Goal: Task Accomplishment & Management: Use online tool/utility

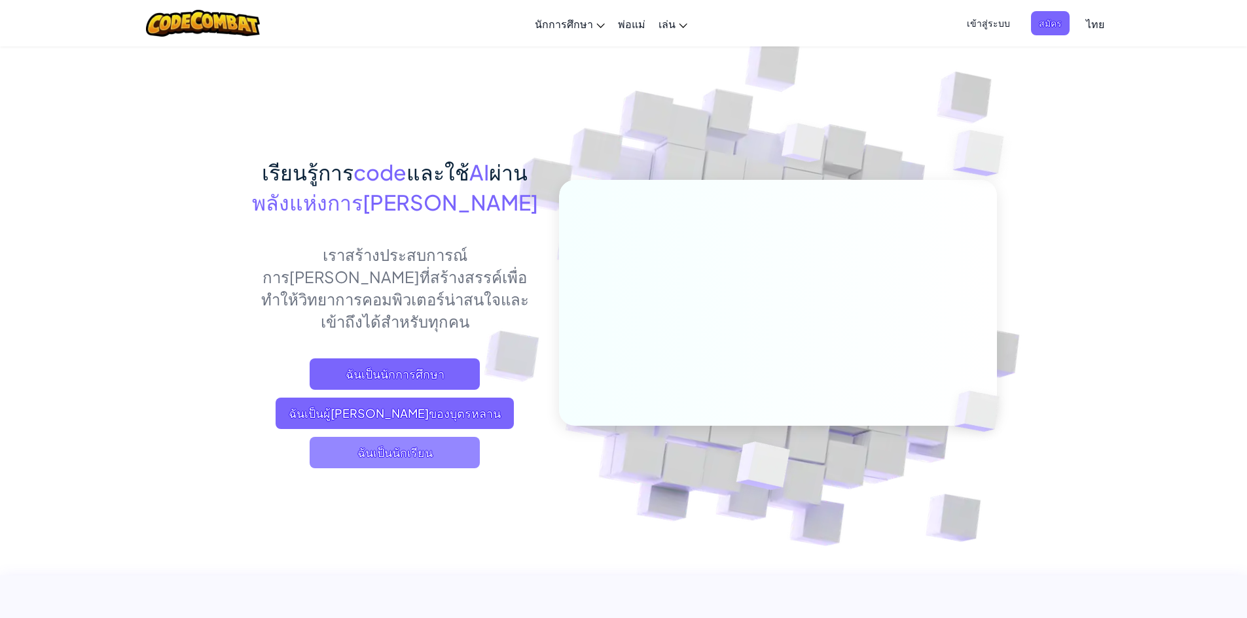
click at [383, 437] on span "ฉันเป็นนักเรียน" at bounding box center [395, 452] width 170 height 31
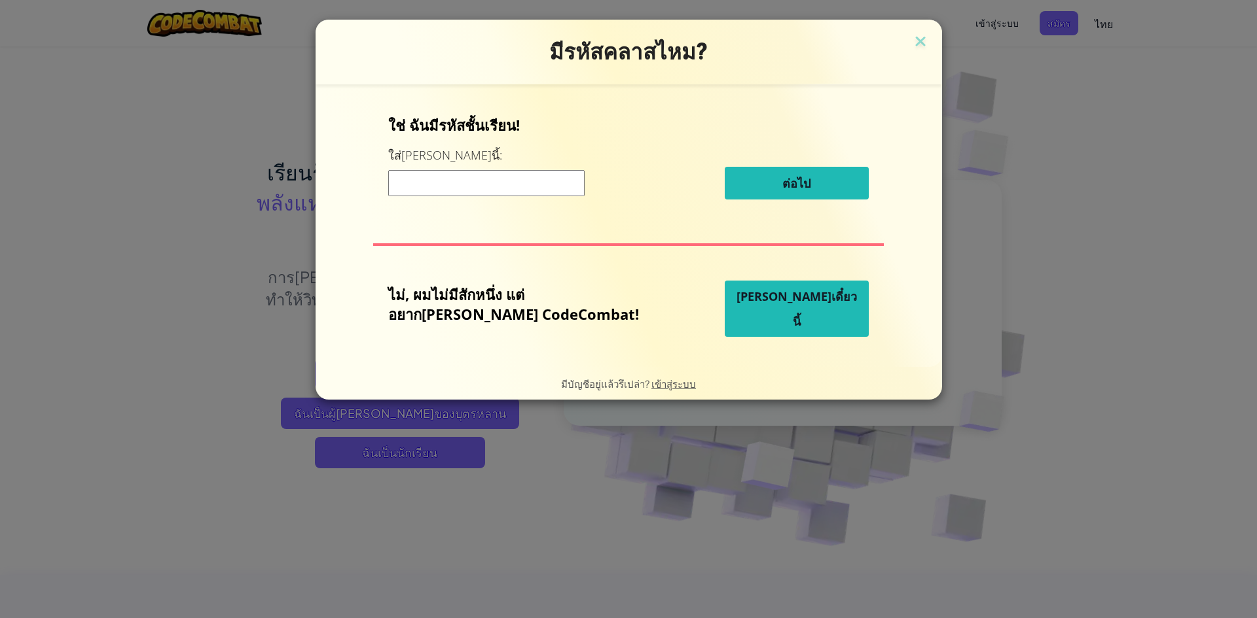
click at [779, 321] on button "[PERSON_NAME]เดี๋ยวนี้" at bounding box center [796, 309] width 144 height 56
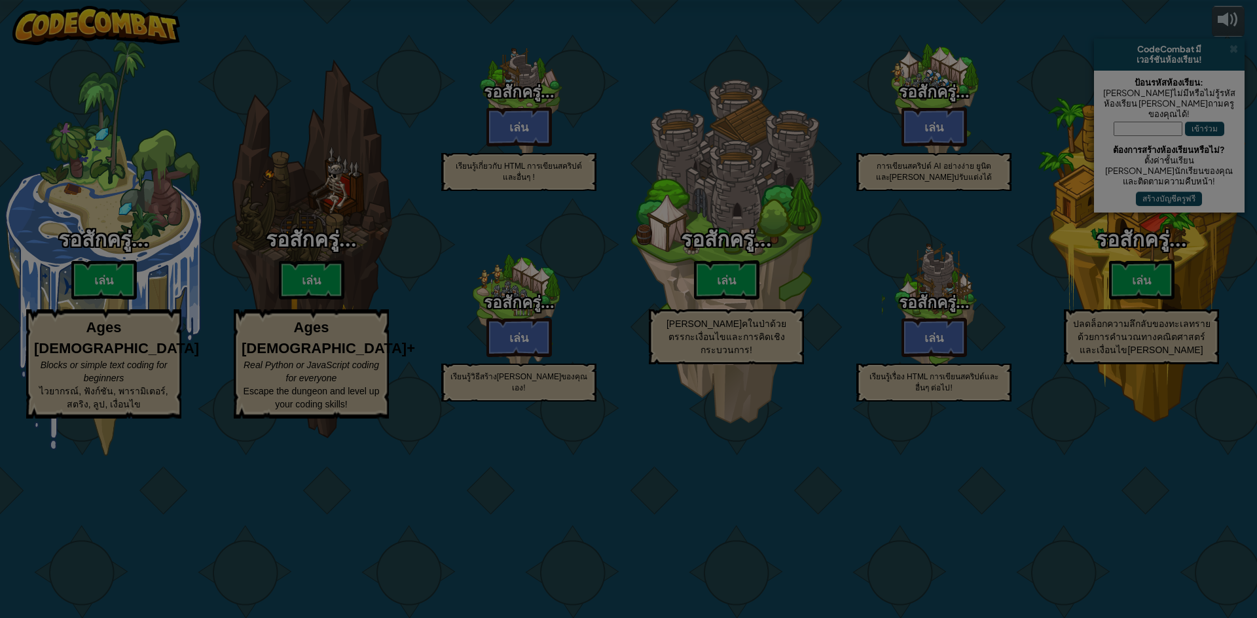
click at [785, 1] on body "powered by CodeCombat มี เวอร์ชันห้องเรียน! ป้อนรหัสห้องเรียน: [PERSON_NAME]ไม่…" at bounding box center [628, 0] width 1257 height 1
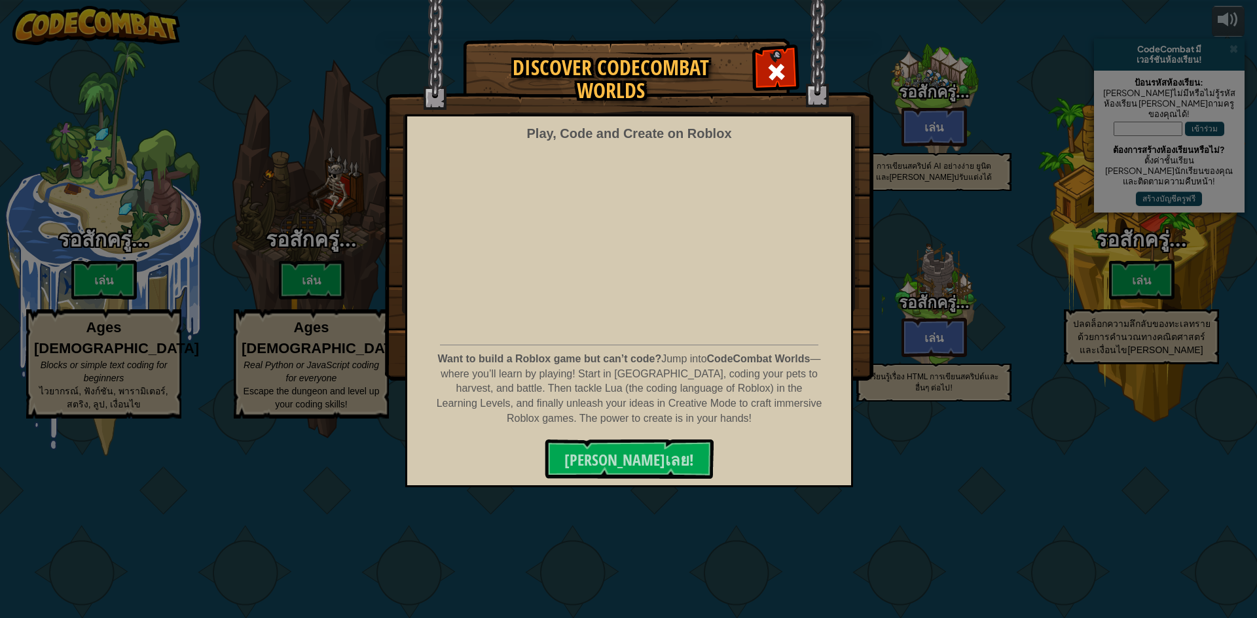
select select "th"
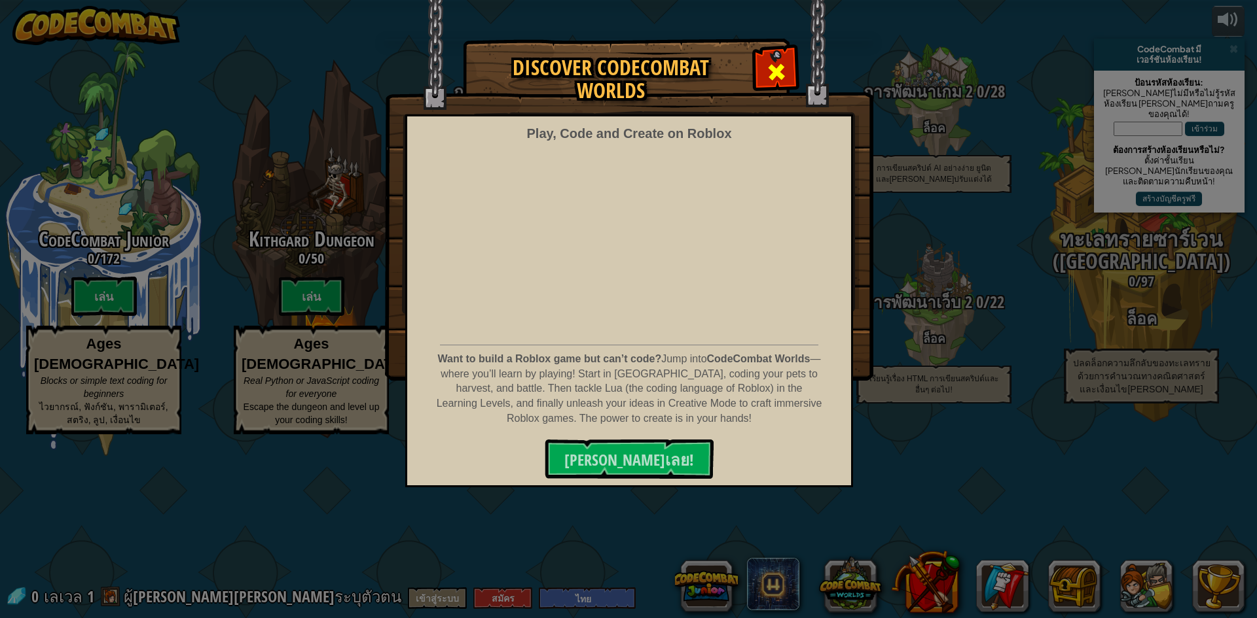
click at [767, 80] on span at bounding box center [776, 72] width 21 height 21
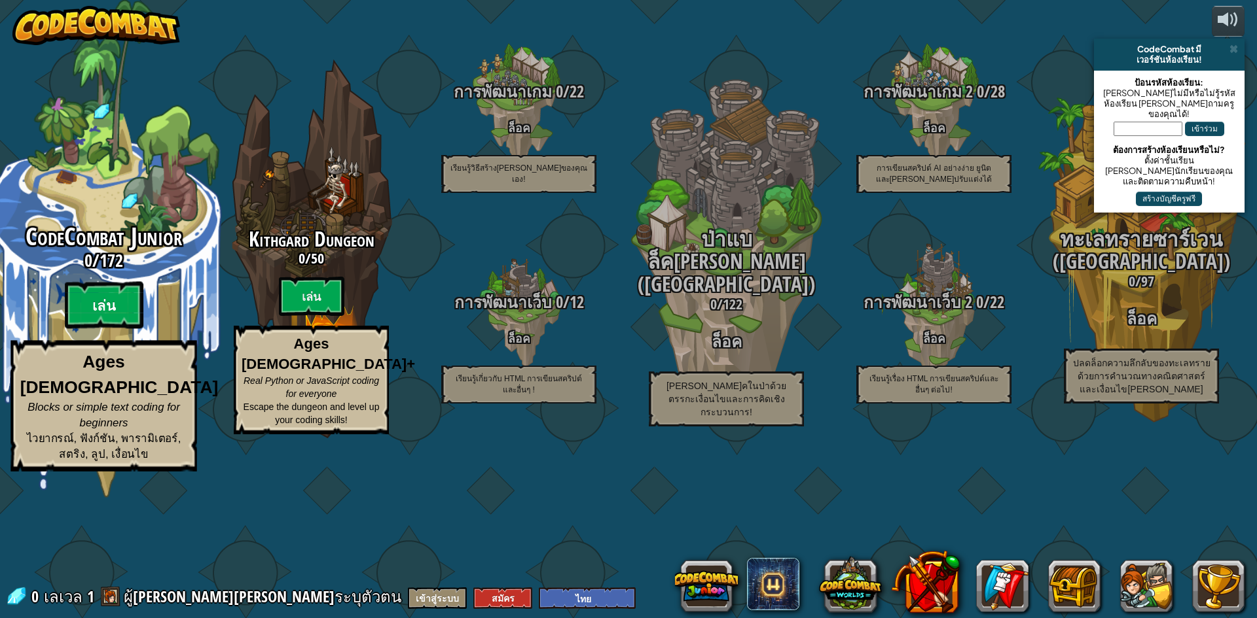
click at [94, 329] on btn "เล่น" at bounding box center [104, 305] width 79 height 47
select select "th"
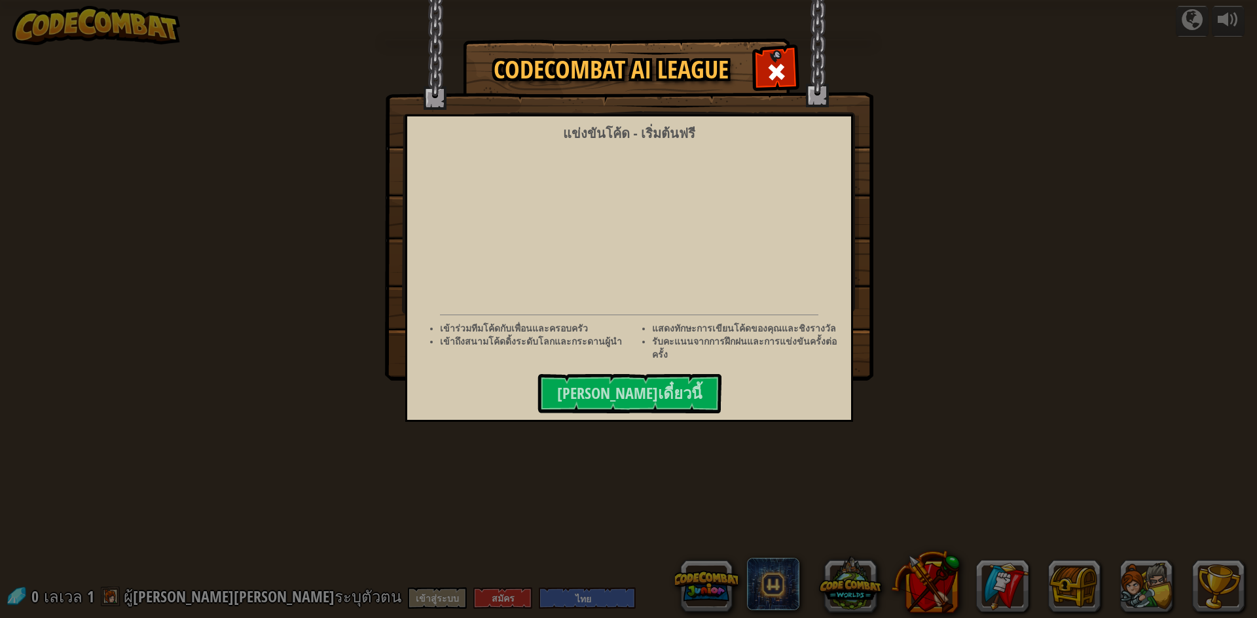
select select "th"
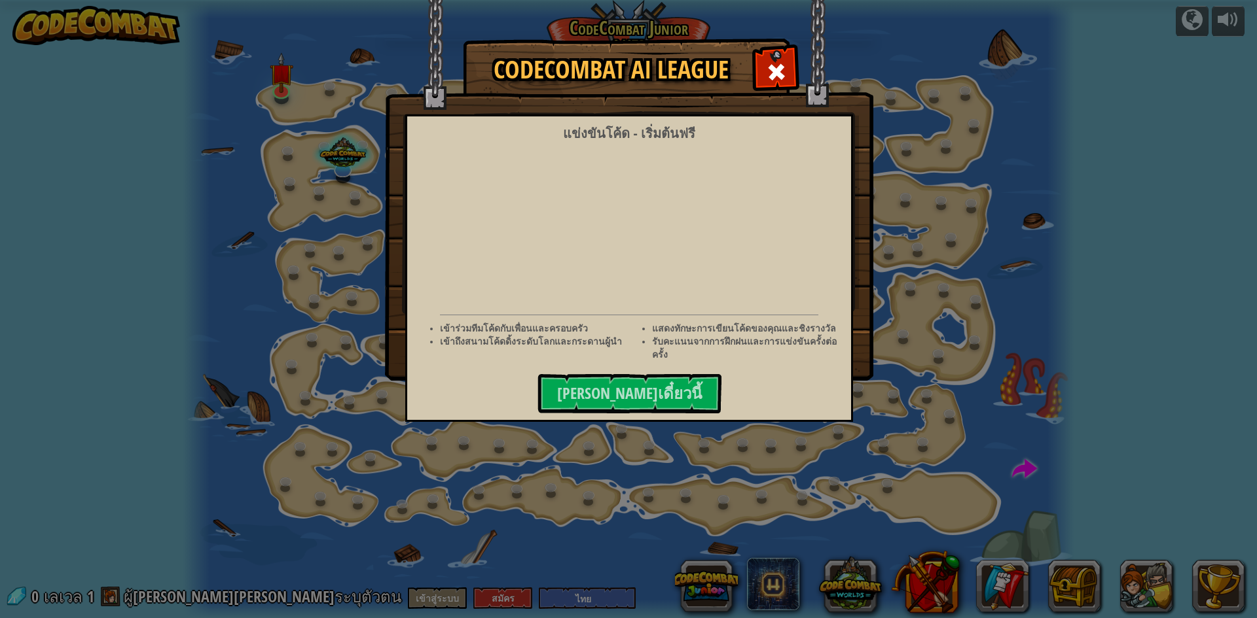
click at [774, 65] on span at bounding box center [776, 72] width 21 height 21
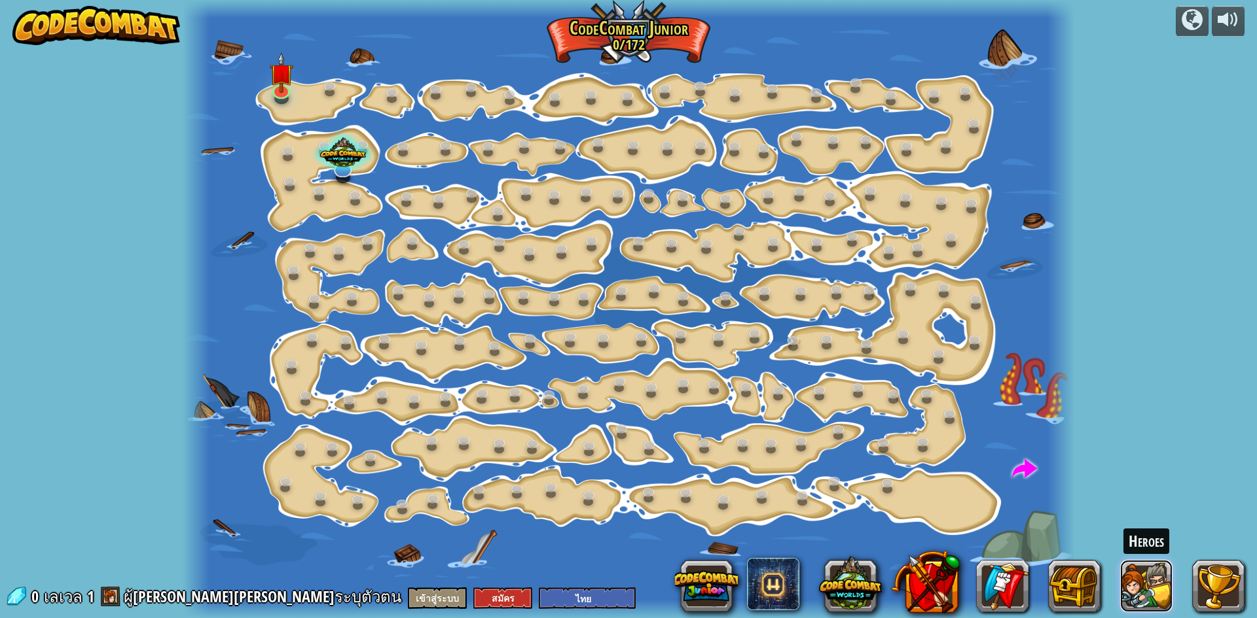
click at [1169, 598] on button at bounding box center [1146, 586] width 52 height 52
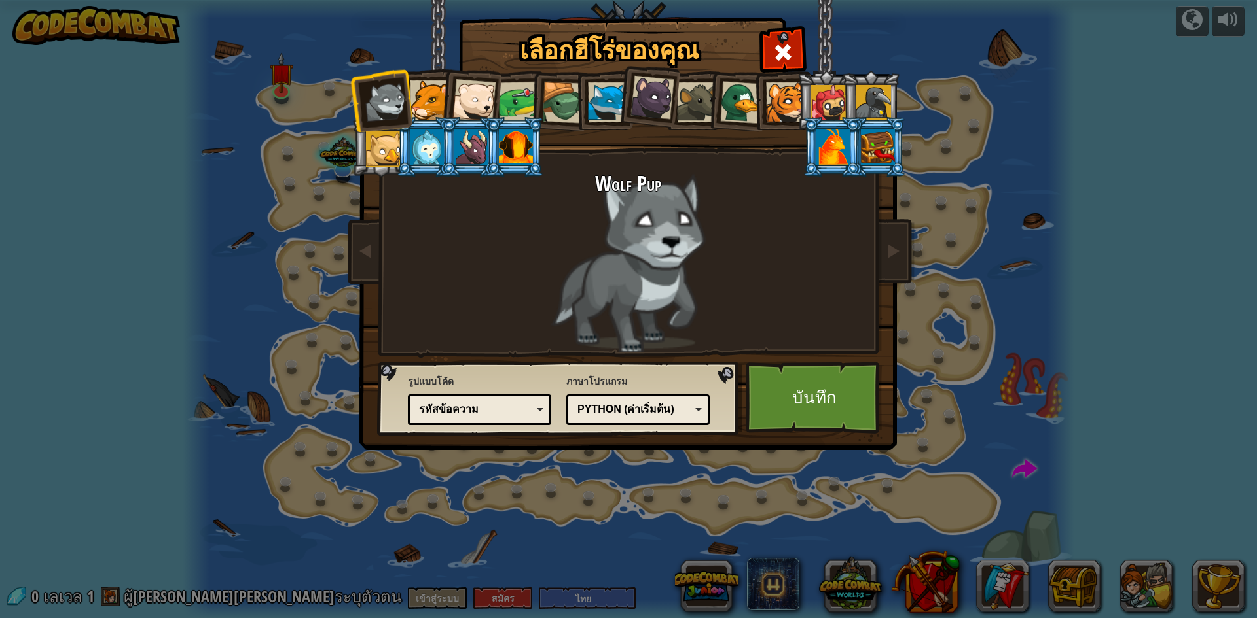
click at [621, 103] on li at bounding box center [647, 95] width 65 height 65
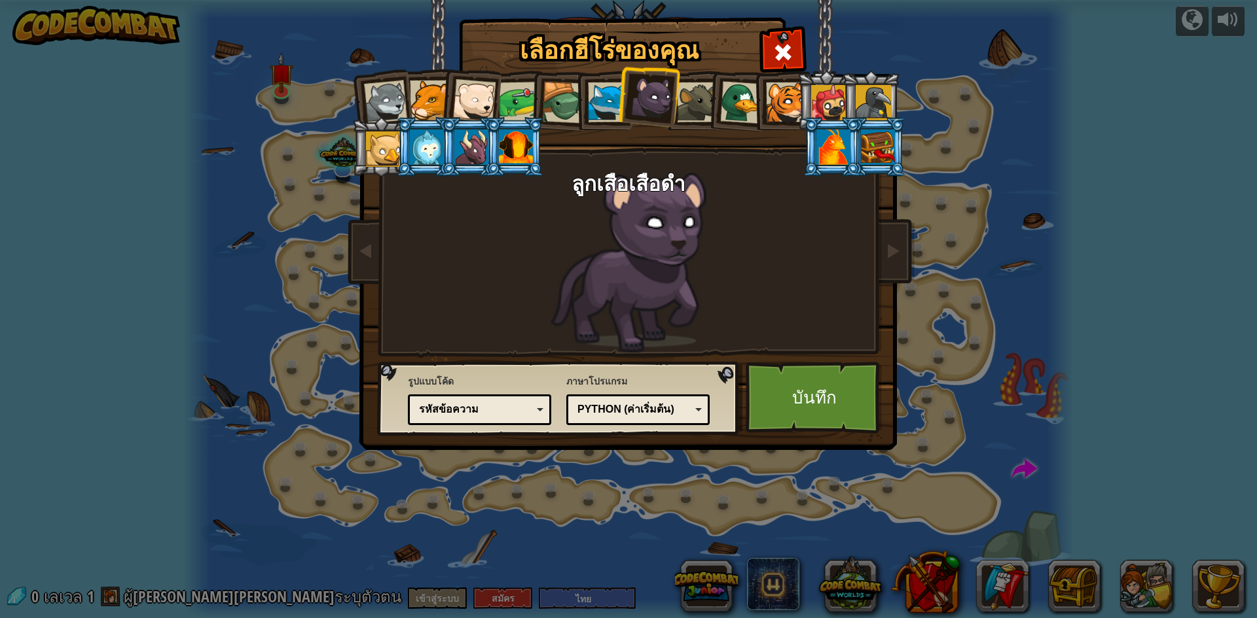
click at [776, 98] on div at bounding box center [786, 102] width 40 height 40
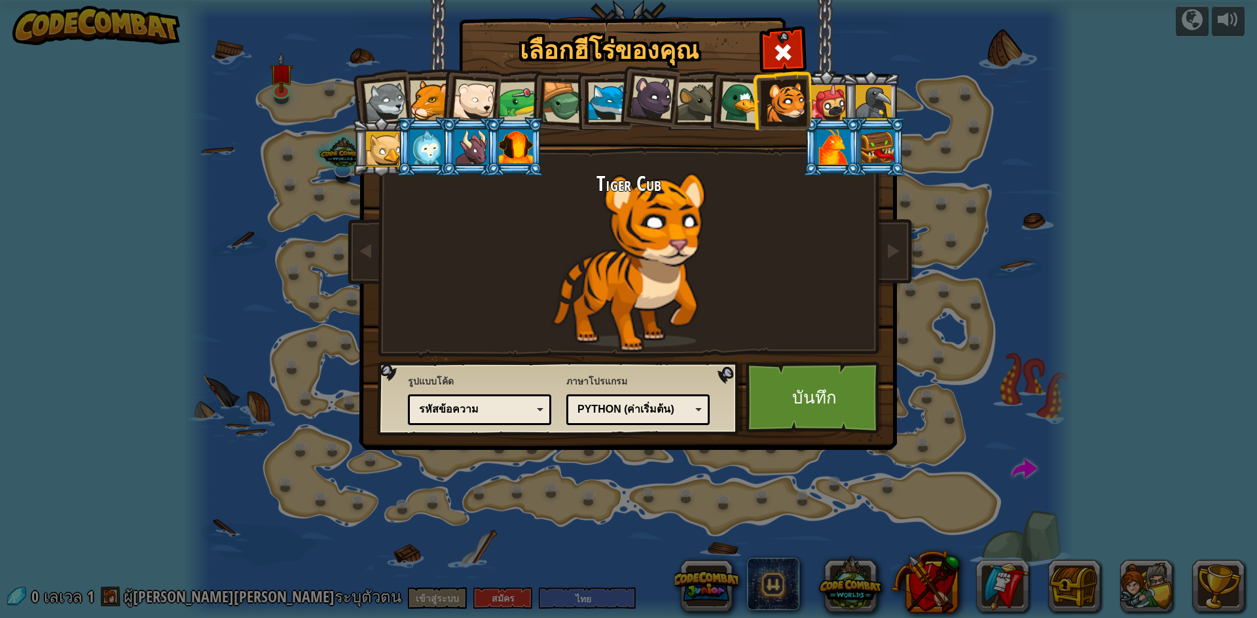
click at [597, 98] on div at bounding box center [608, 102] width 40 height 40
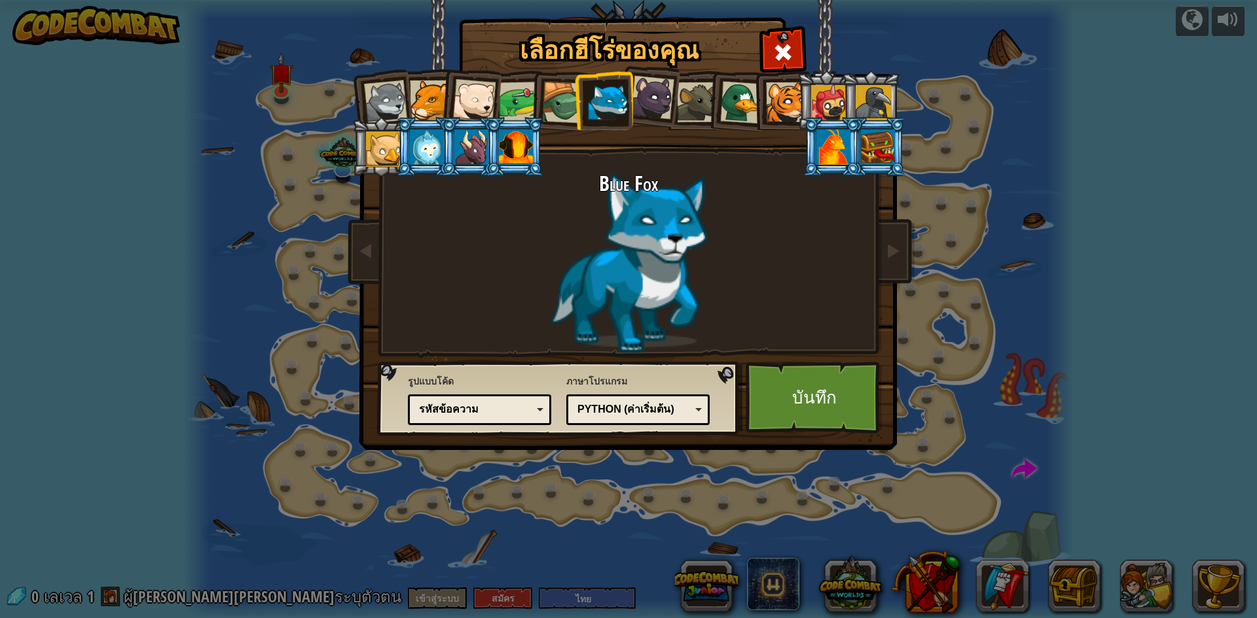
click at [760, 378] on link "บันทึก" at bounding box center [813, 398] width 137 height 72
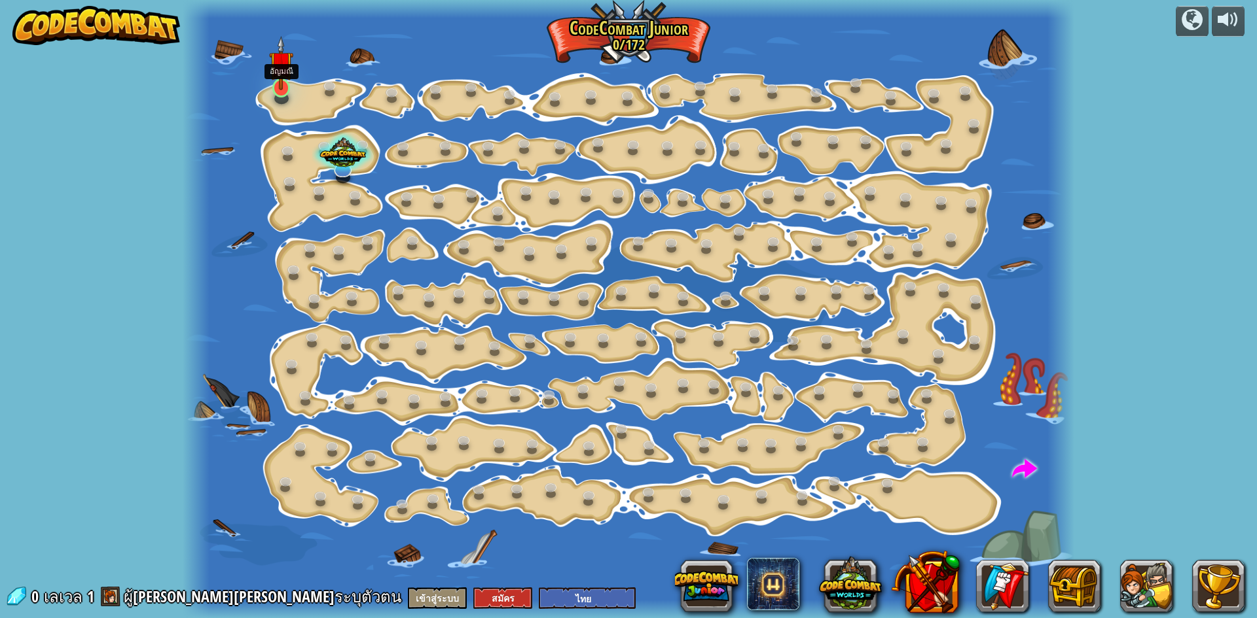
click at [276, 80] on img at bounding box center [281, 63] width 24 height 54
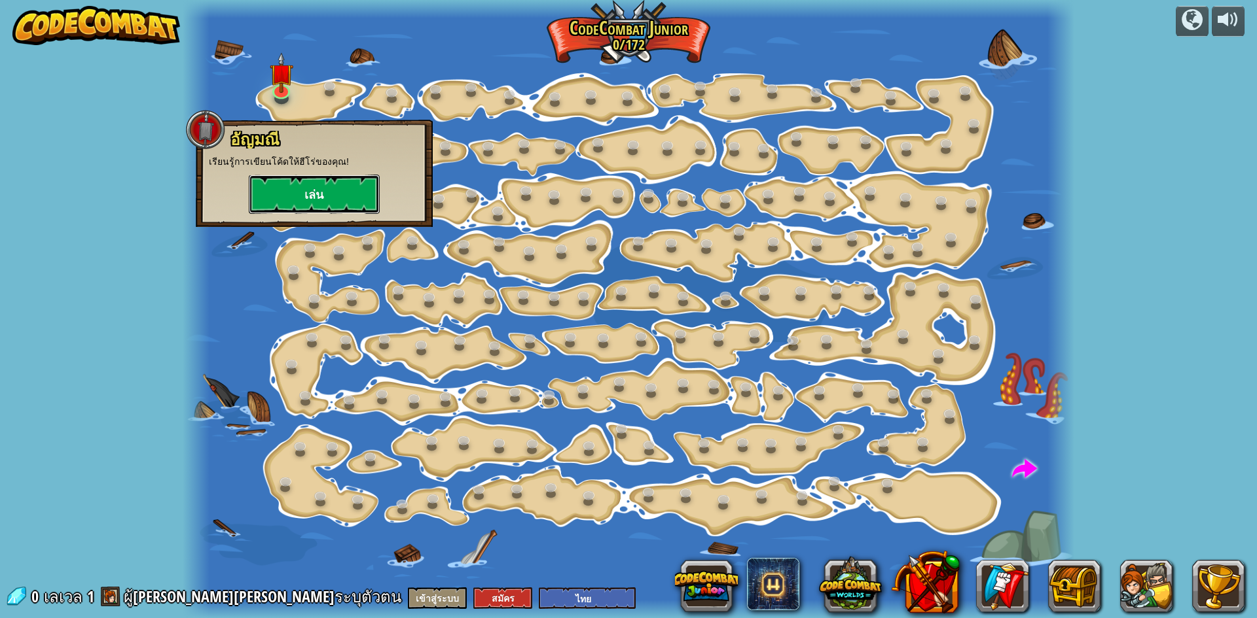
click at [322, 186] on button "เล่น" at bounding box center [314, 194] width 131 height 39
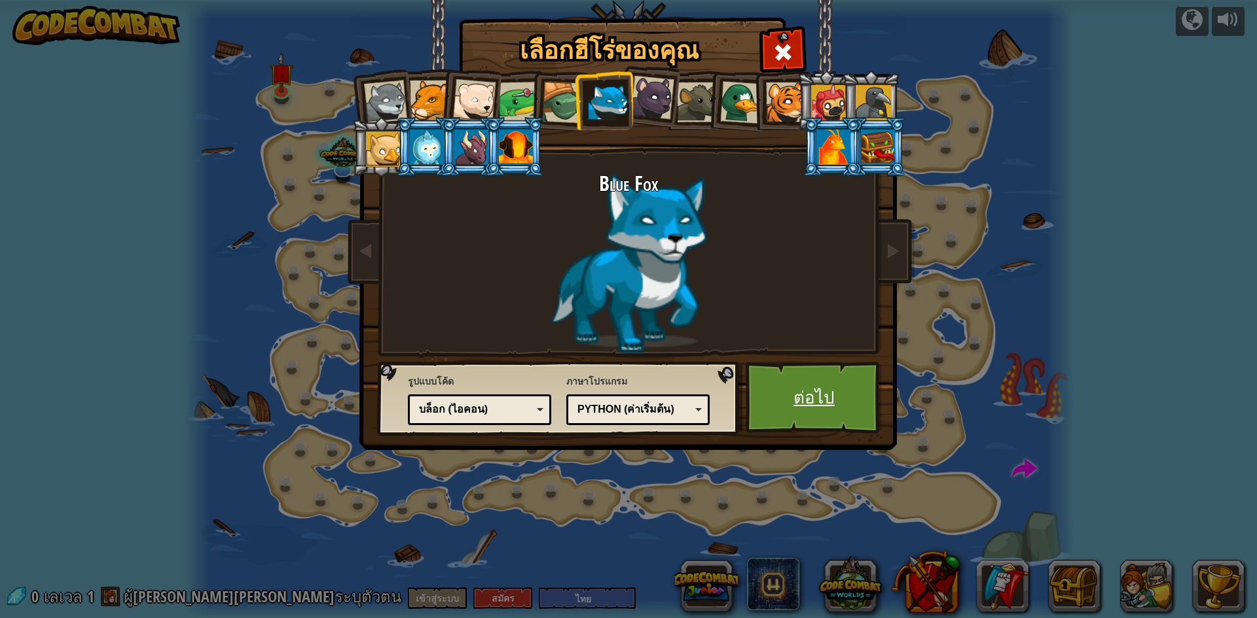
click at [835, 393] on link "ต่อไป" at bounding box center [813, 398] width 137 height 72
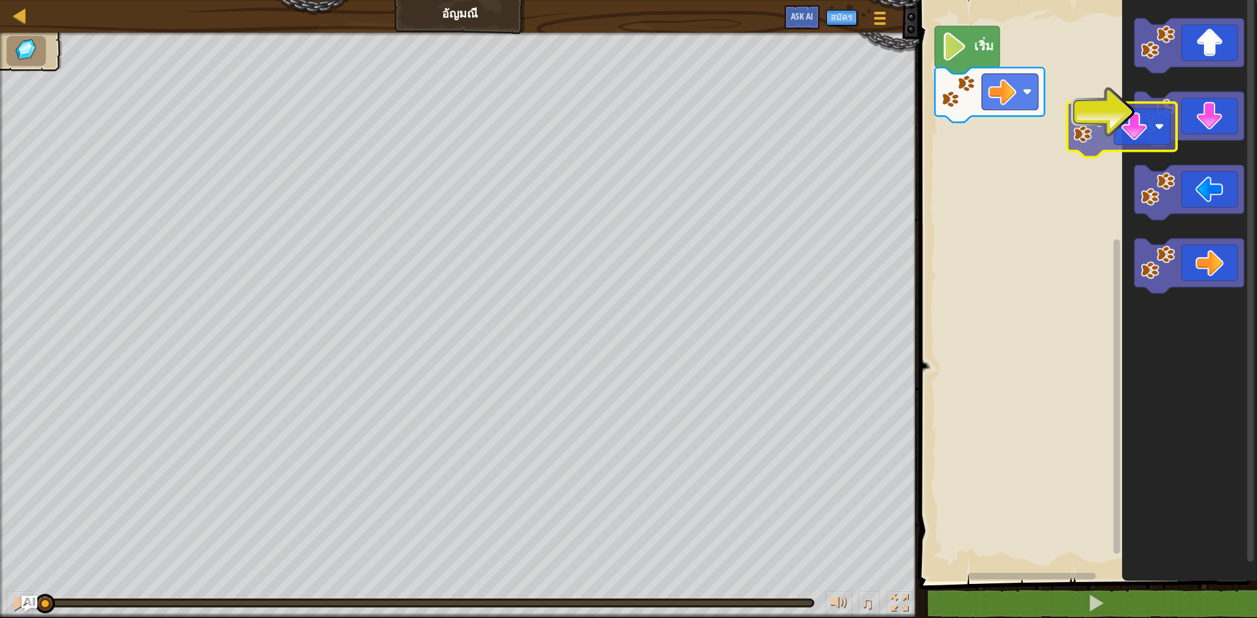
click at [896, 156] on div "แผนที่ [PERSON_NAME] เมนูเกม สมัคร Ask AI 1 ההההההההההההההההההההההההההההההההההה…" at bounding box center [628, 309] width 1257 height 618
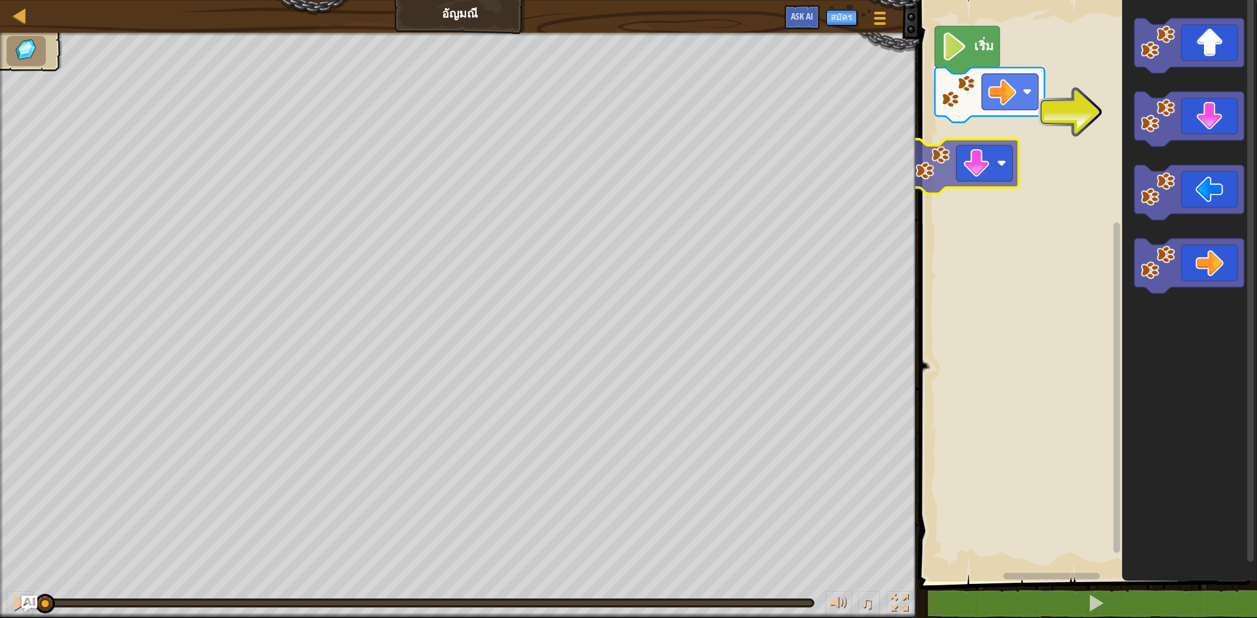
click at [1015, 160] on div "เริ่ม" at bounding box center [1086, 287] width 342 height 588
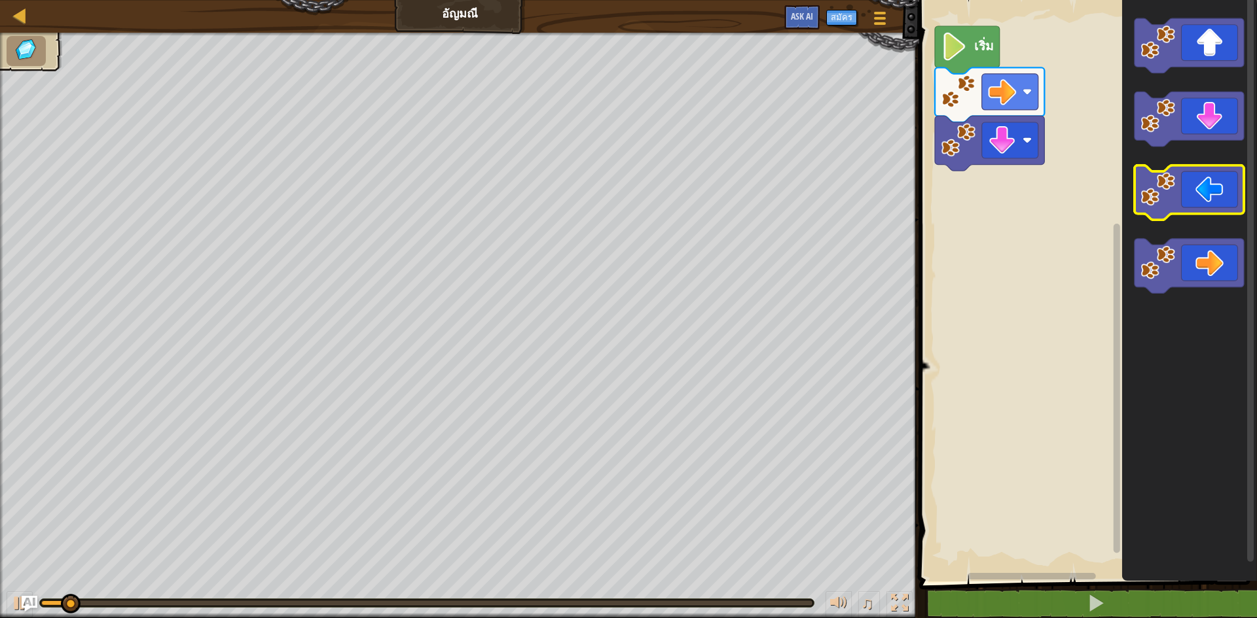
click at [1113, 173] on div "เริ่ม" at bounding box center [1086, 287] width 342 height 588
click at [1061, 187] on div "เริ่ม" at bounding box center [1086, 287] width 342 height 588
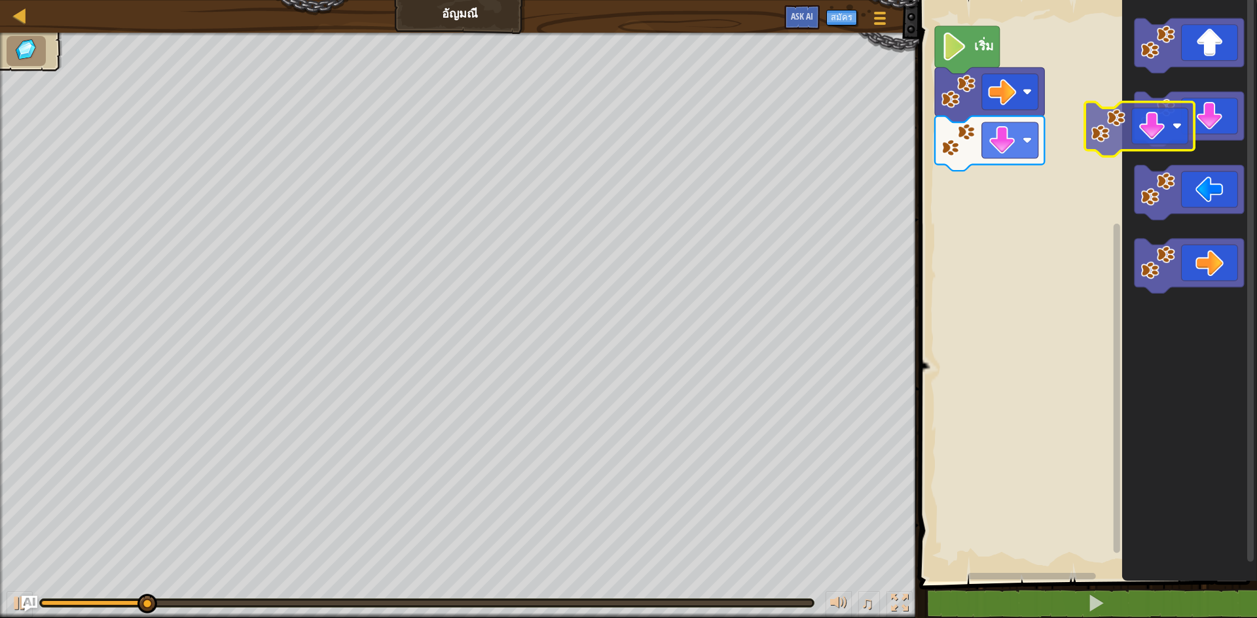
click at [1078, 179] on div "เริ่ม" at bounding box center [1086, 287] width 342 height 588
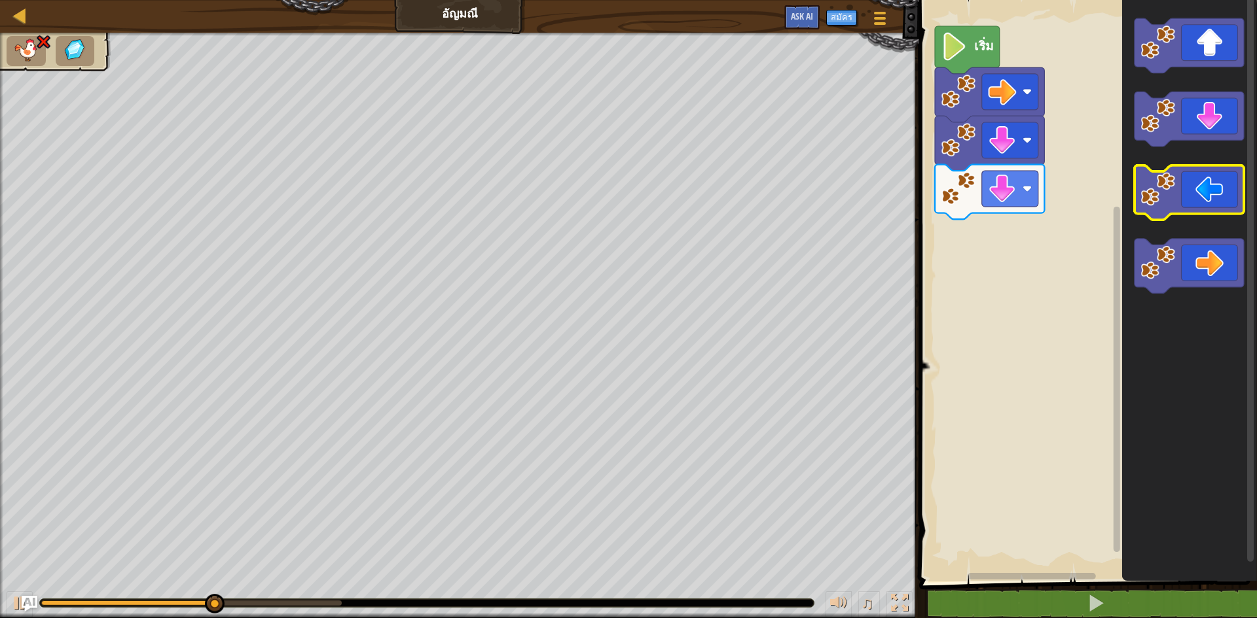
click at [1175, 268] on g "พื้นที่ทำงาน Blockly" at bounding box center [1188, 156] width 109 height 276
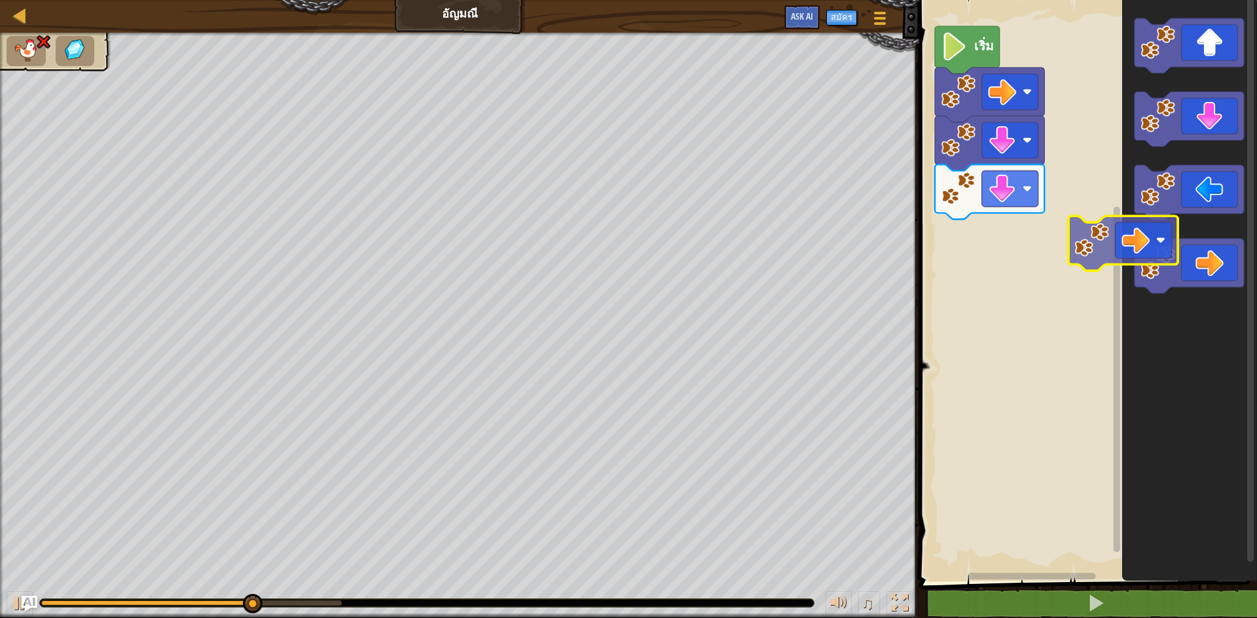
click at [996, 221] on div "เริ่ม" at bounding box center [1086, 287] width 342 height 588
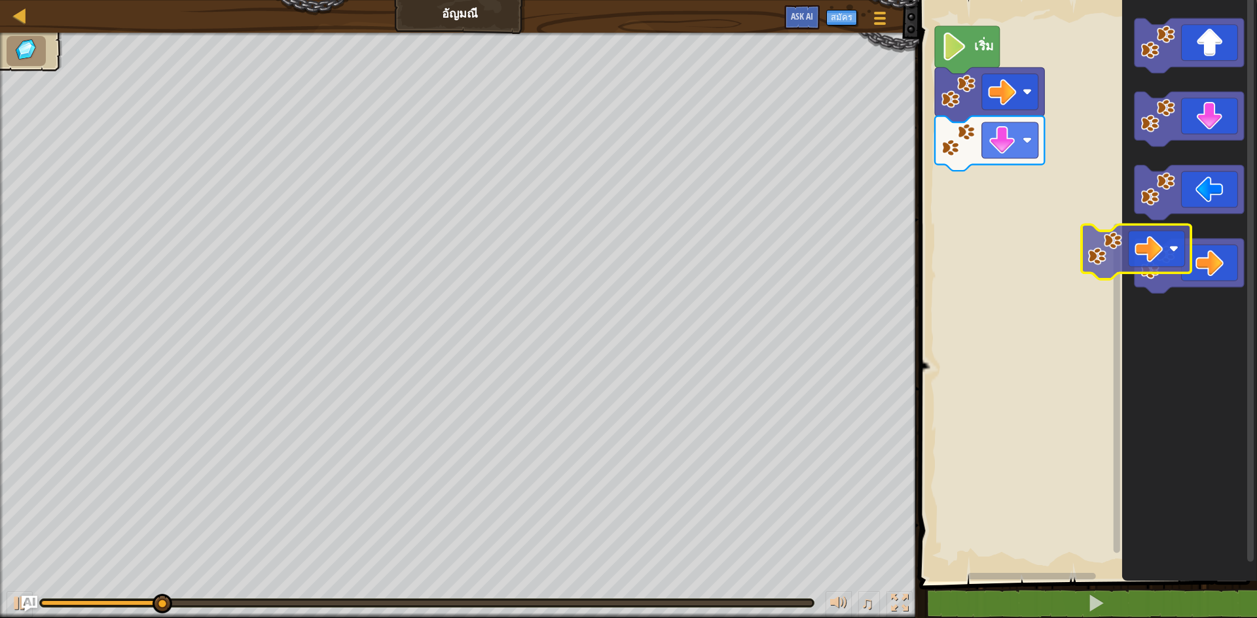
click at [926, 205] on div "เริ่ม" at bounding box center [1086, 287] width 342 height 588
click at [1155, 292] on div "เริ่ม" at bounding box center [1086, 287] width 342 height 588
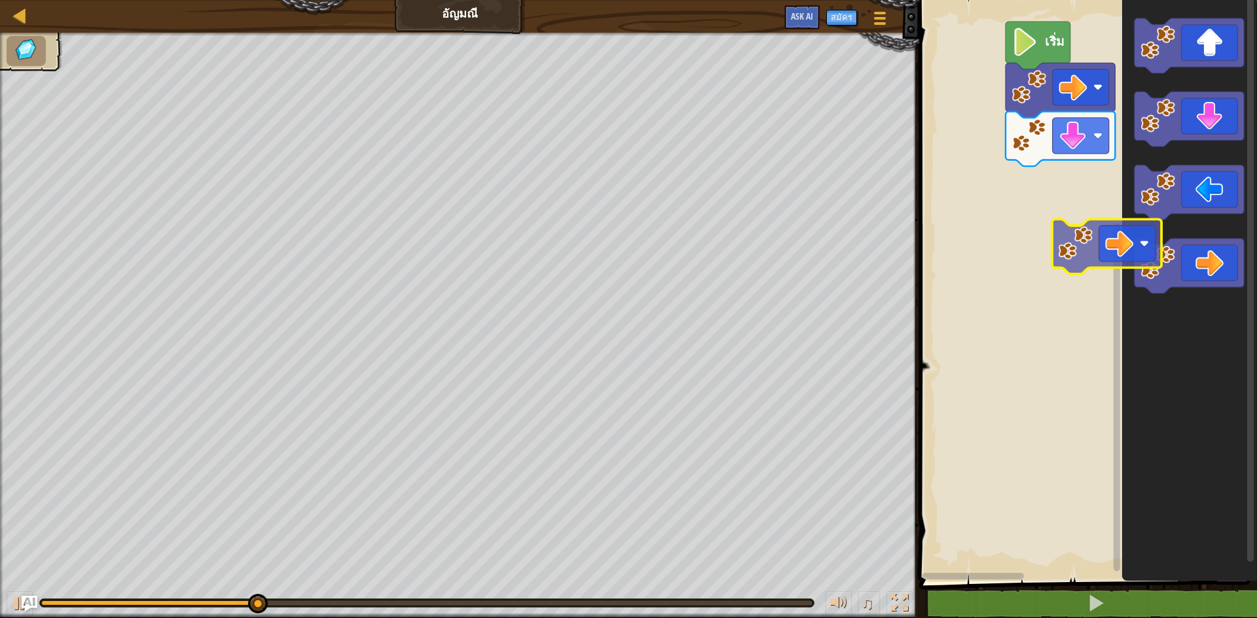
click at [1060, 264] on div "เริ่ม" at bounding box center [1086, 287] width 342 height 588
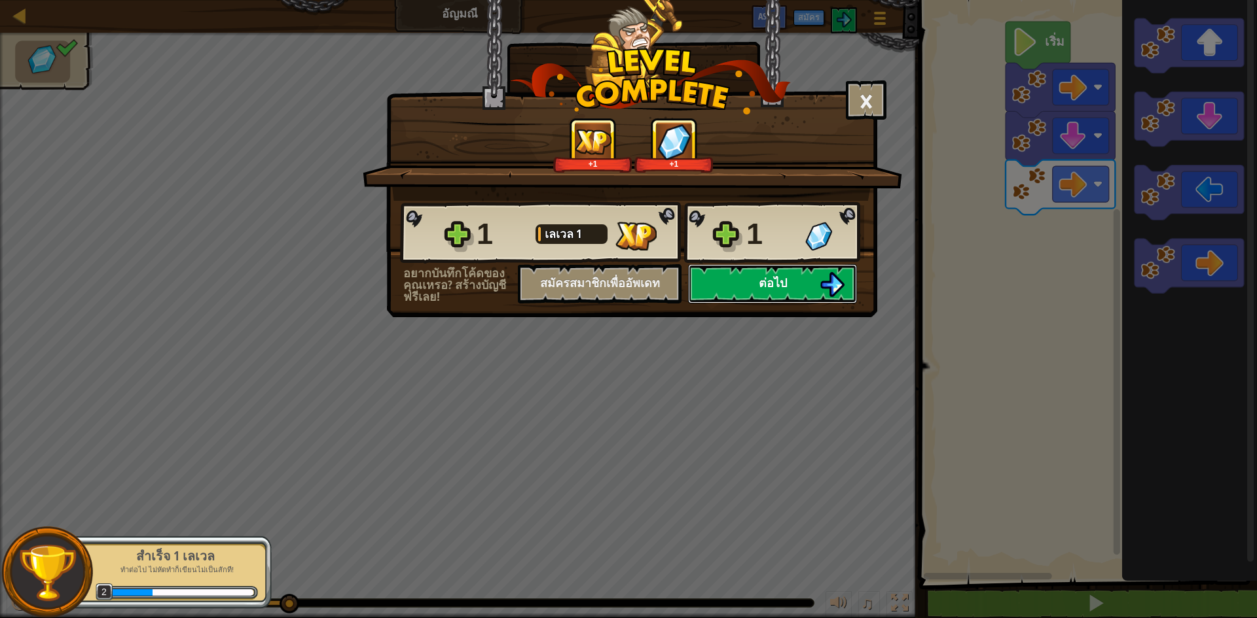
click at [830, 279] on img at bounding box center [831, 284] width 25 height 25
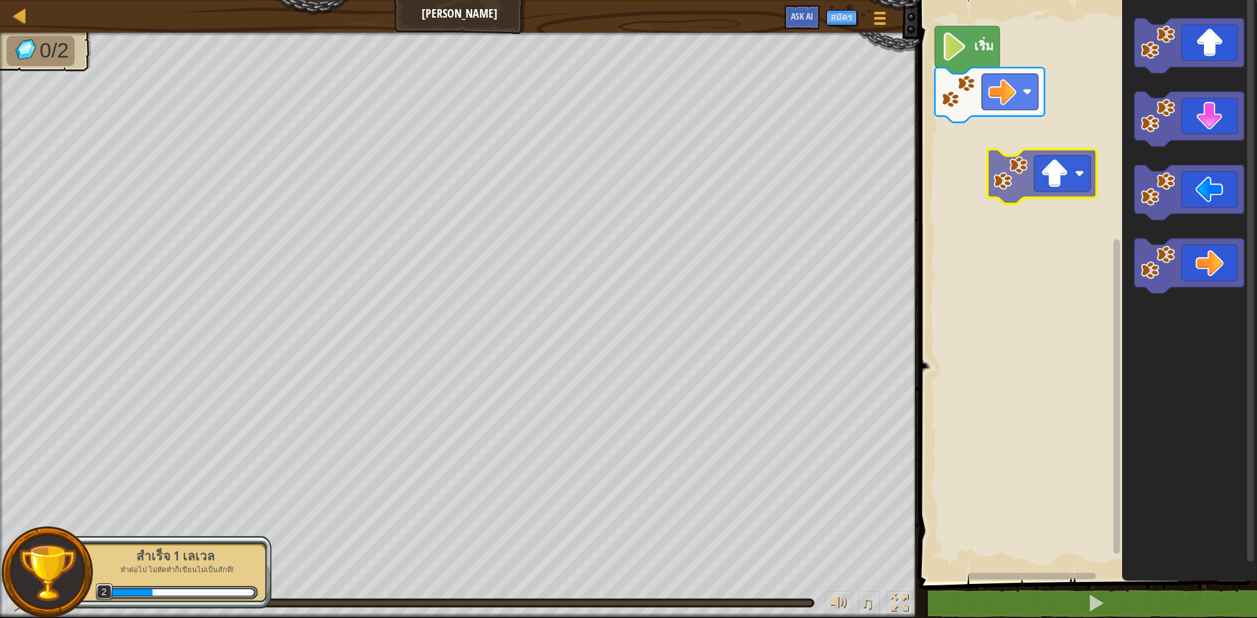
click at [1049, 161] on div "เริ่ม" at bounding box center [1086, 287] width 342 height 588
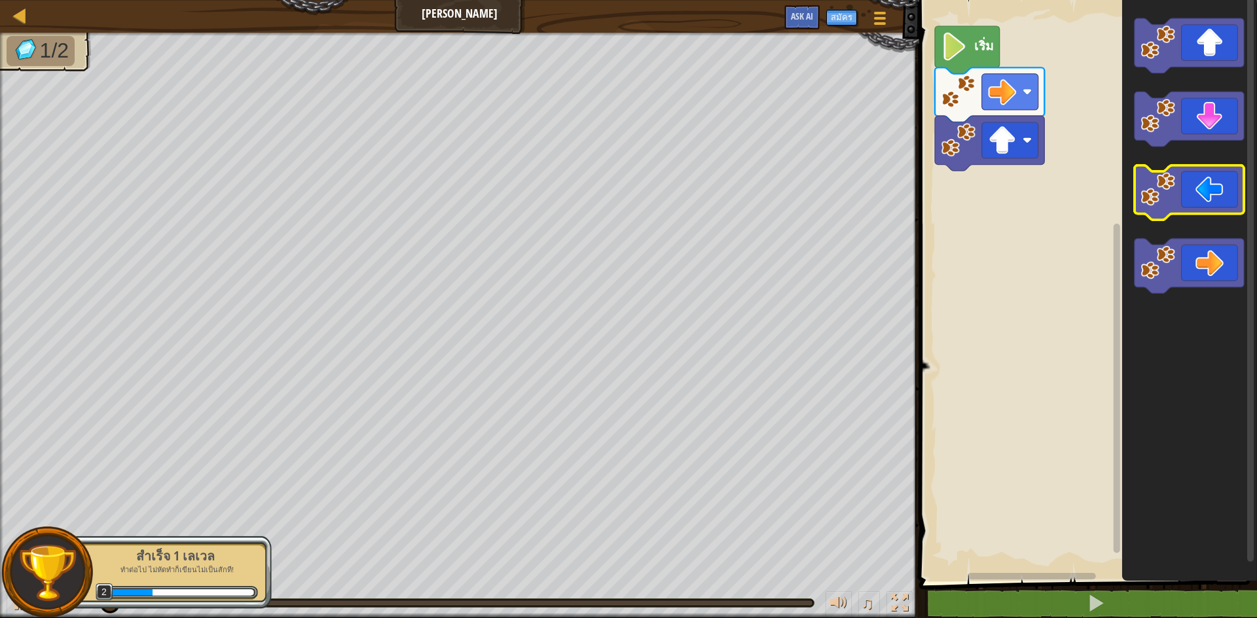
click at [952, 153] on div "เริ่ม" at bounding box center [1086, 287] width 342 height 588
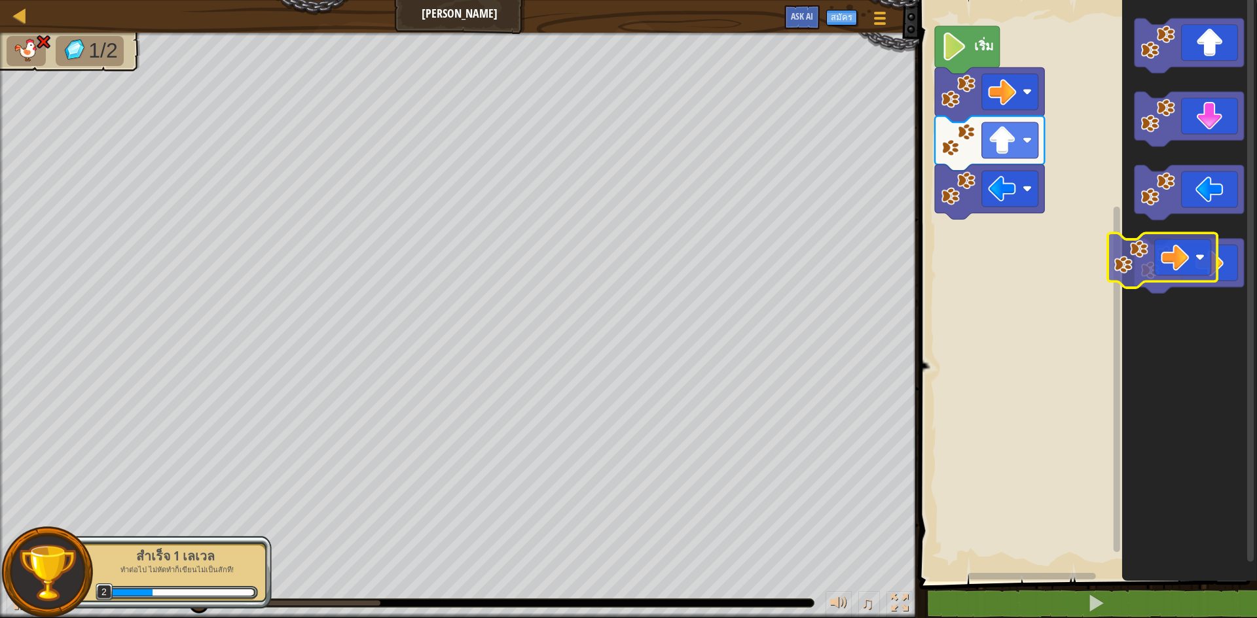
click at [974, 223] on div "เริ่ม" at bounding box center [1086, 287] width 342 height 588
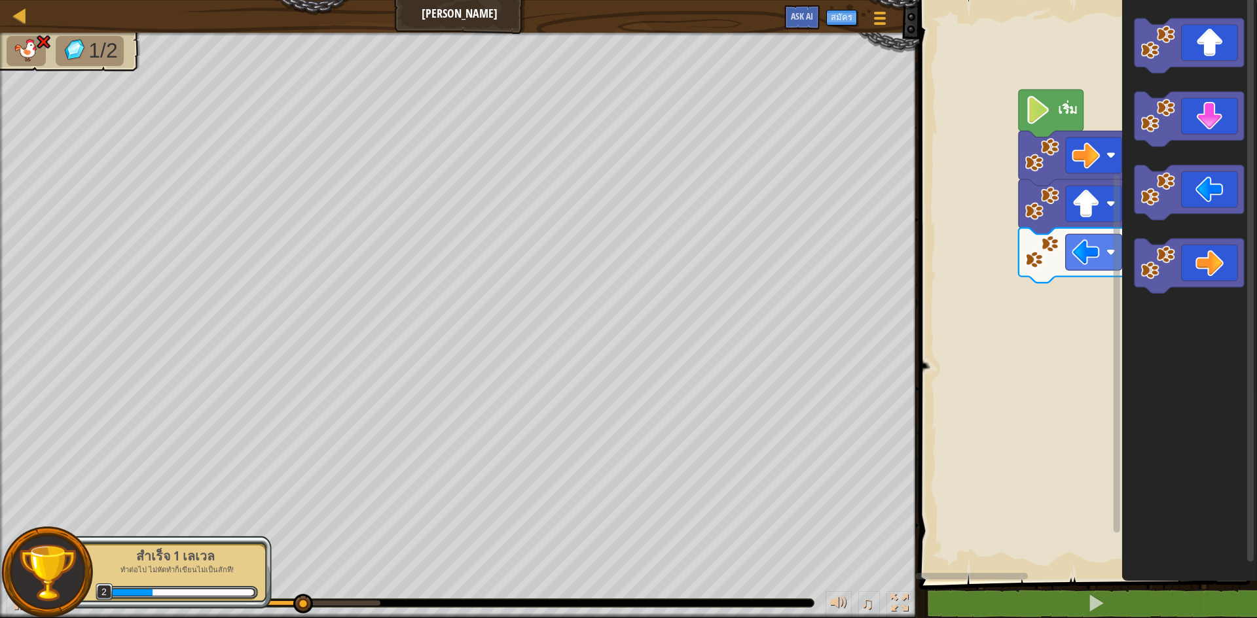
click at [1210, 294] on div "เริ่ม" at bounding box center [1086, 287] width 342 height 588
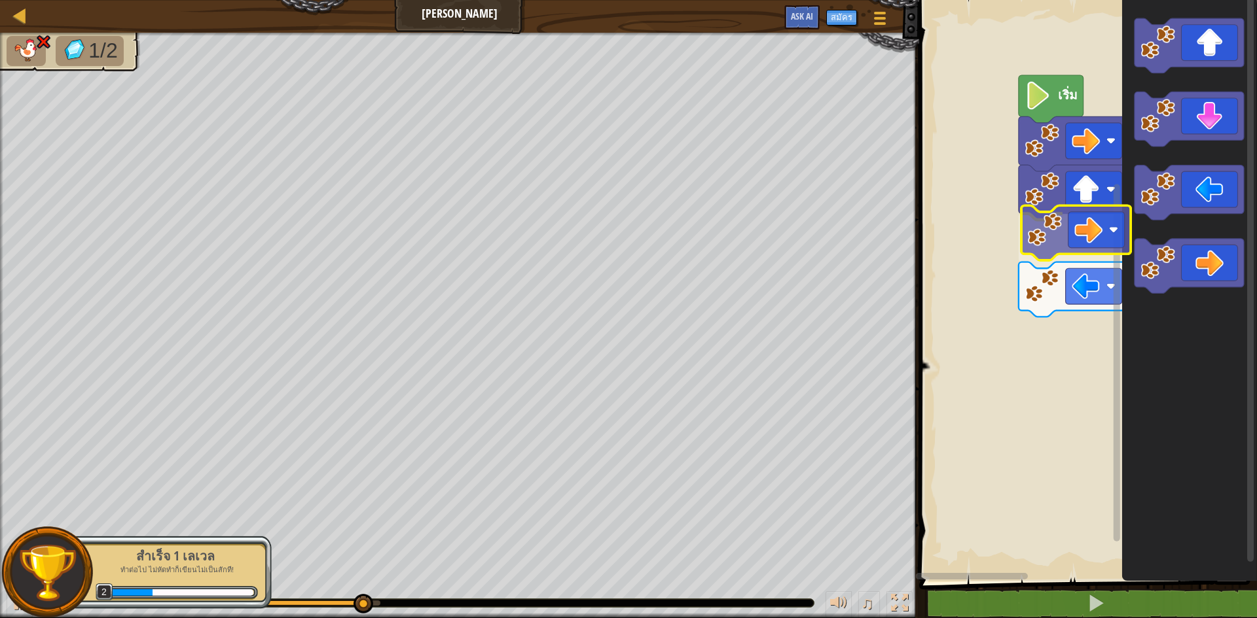
click at [1084, 246] on div "เริ่ม" at bounding box center [1086, 287] width 342 height 588
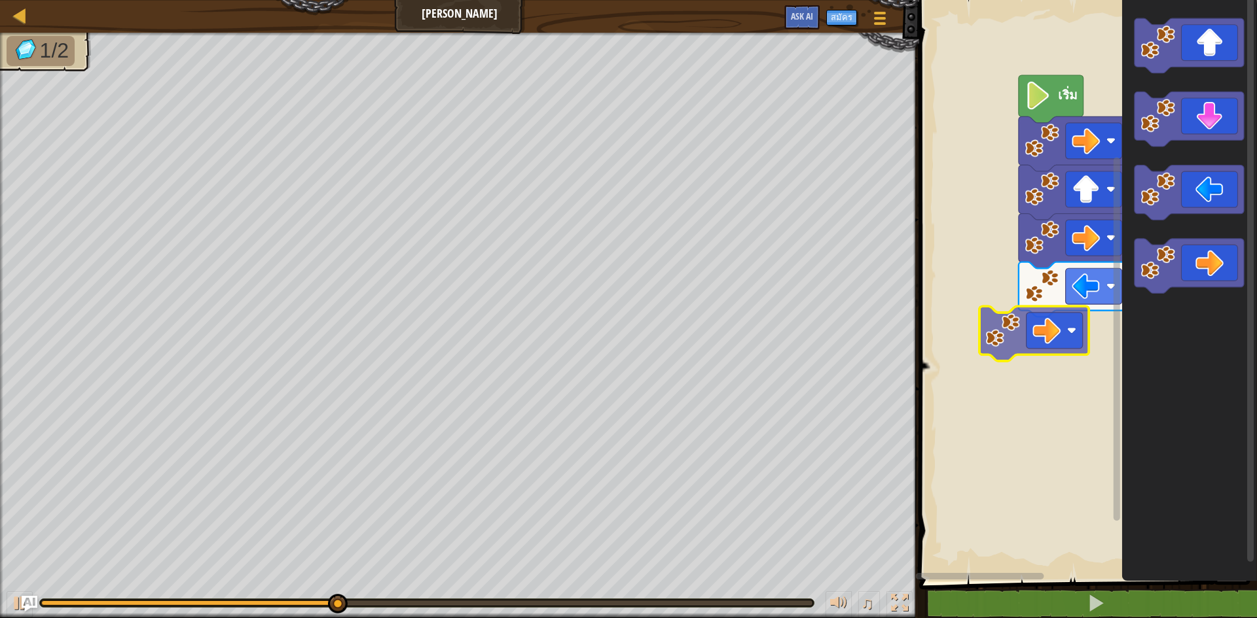
click at [1033, 352] on div "เริ่ม" at bounding box center [1086, 287] width 342 height 588
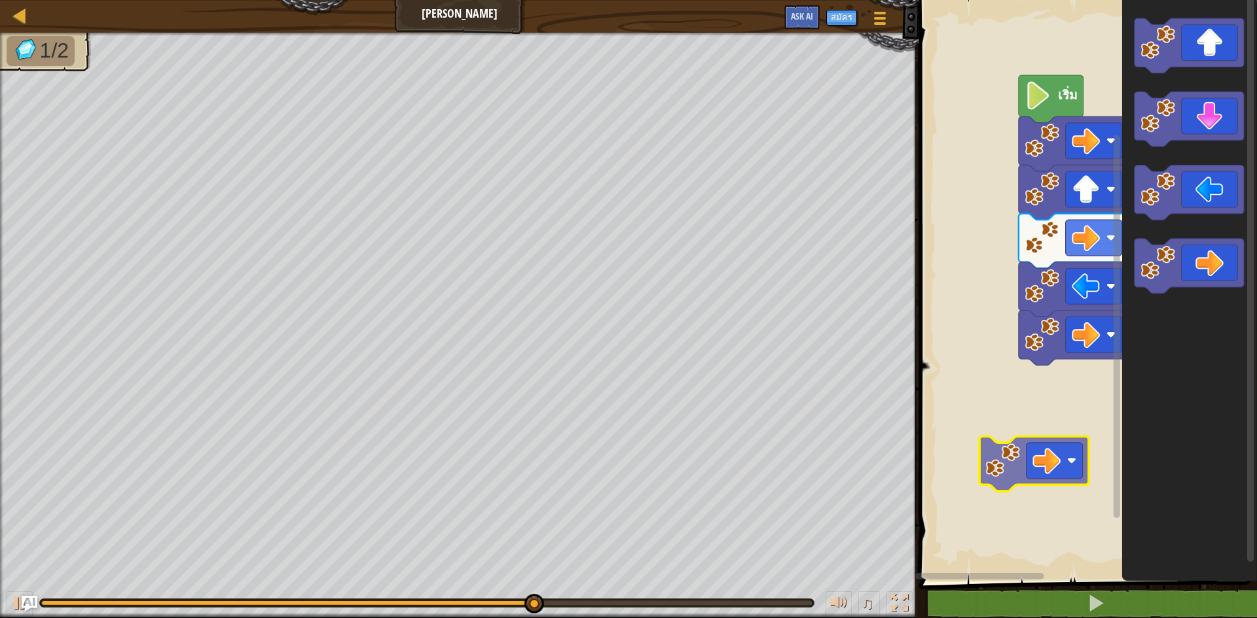
click at [1060, 472] on div "เริ่ม" at bounding box center [1086, 287] width 342 height 588
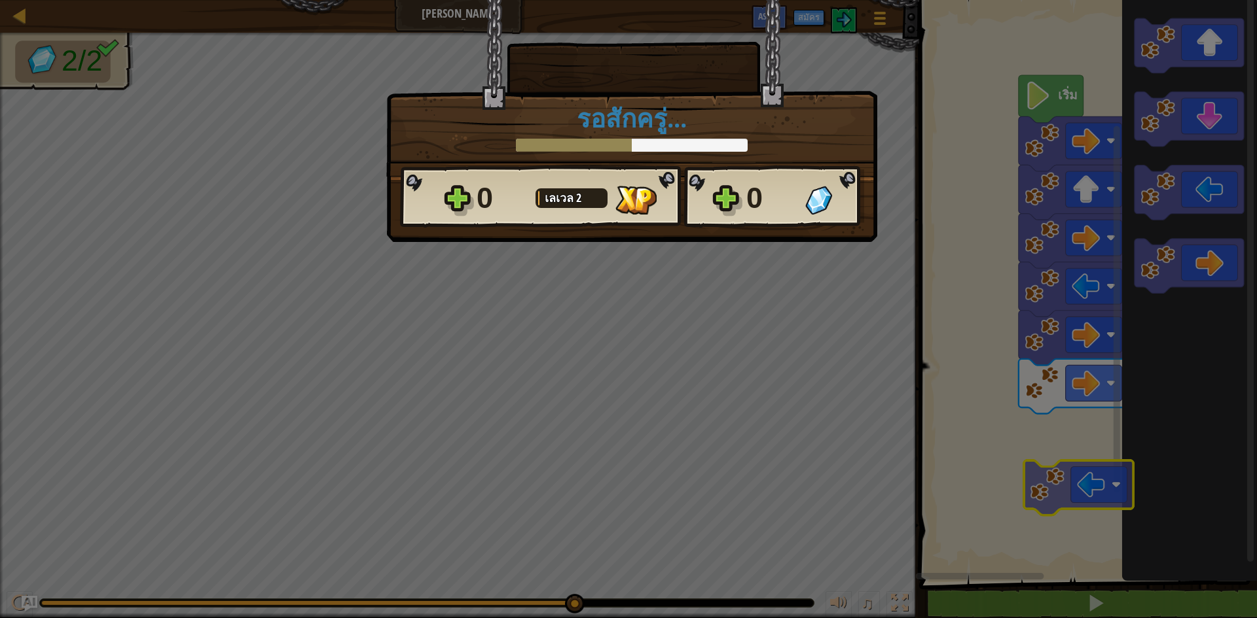
click at [1075, 1] on body "แผนที่ ลุยเลย ลุยเลย ลุยเลย เมนูเกม สมัคร Ask AI 1 הההההההההההההההההההההההההההה…" at bounding box center [628, 0] width 1257 height 1
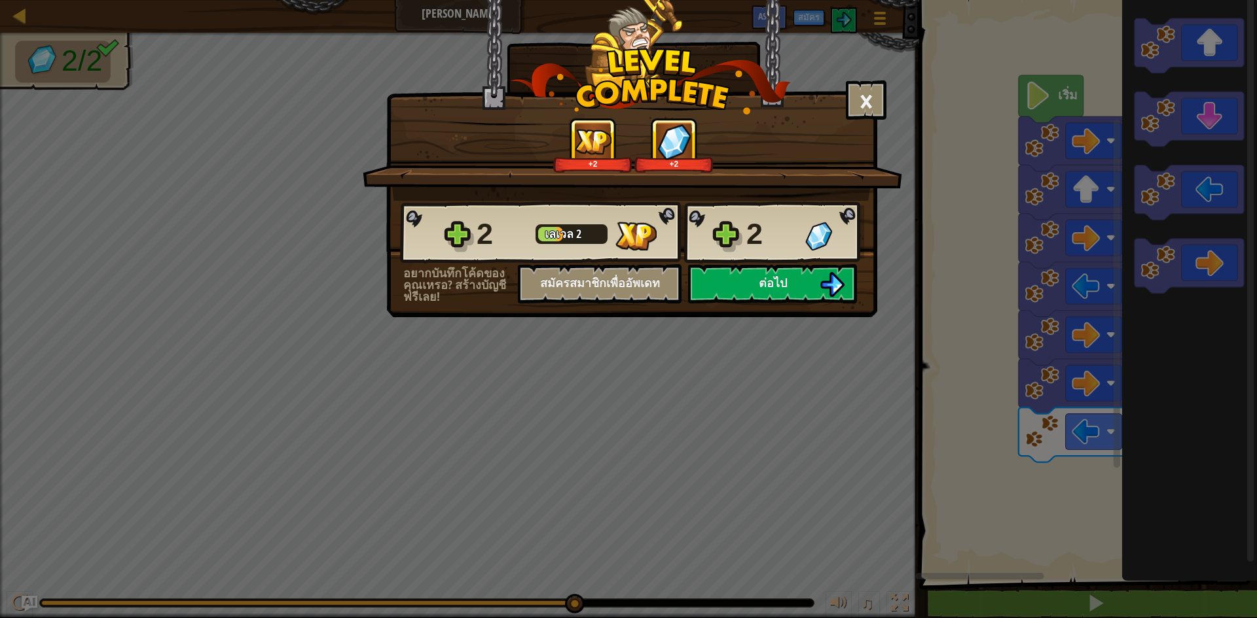
click at [768, 247] on div "2" at bounding box center [771, 234] width 51 height 42
click at [771, 270] on button "ต่อไป" at bounding box center [772, 283] width 169 height 39
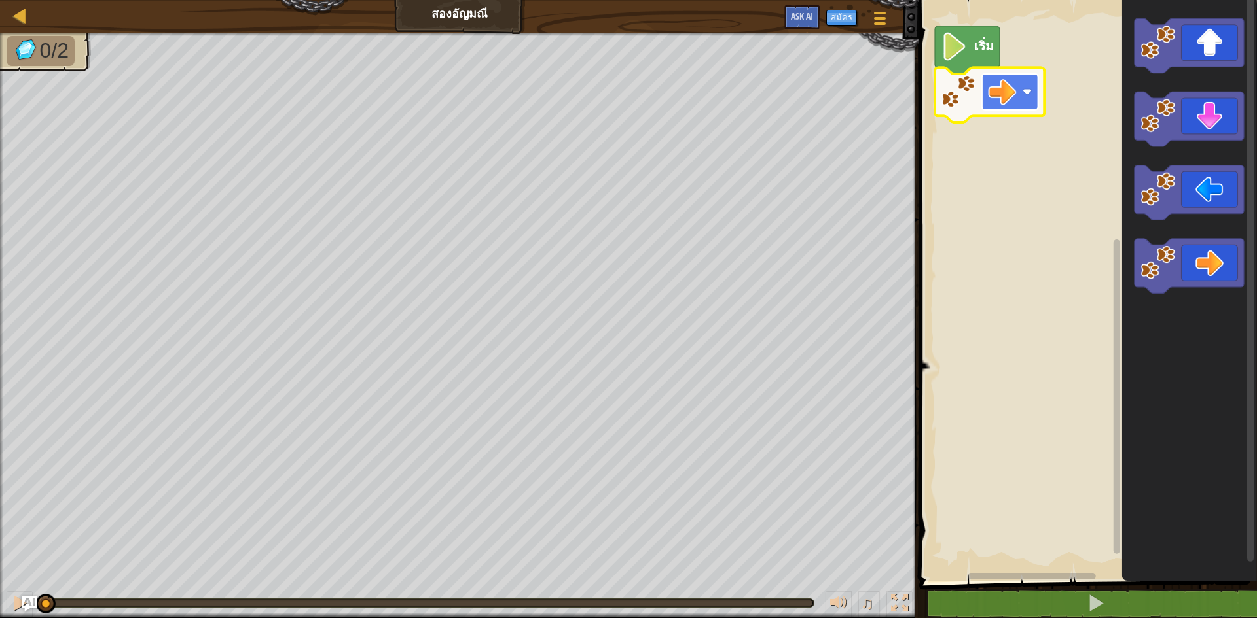
click at [1029, 98] on rect "พื้นที่ทำงาน Blockly" at bounding box center [1010, 92] width 56 height 36
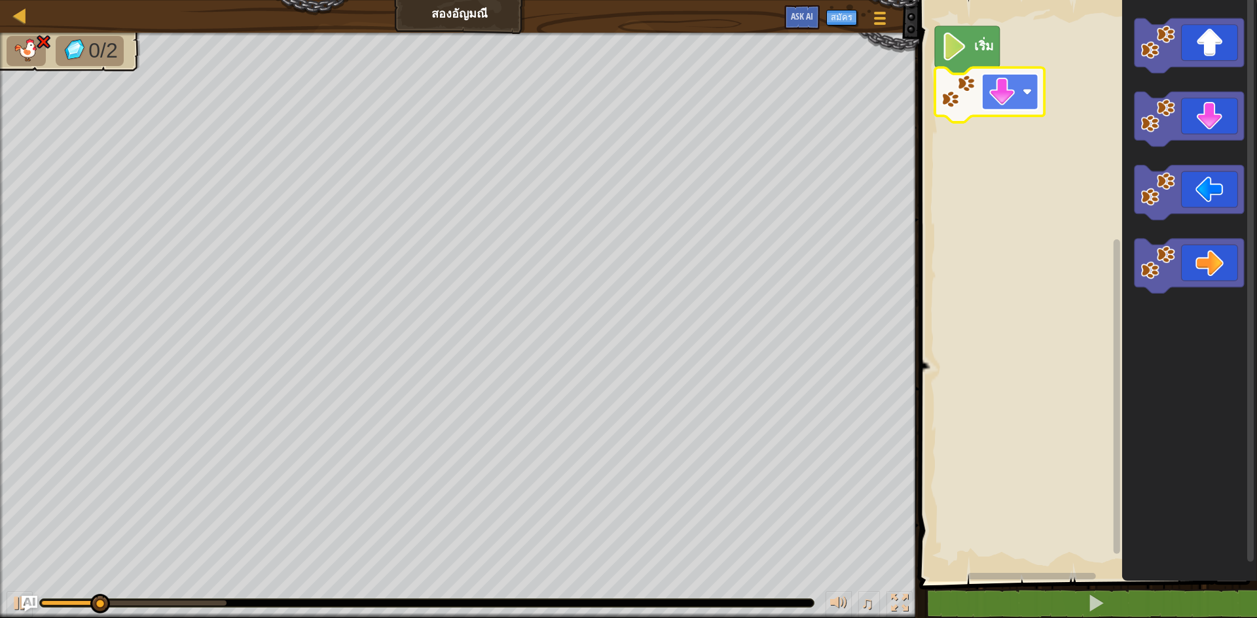
click at [1018, 97] on rect "พื้นที่ทำงาน Blockly" at bounding box center [1010, 92] width 56 height 36
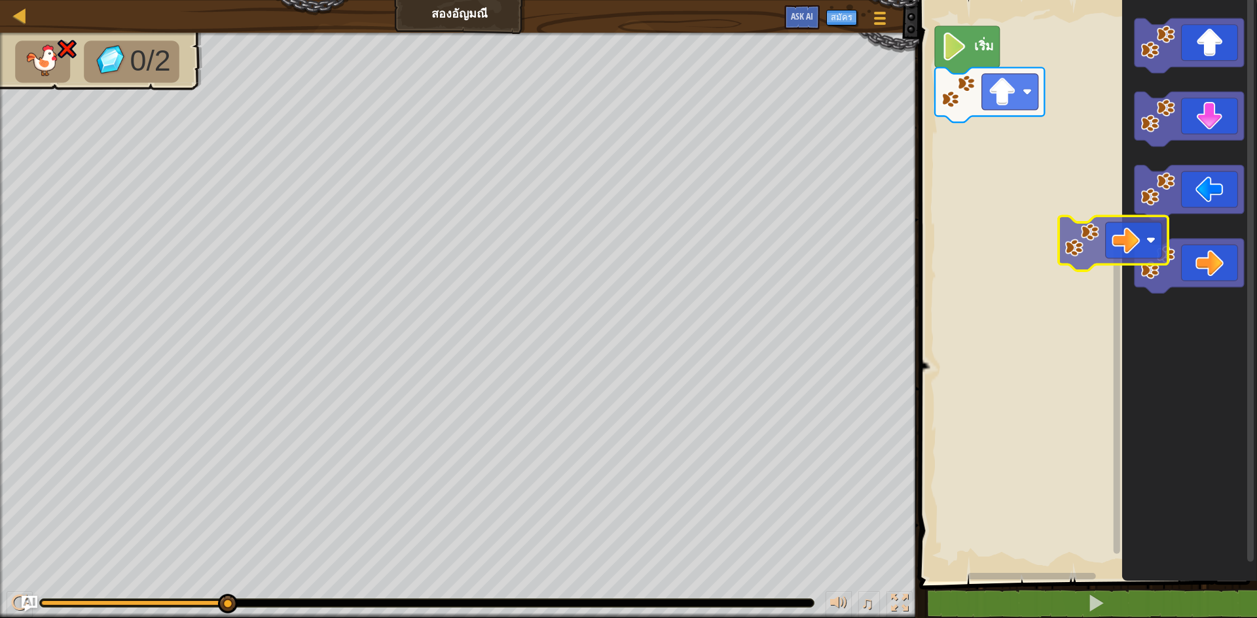
click at [1043, 169] on div "เริ่ม" at bounding box center [1086, 287] width 342 height 588
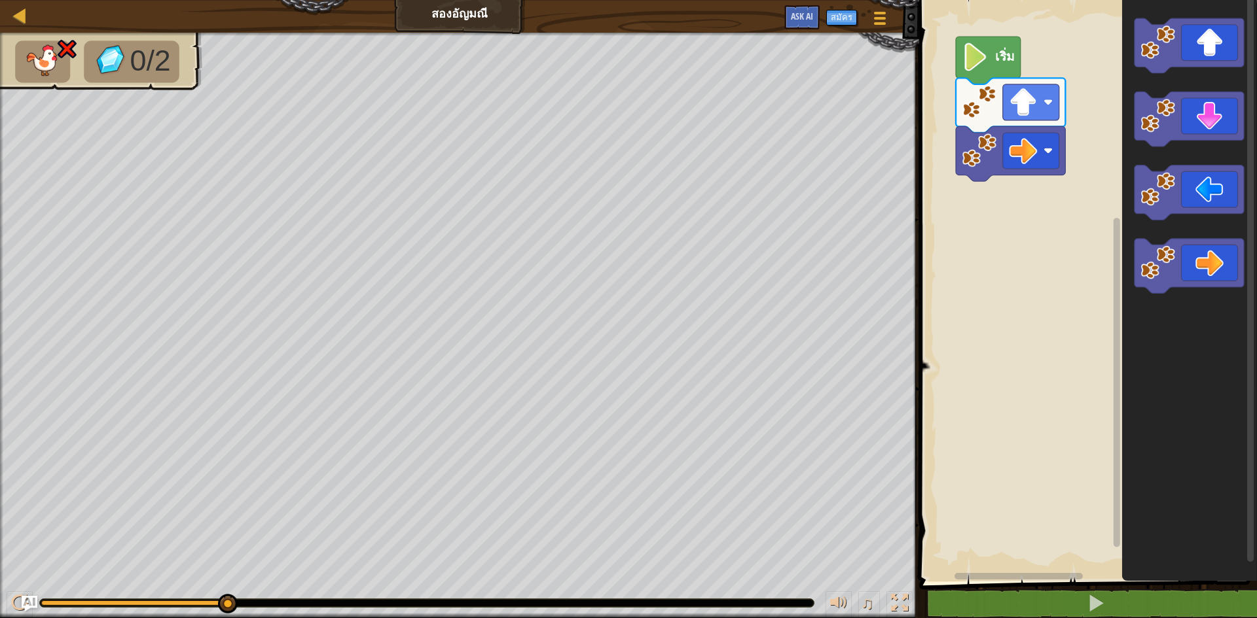
click at [954, 77] on rect "พื้นที่ทำงาน Blockly" at bounding box center [1086, 287] width 342 height 588
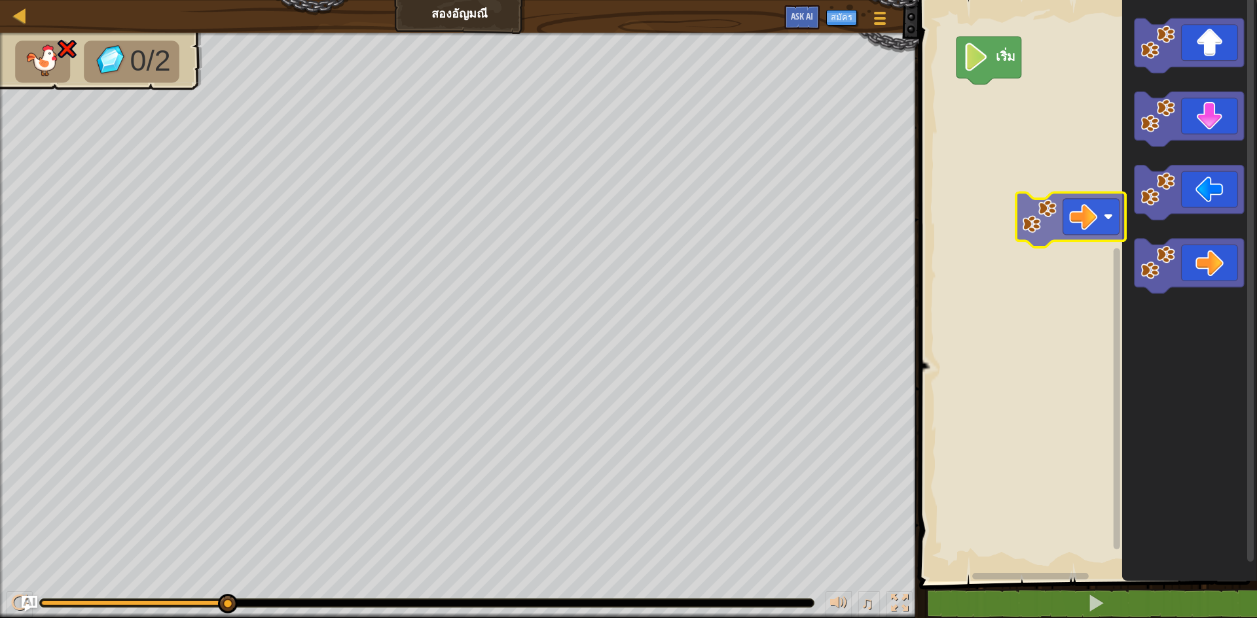
click at [907, 52] on div "แผนที่ สอง[PERSON_NAME] เมนูเกม สมัคร Ask AI 1 הההההההההההההההההההההההההההההההה…" at bounding box center [628, 309] width 1257 height 618
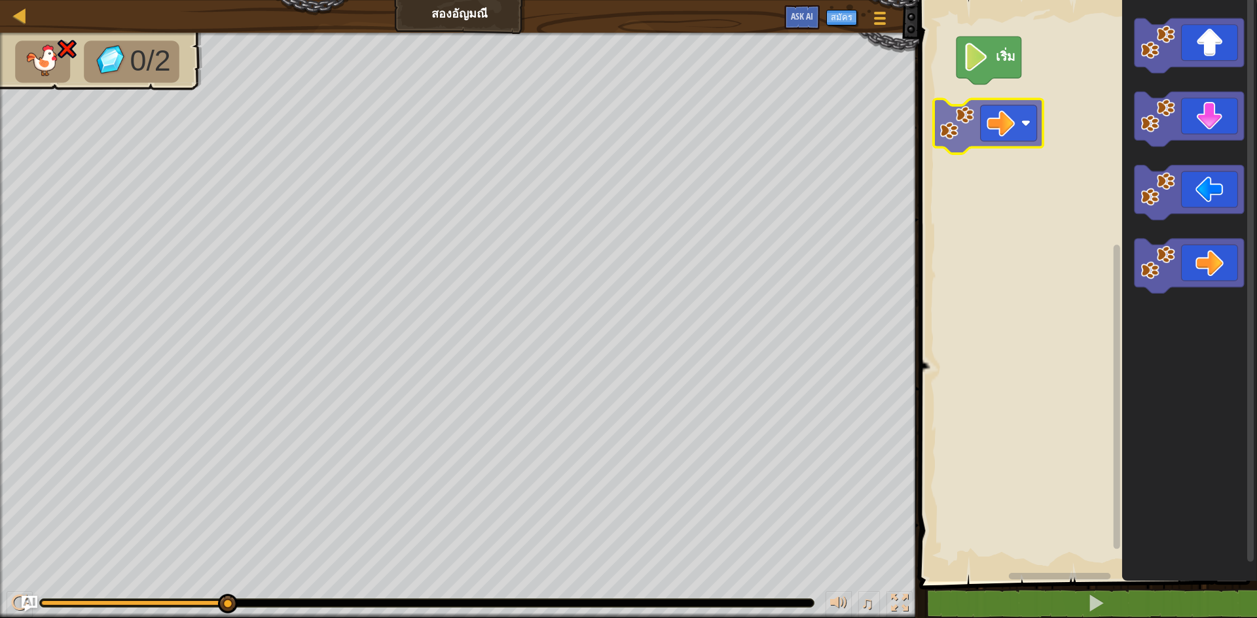
click at [986, 111] on div "เริ่ม" at bounding box center [1086, 287] width 342 height 588
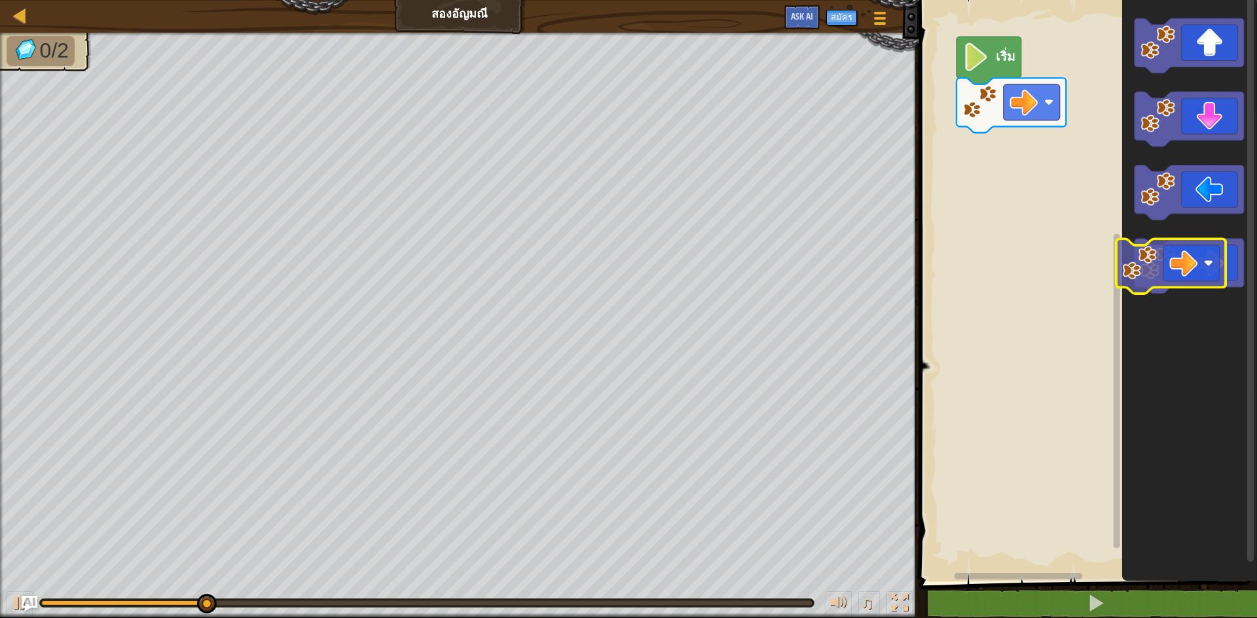
click at [1089, 183] on div "เริ่ม" at bounding box center [1086, 287] width 342 height 588
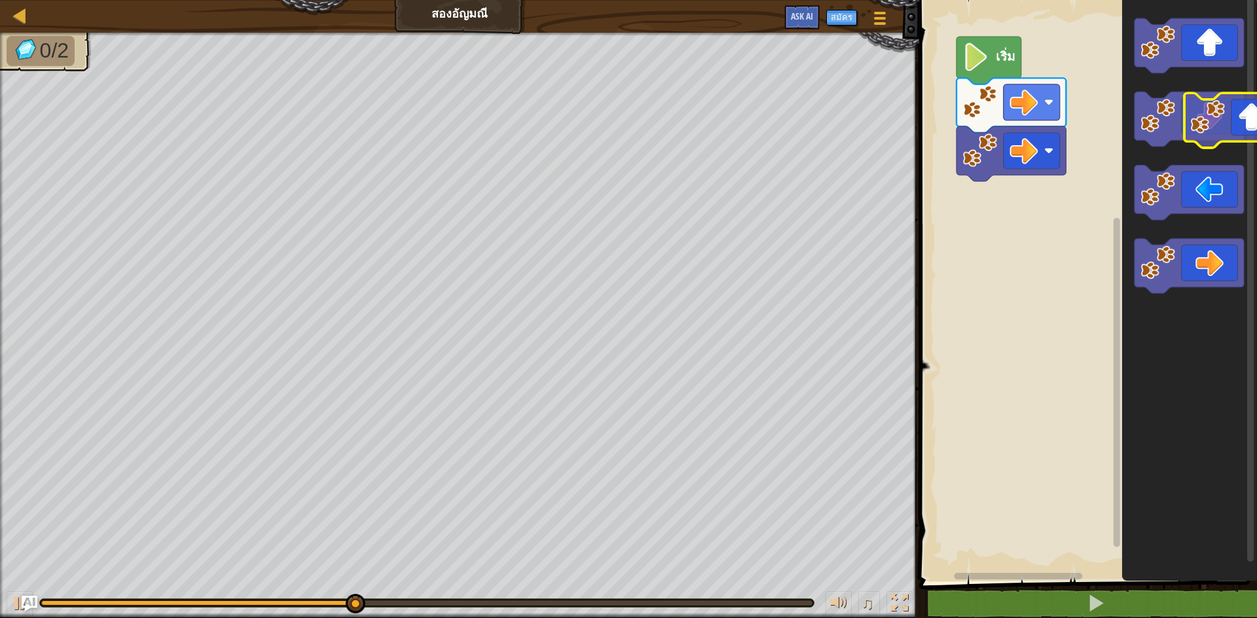
click at [1246, 107] on icon "พื้นที่ทำงาน Blockly" at bounding box center [1189, 287] width 135 height 588
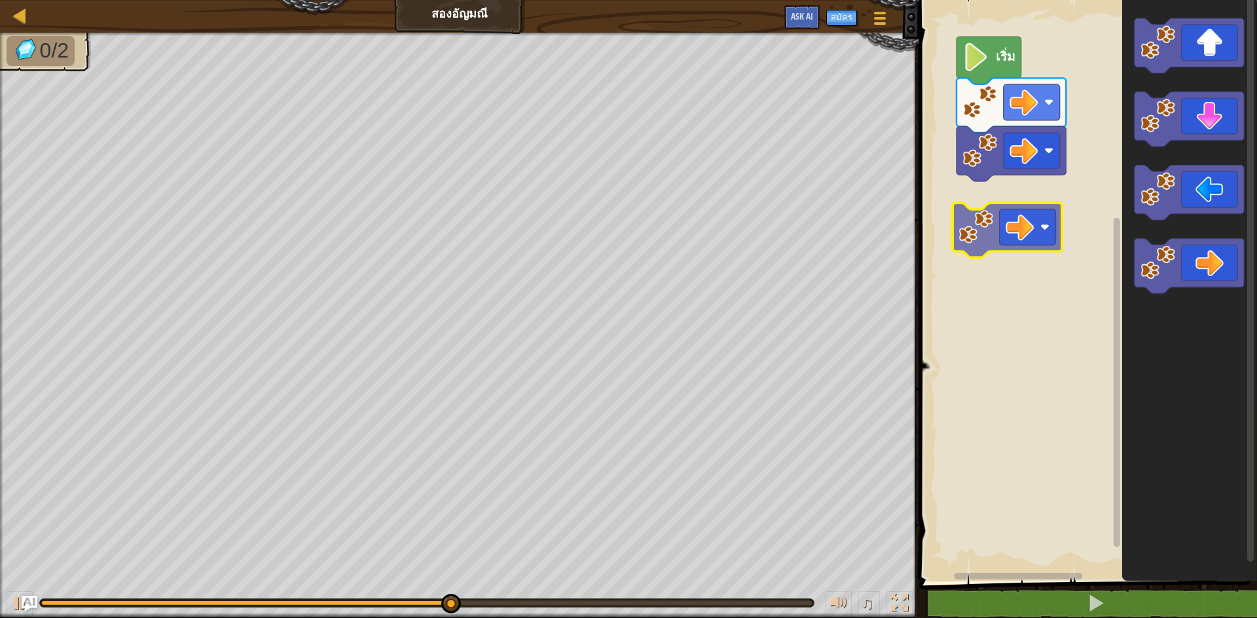
click at [1024, 231] on div "เริ่ม" at bounding box center [1086, 287] width 342 height 588
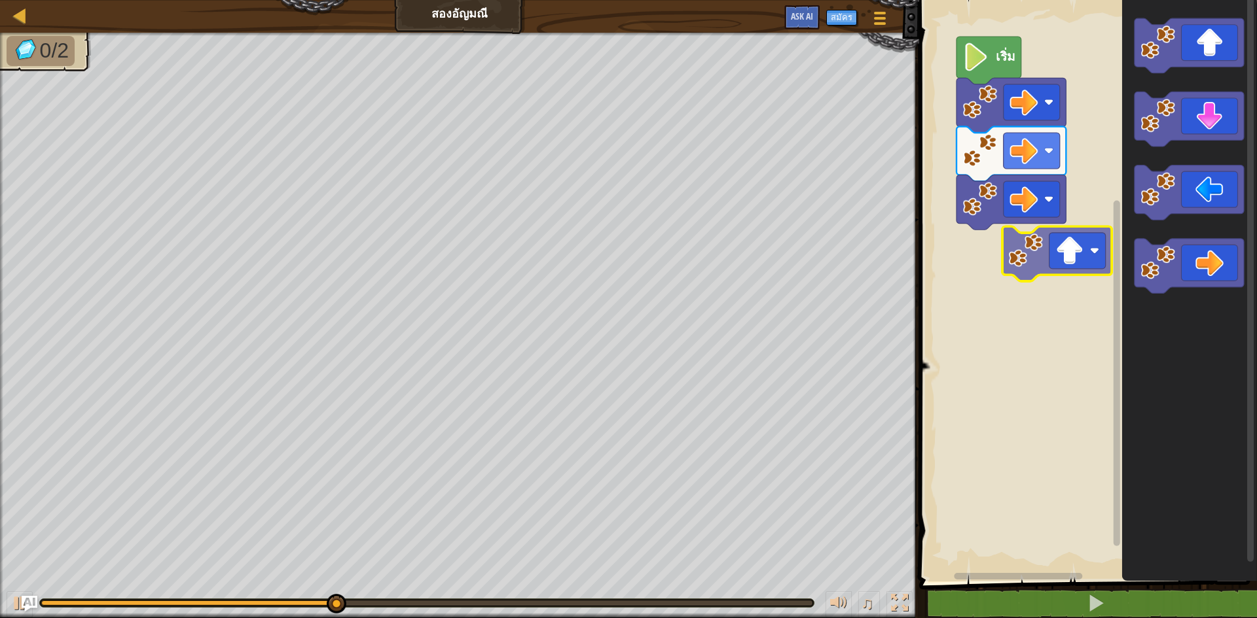
click at [1064, 243] on div "เริ่ม" at bounding box center [1086, 287] width 342 height 588
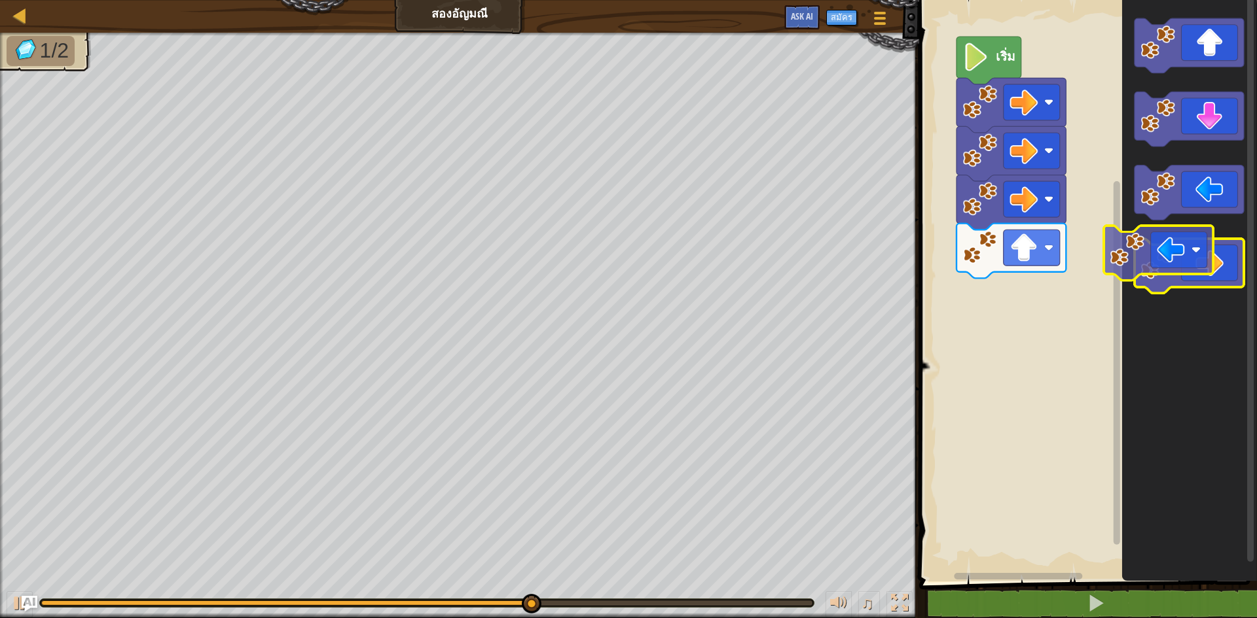
click at [1201, 235] on icon "พื้นที่ทำงาน Blockly" at bounding box center [1189, 287] width 135 height 588
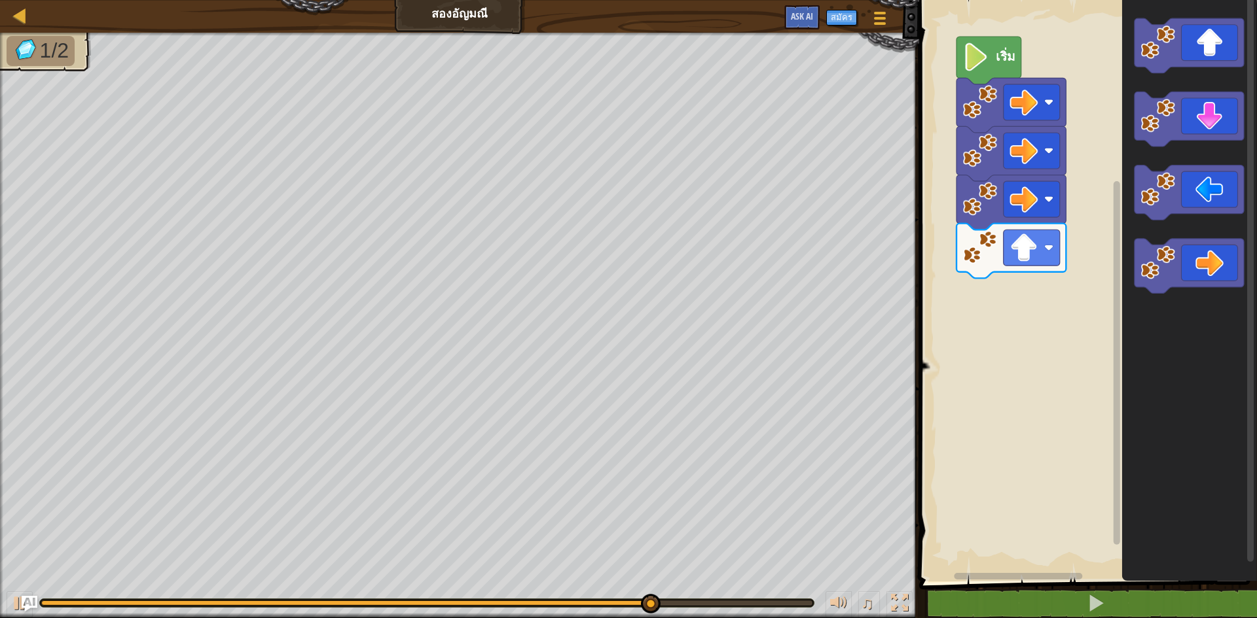
click at [1104, 270] on div "เริ่ม" at bounding box center [1086, 287] width 342 height 588
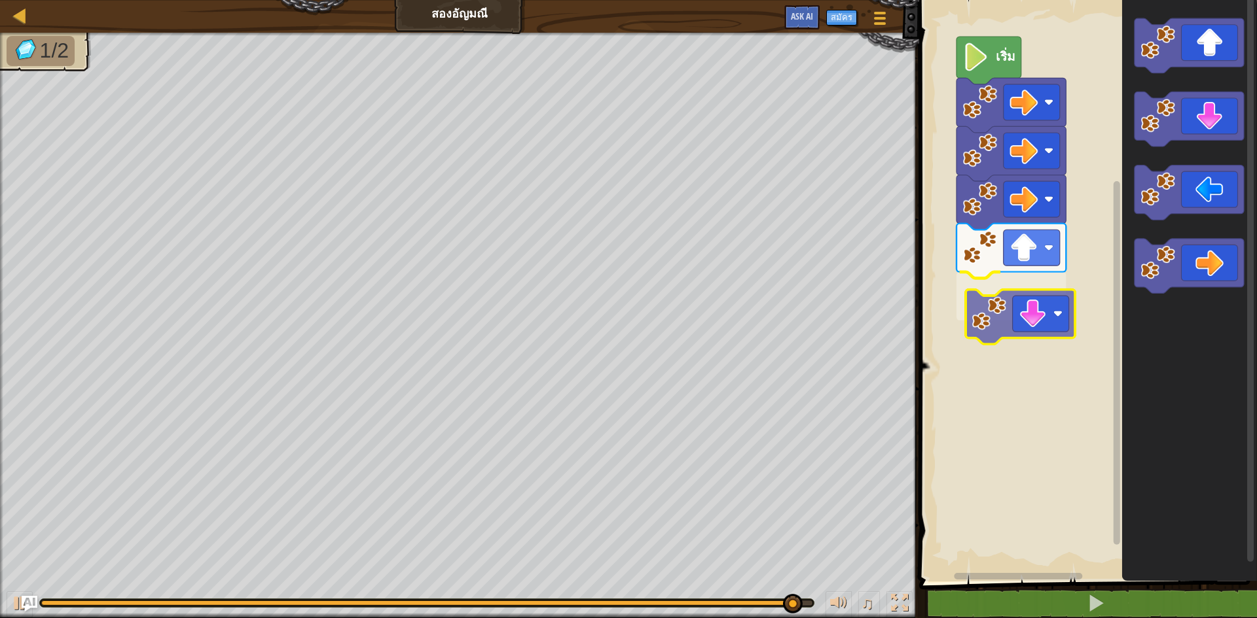
click at [1027, 325] on div "เริ่ม" at bounding box center [1086, 287] width 342 height 588
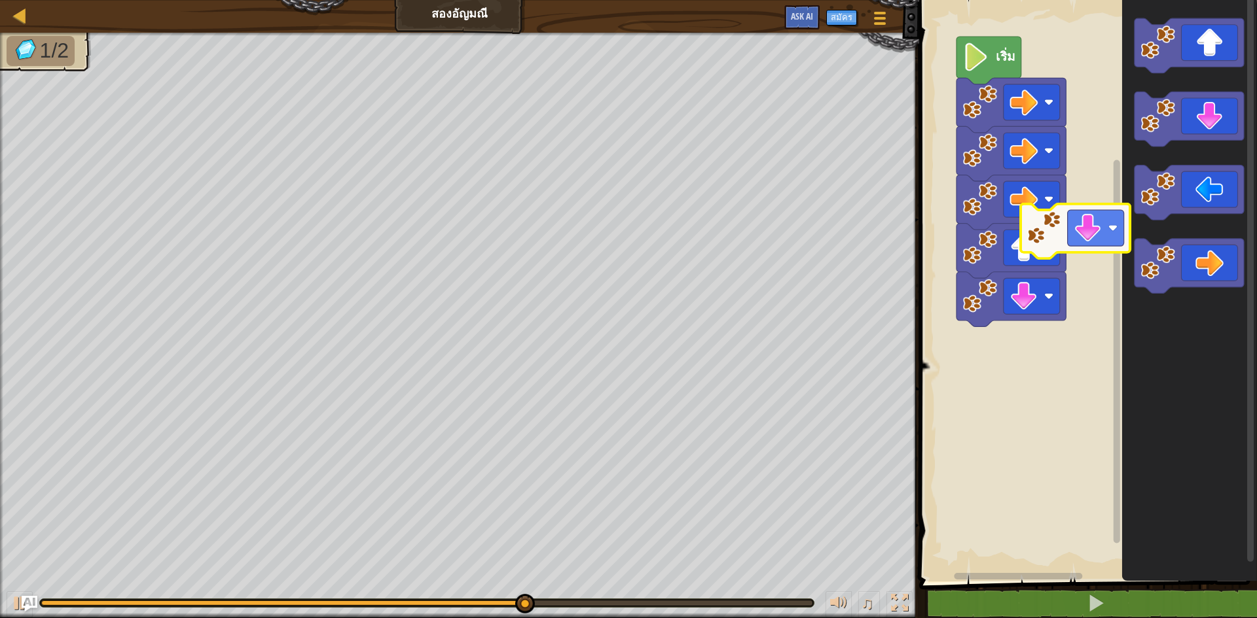
click at [1046, 277] on div "เริ่ม" at bounding box center [1086, 287] width 342 height 588
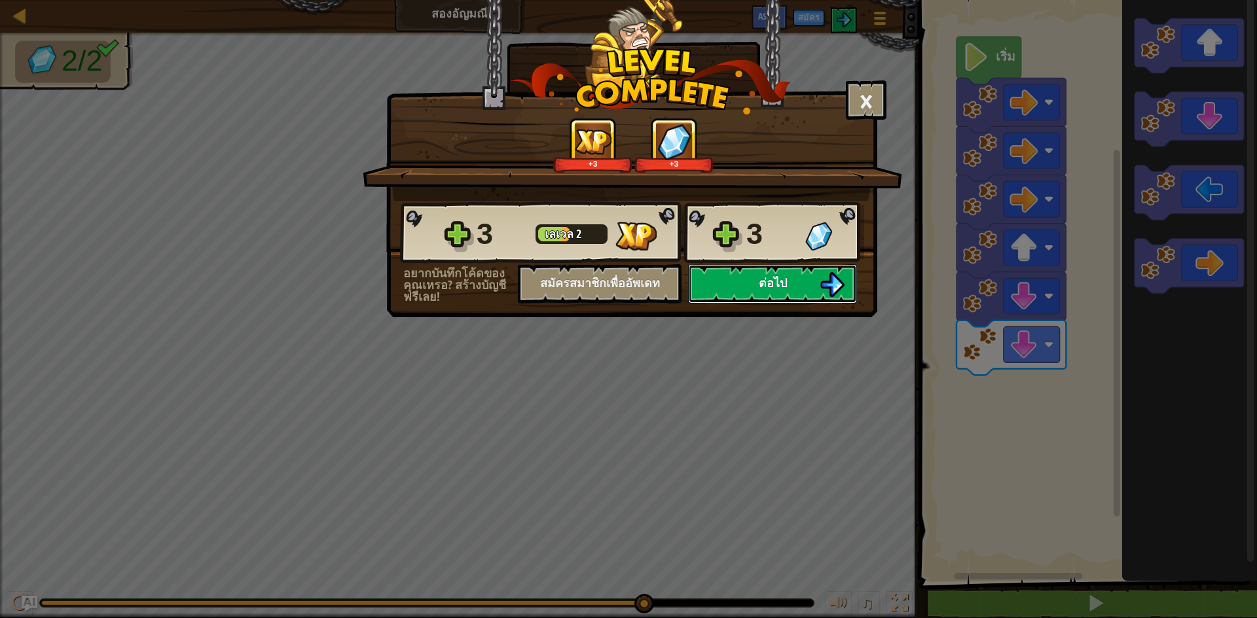
click at [788, 277] on button "ต่อไป" at bounding box center [772, 283] width 169 height 39
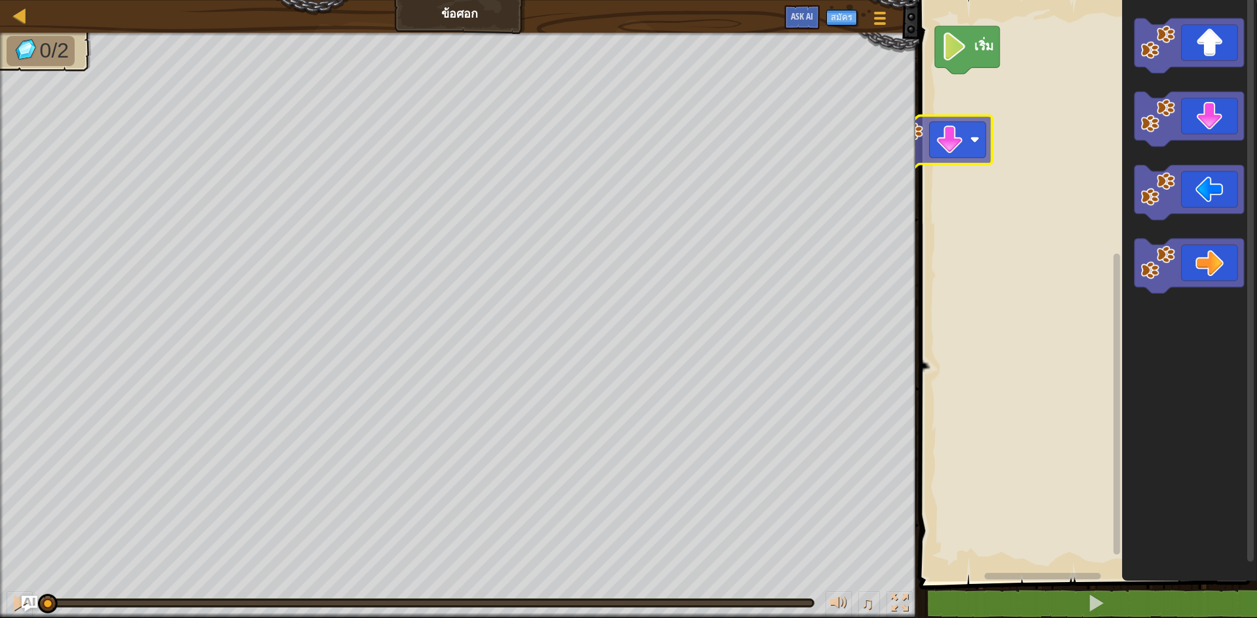
click at [952, 137] on div "เริ่ม" at bounding box center [1086, 287] width 342 height 588
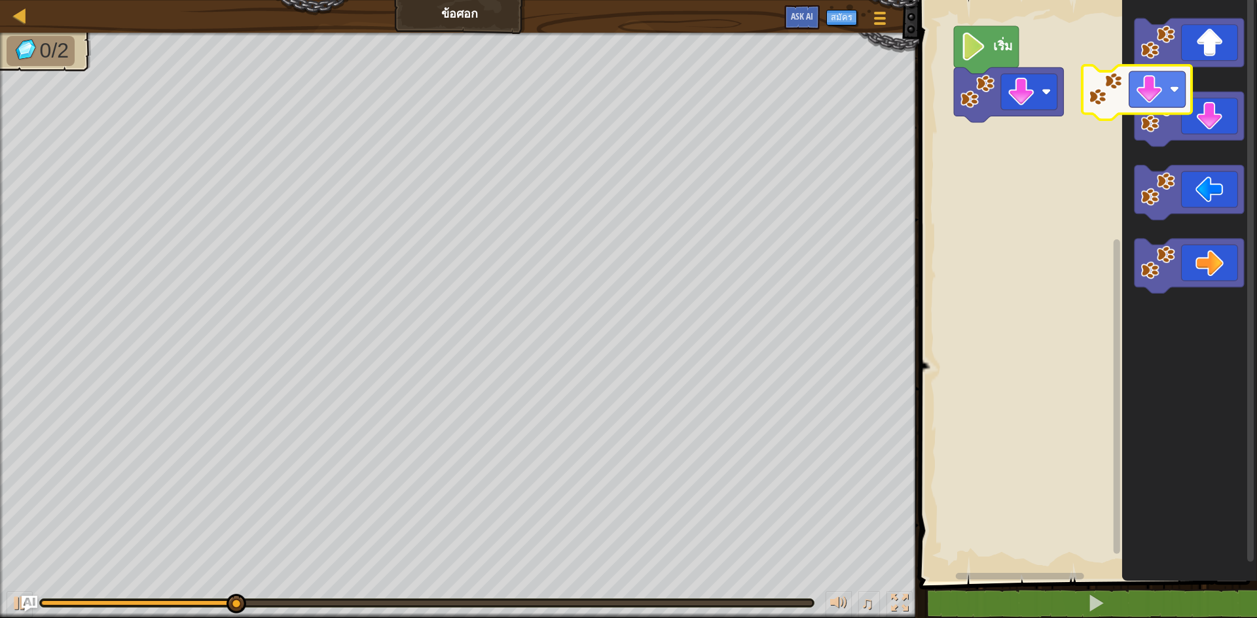
click at [1122, 129] on icon "พื้นที่ทำงาน Blockly" at bounding box center [1189, 287] width 135 height 588
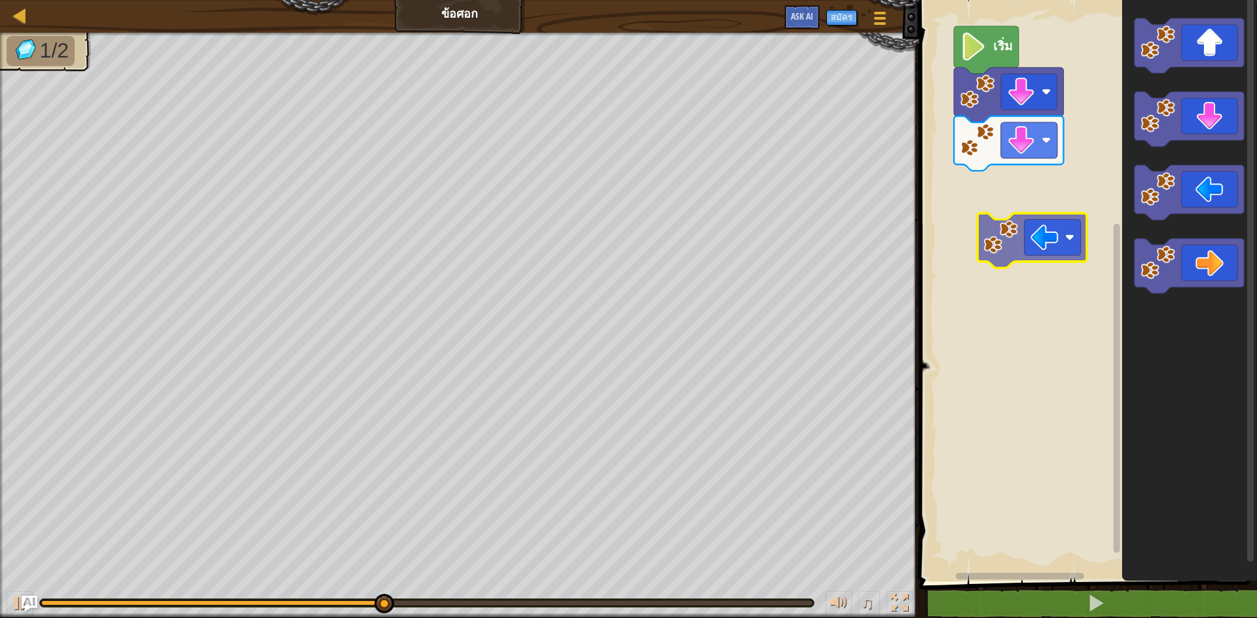
click at [1035, 241] on div "เริ่ม" at bounding box center [1086, 287] width 342 height 588
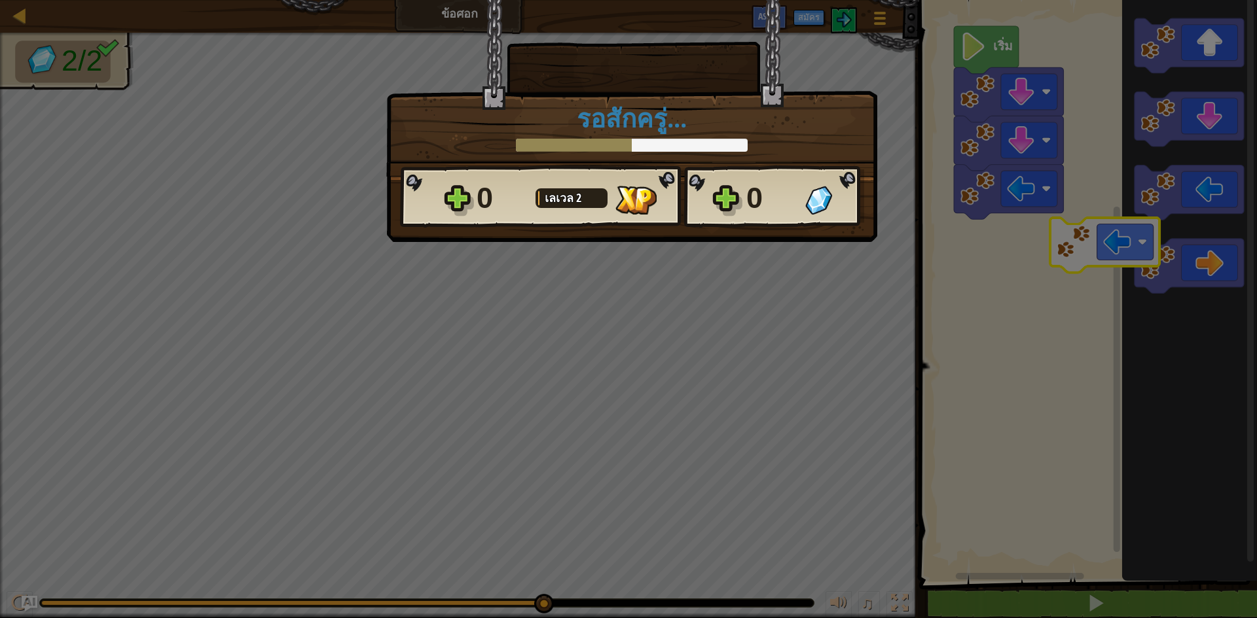
click at [1170, 1] on body "แผนที่ ข้อศอก เมนูเกม สมัคร Ask AI 1 הההההההההההההההההההההההההההההההההההההההההה…" at bounding box center [628, 0] width 1257 height 1
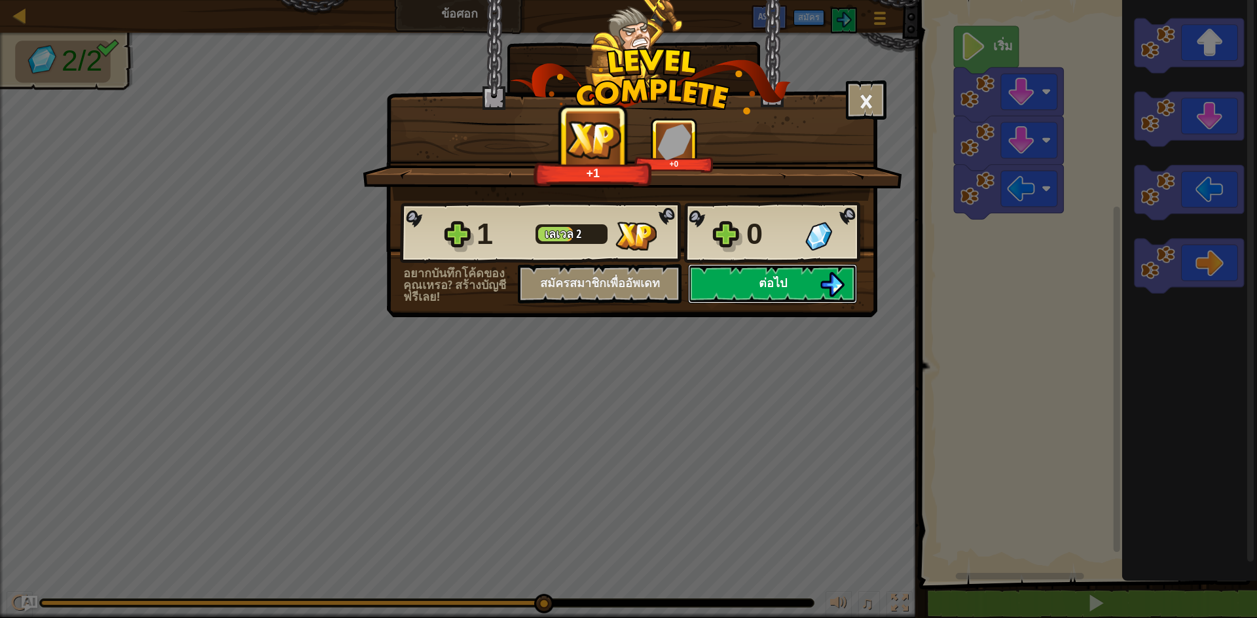
click at [791, 286] on button "ต่อไป" at bounding box center [772, 283] width 169 height 39
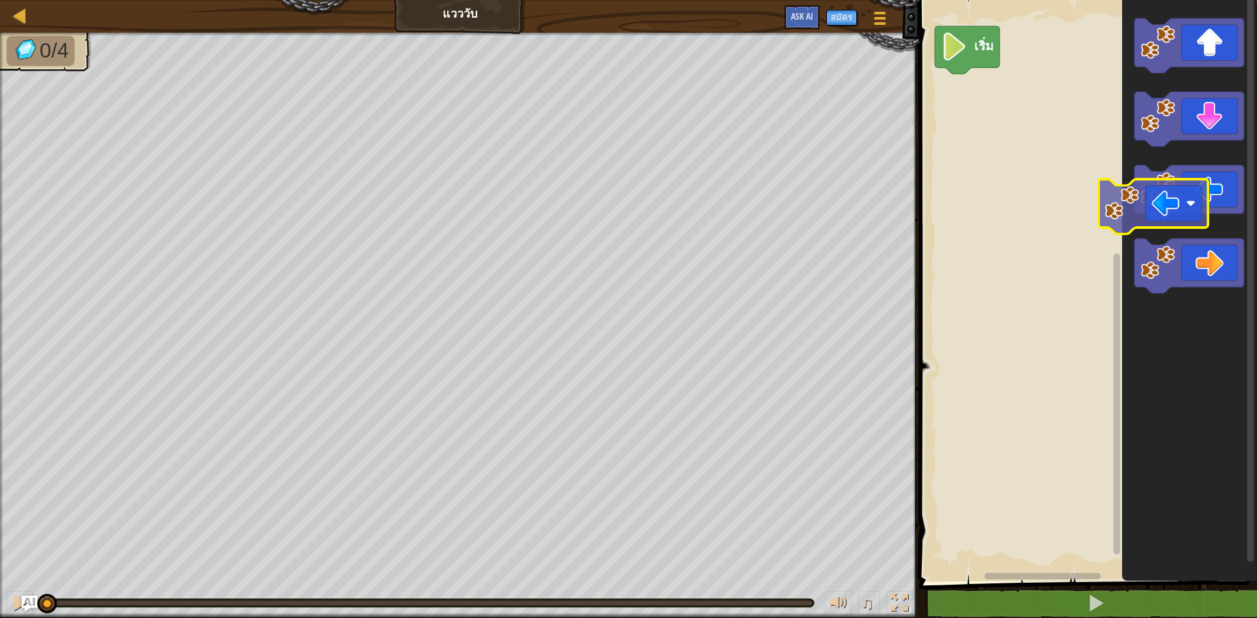
click at [1014, 205] on div "เริ่ม" at bounding box center [1086, 287] width 342 height 588
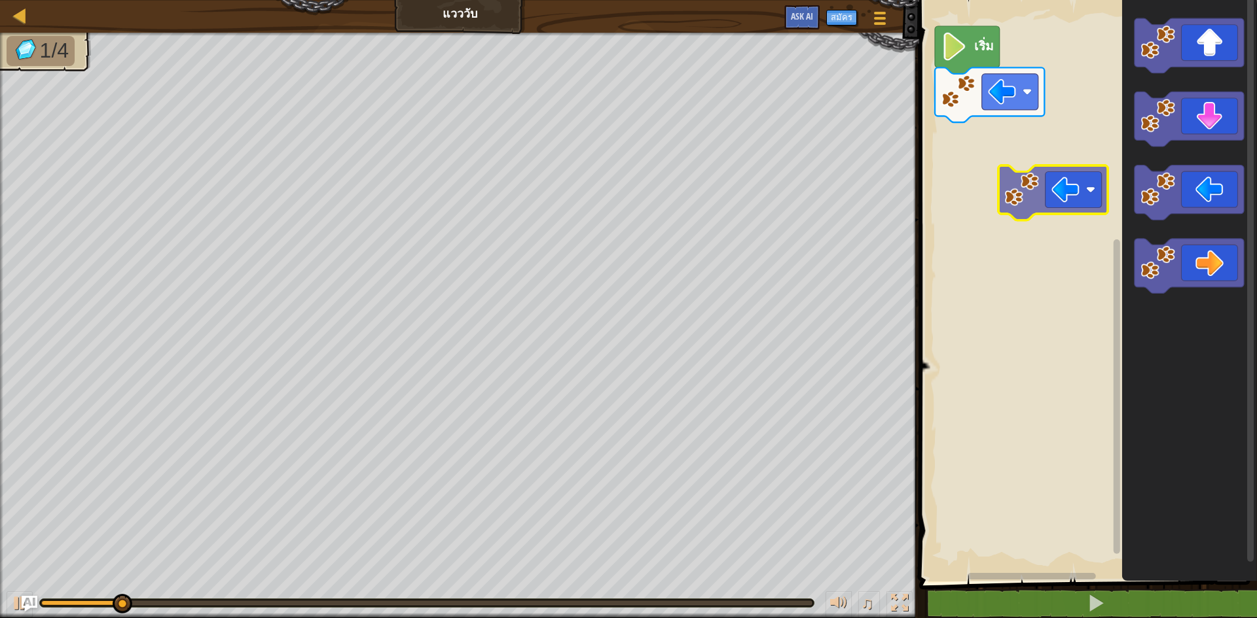
click at [910, 204] on div "แผนที่ [PERSON_NAME] เมนูเกม สมัคร Ask AI 1 ההההההההההההההההההההההההההההההההההה…" at bounding box center [628, 309] width 1257 height 618
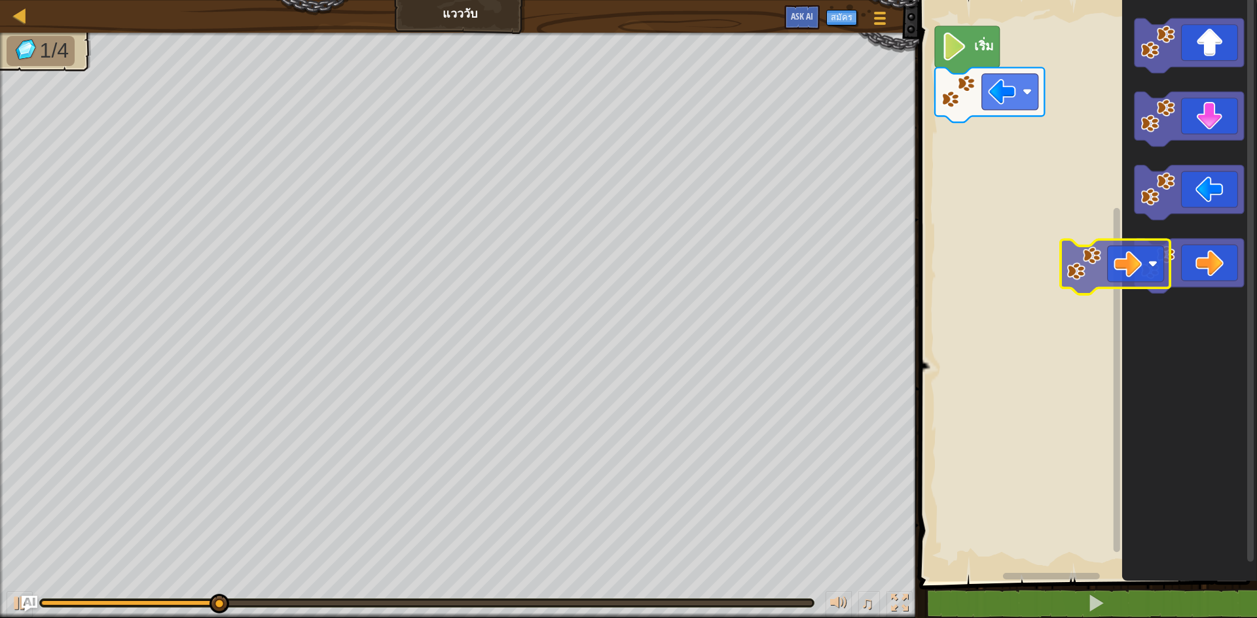
click at [1083, 276] on div "เริ่ม" at bounding box center [1086, 287] width 342 height 588
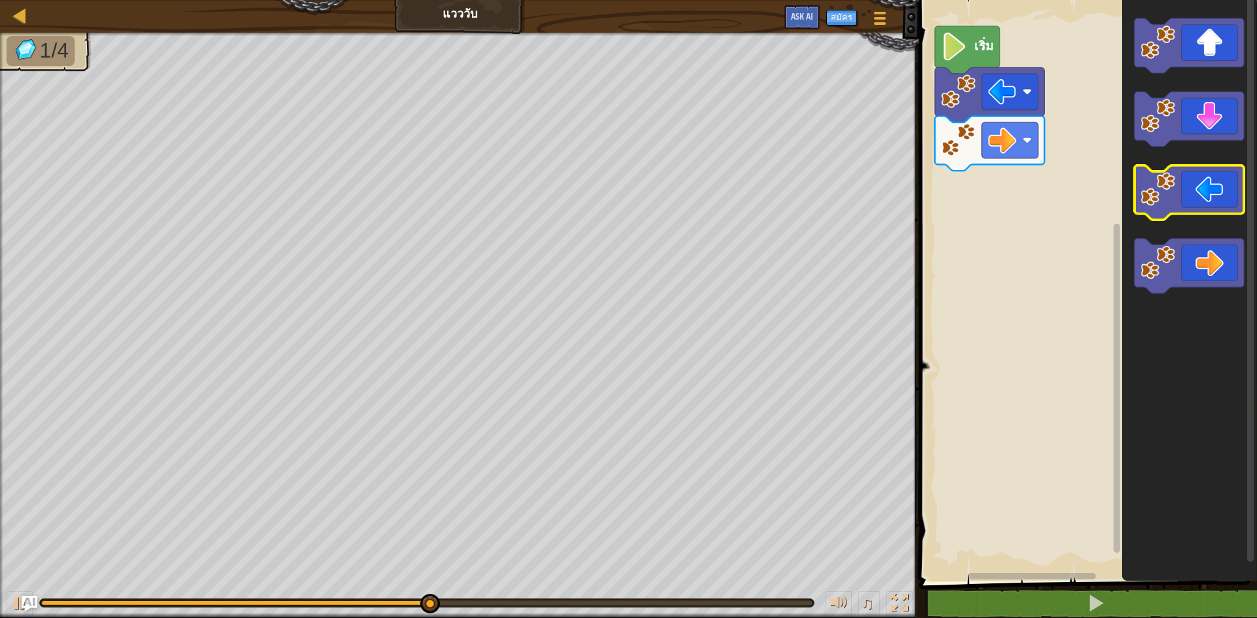
click at [1012, 220] on div "เริ่ม" at bounding box center [1086, 287] width 342 height 588
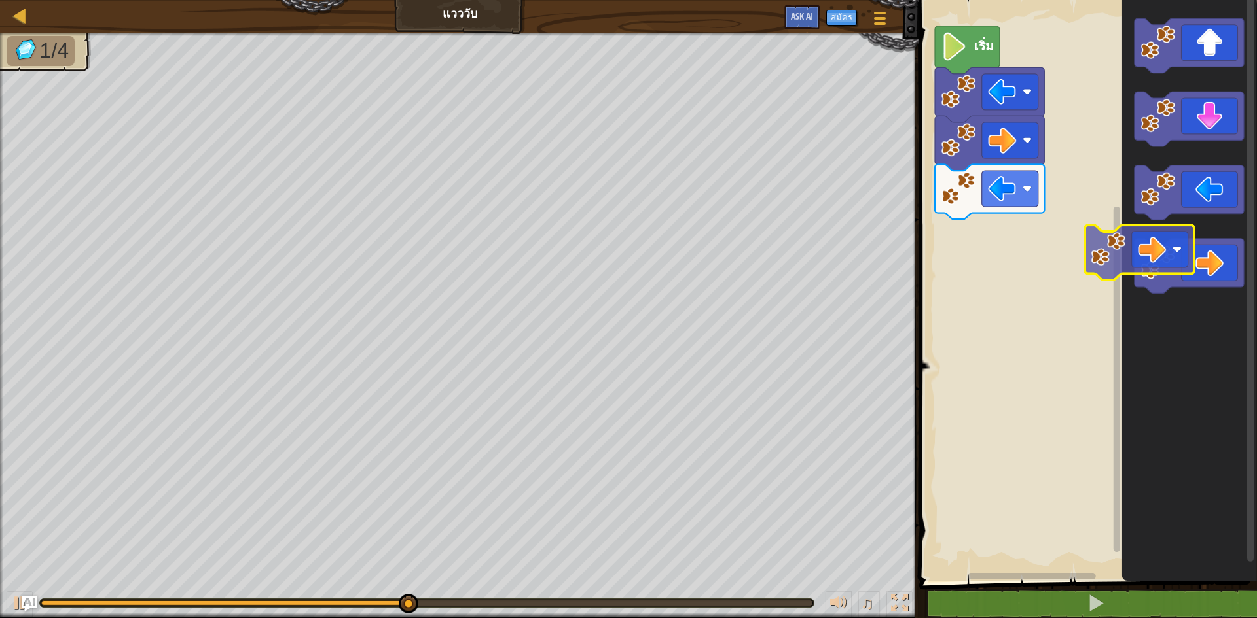
click at [1069, 246] on div "เริ่ม" at bounding box center [1086, 287] width 342 height 588
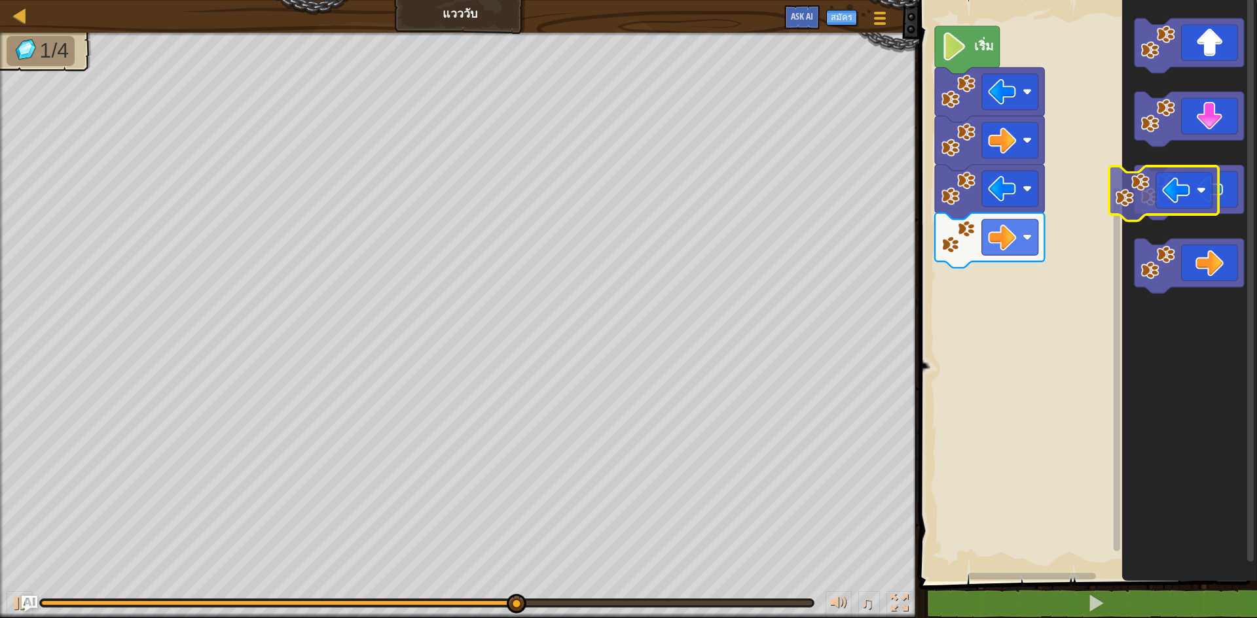
click at [1004, 257] on div "เริ่ม" at bounding box center [1086, 287] width 342 height 588
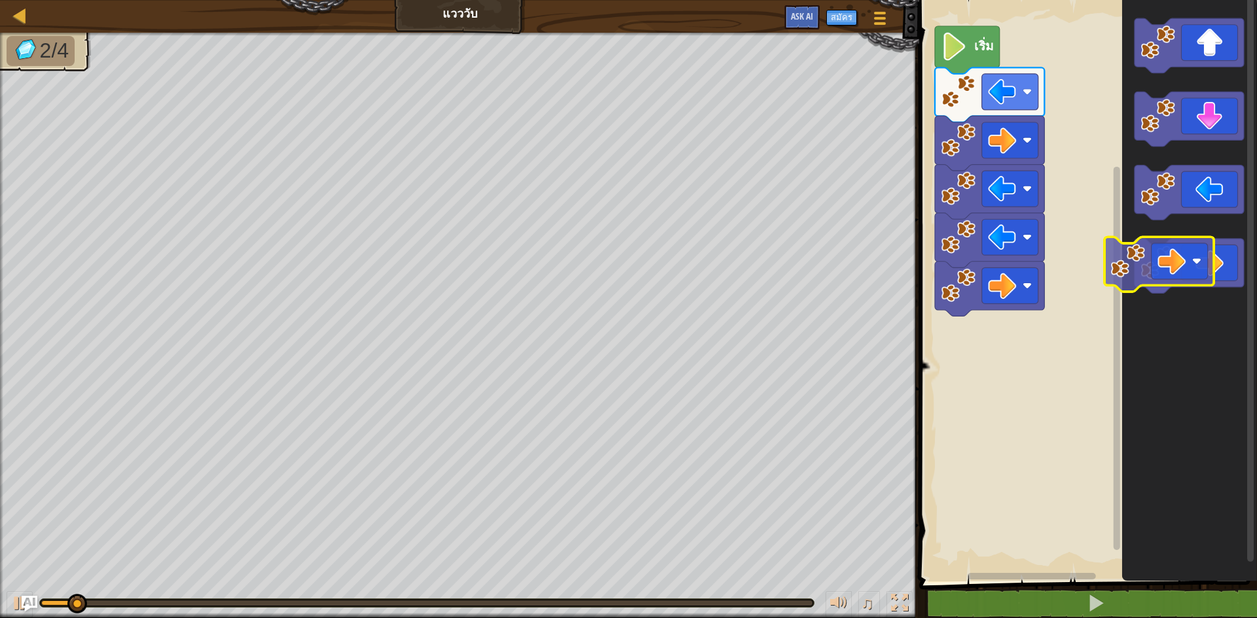
click at [1044, 300] on div "เริ่ม" at bounding box center [1086, 287] width 342 height 588
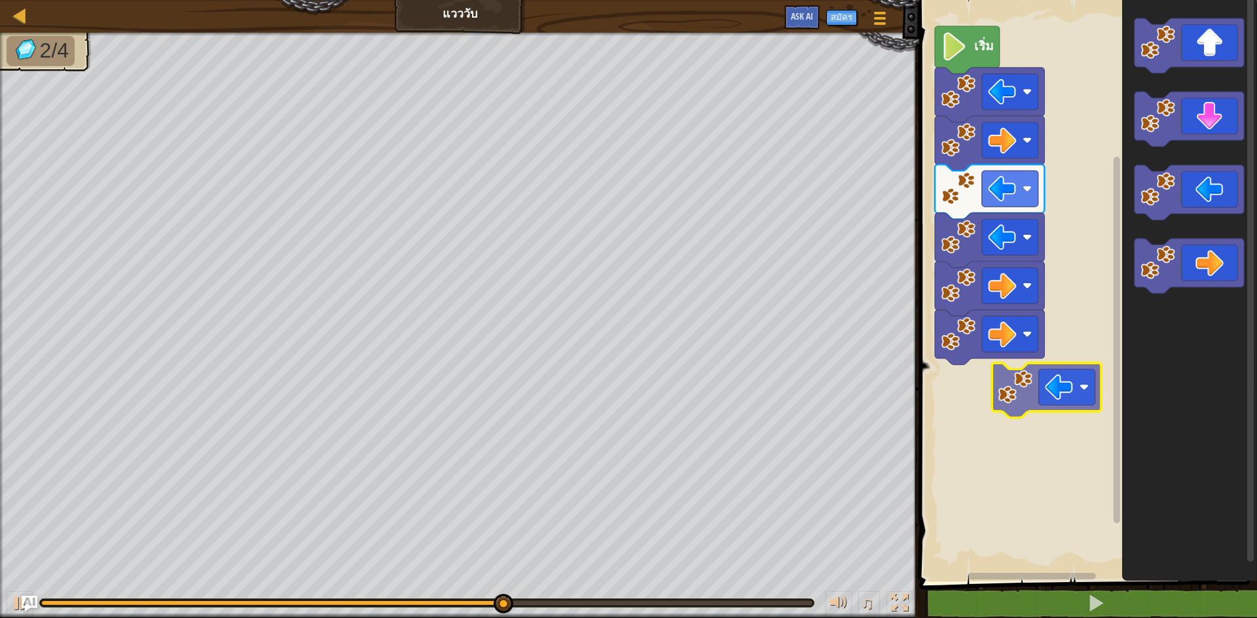
click at [1039, 408] on div "เริ่ม" at bounding box center [1086, 287] width 342 height 588
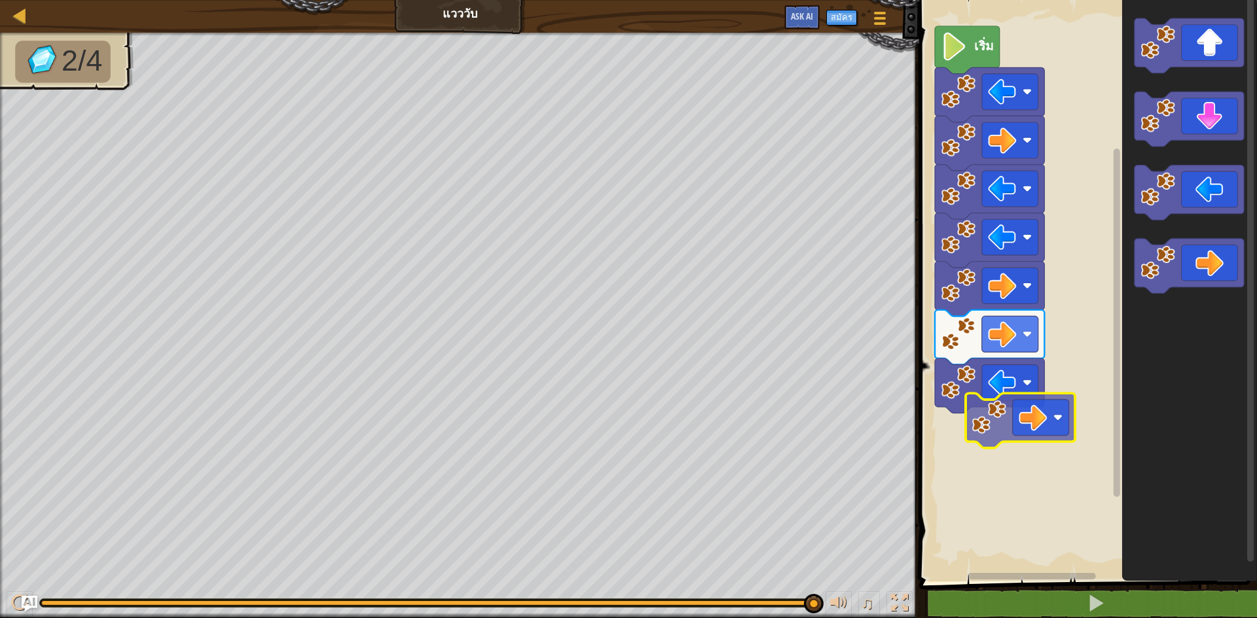
click at [1016, 435] on div "เริ่ม" at bounding box center [1086, 287] width 342 height 588
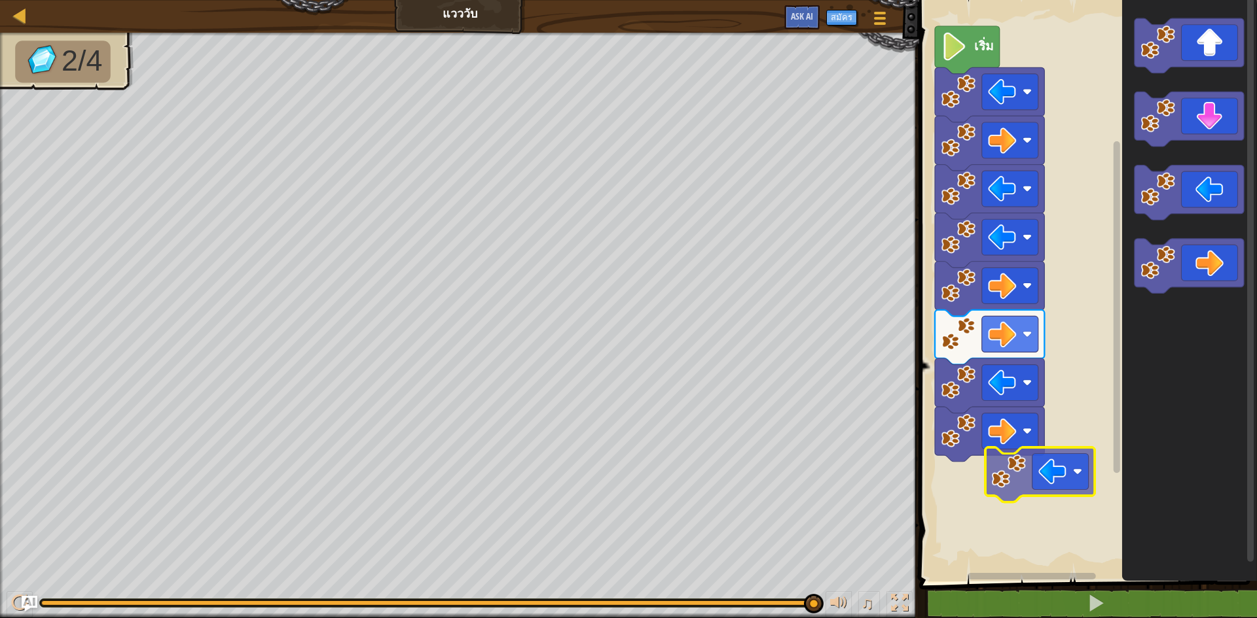
click at [1041, 474] on div "เริ่ม" at bounding box center [1086, 287] width 342 height 588
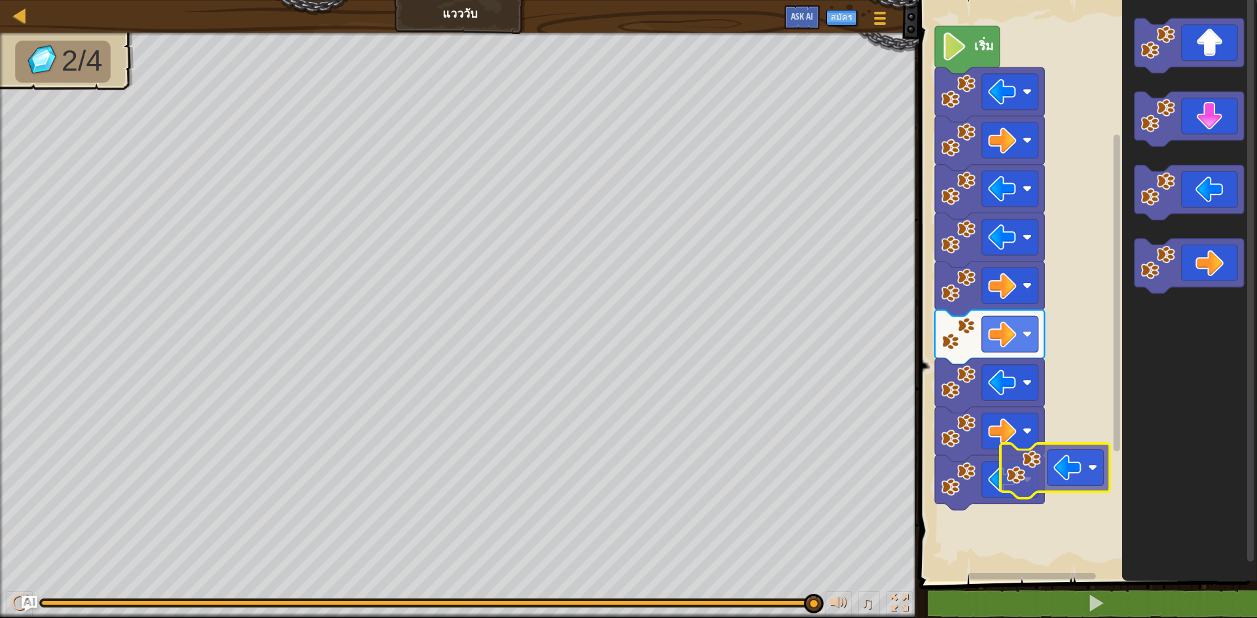
click at [1061, 460] on div "เริ่ม" at bounding box center [1086, 287] width 342 height 588
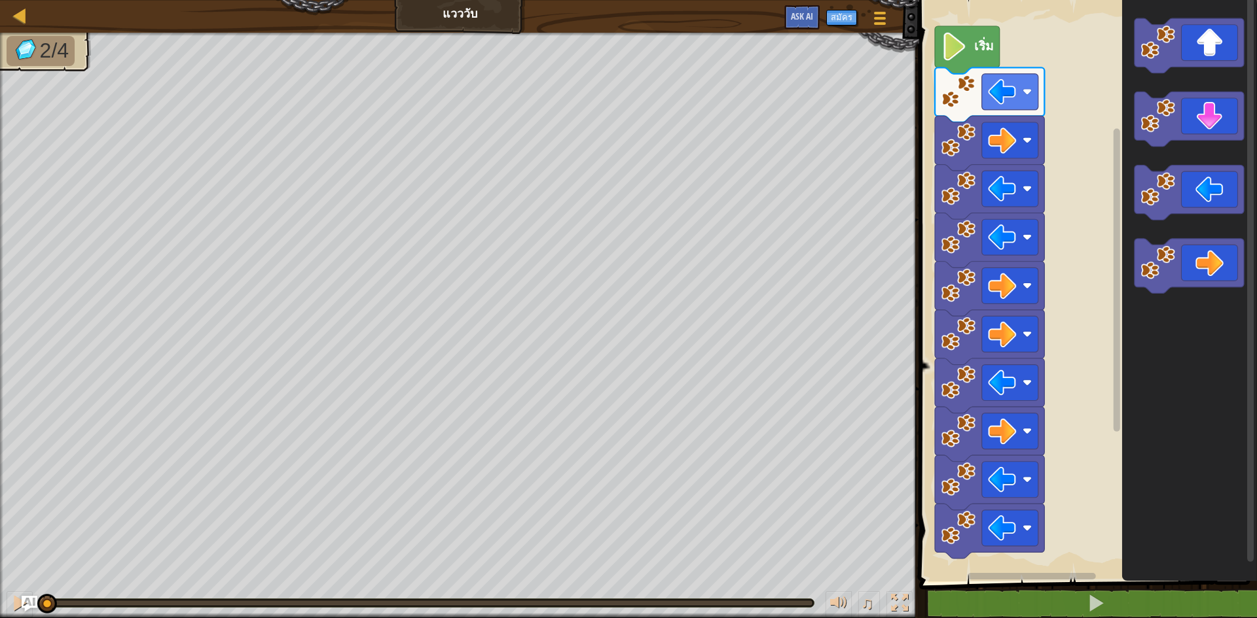
drag, startPoint x: 800, startPoint y: 599, endPoint x: 0, endPoint y: 649, distance: 802.0
click at [0, 0] on html "แผนที่ [PERSON_NAME] เมนูเกม สมัคร Ask AI 1 ההההההההההההההההההההההההההההההההההה…" at bounding box center [628, 0] width 1257 height 0
click at [11, 603] on div at bounding box center [19, 603] width 17 height 17
drag, startPoint x: 808, startPoint y: 601, endPoint x: 0, endPoint y: 649, distance: 809.6
click at [0, 0] on html "แผนที่ [PERSON_NAME] เมนูเกม สมัคร Ask AI 1 ההההההההההההההההההההההההההההההההההה…" at bounding box center [628, 0] width 1257 height 0
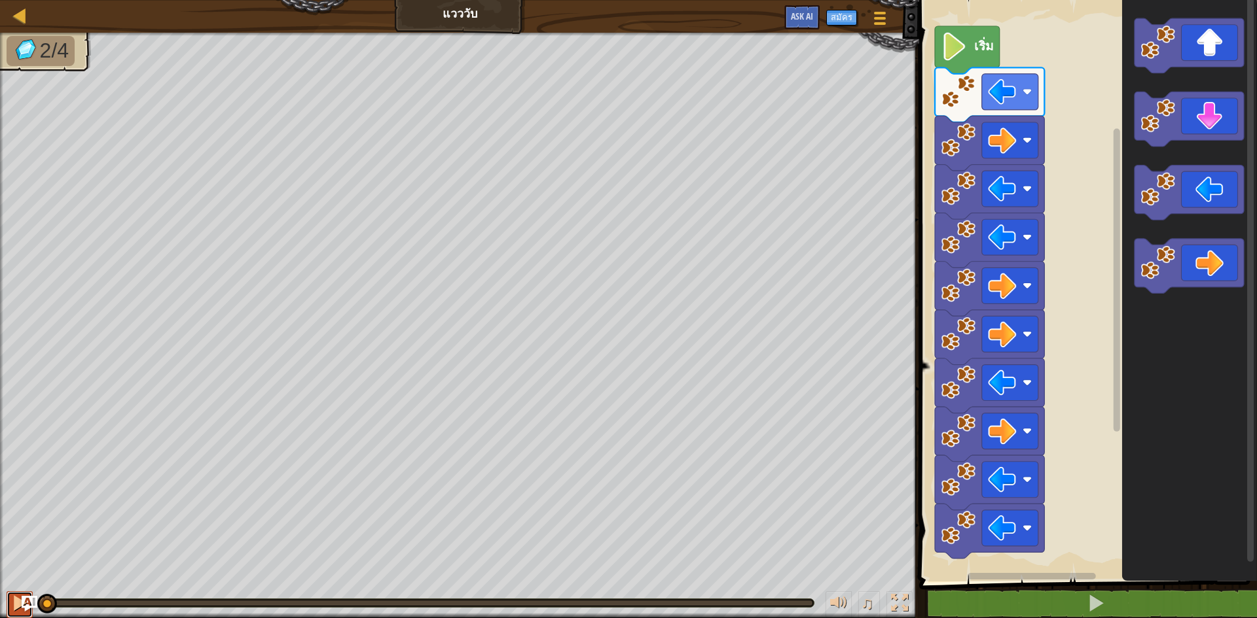
click at [10, 610] on button at bounding box center [20, 605] width 26 height 27
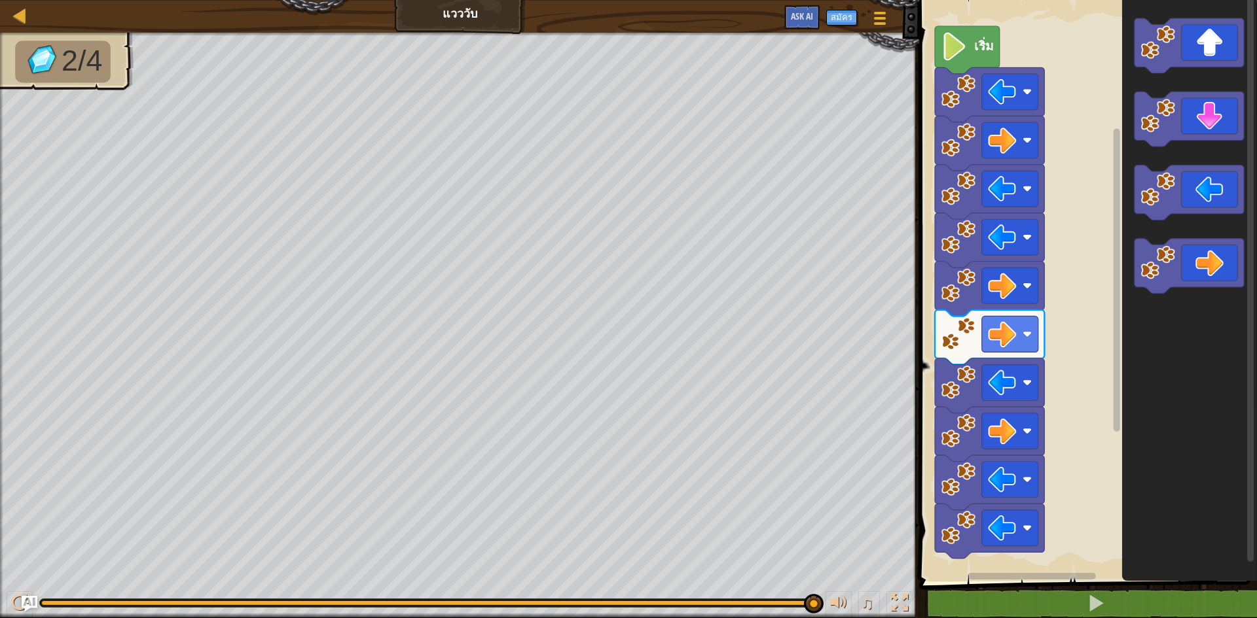
click at [482, 567] on div "2/4 ♫ Blue Fox" at bounding box center [628, 326] width 1257 height 586
drag, startPoint x: 614, startPoint y: 596, endPoint x: 596, endPoint y: 607, distance: 21.4
click at [595, 607] on div "♫" at bounding box center [459, 599] width 919 height 39
drag, startPoint x: 604, startPoint y: 607, endPoint x: 562, endPoint y: 598, distance: 42.7
click at [560, 598] on div "♫" at bounding box center [459, 599] width 919 height 39
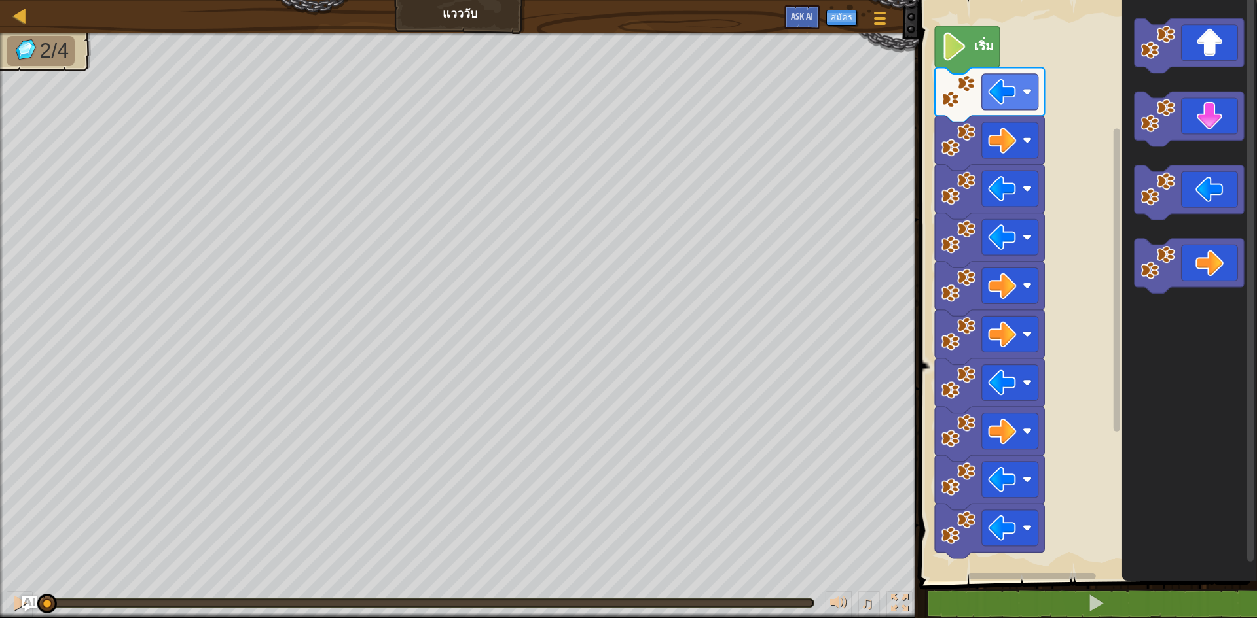
drag, startPoint x: 611, startPoint y: 601, endPoint x: 1, endPoint y: 603, distance: 609.3
click at [0, 0] on html "แผนที่ [PERSON_NAME] เมนูเกม สมัคร Ask AI 1 ההההההההההההההההההההההההההההההההההה…" at bounding box center [628, 0] width 1257 height 0
click at [13, 603] on div at bounding box center [19, 603] width 17 height 17
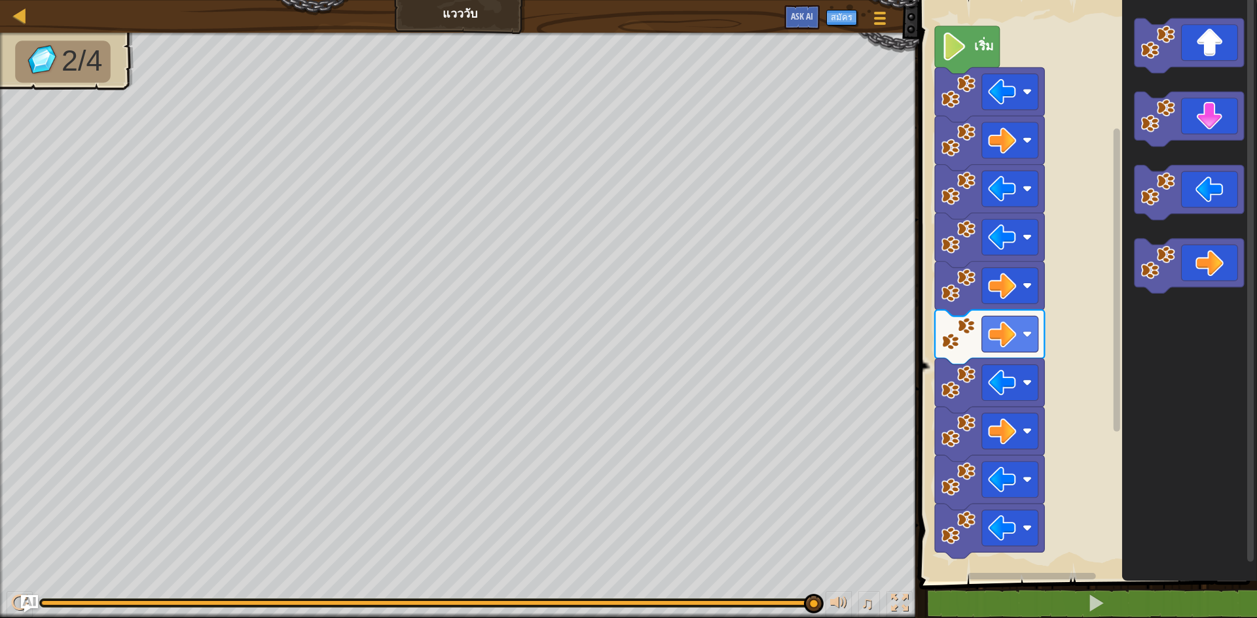
click at [31, 598] on img "Ask AI" at bounding box center [29, 604] width 17 height 17
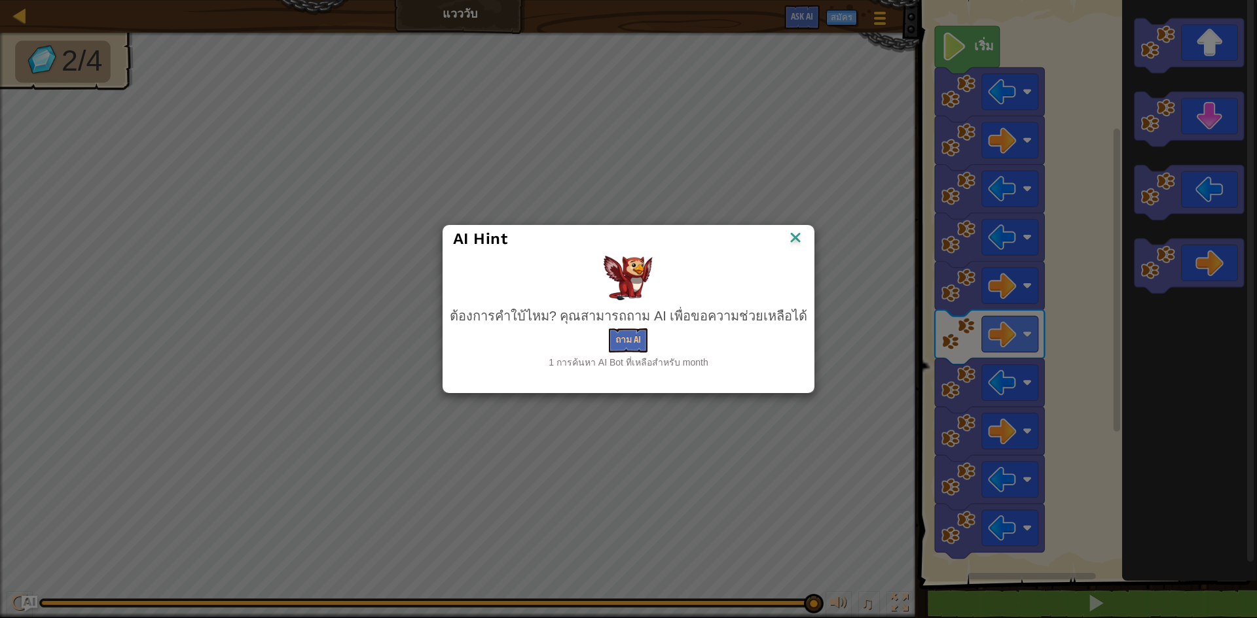
click at [787, 244] on img at bounding box center [795, 239] width 17 height 20
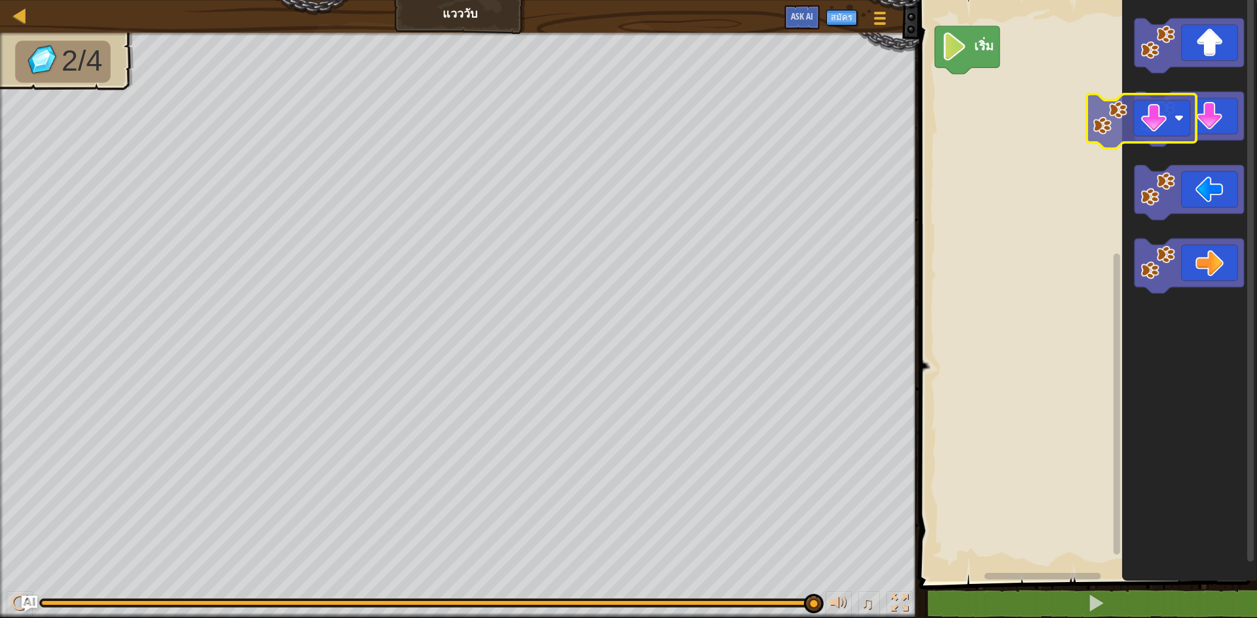
click at [897, 49] on div "แผนที่ [PERSON_NAME] เมนูเกม สมัคร Ask AI 1 ההההההההההההההההההההההההההההההההההה…" at bounding box center [628, 309] width 1257 height 618
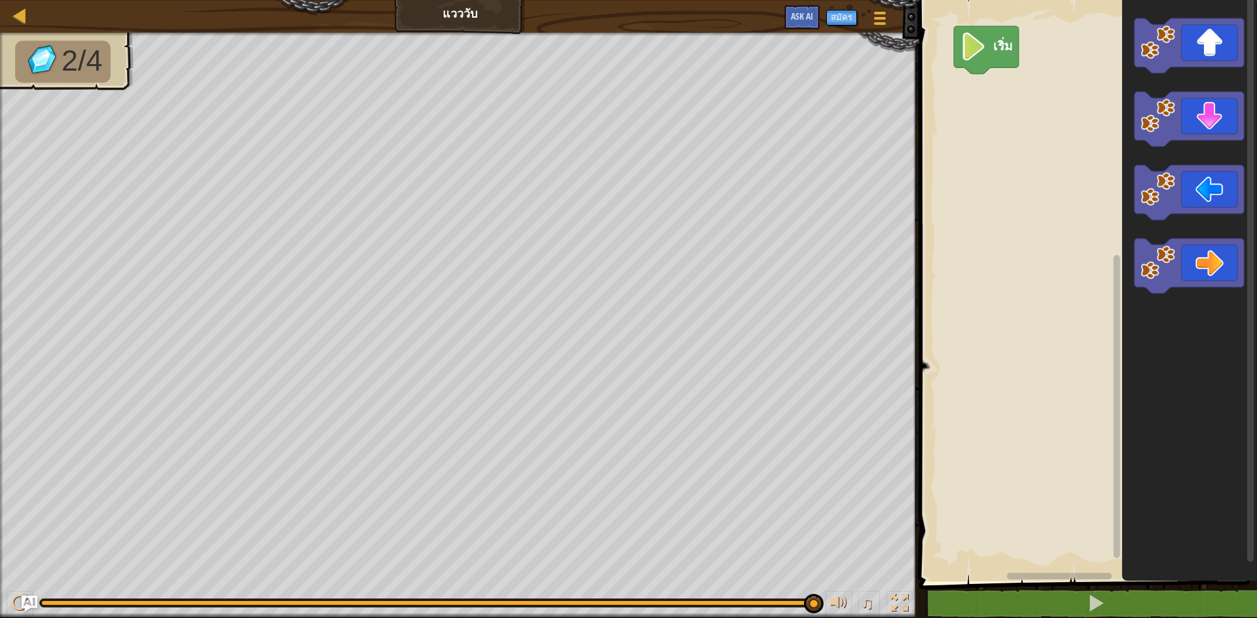
click at [1118, 111] on div "เริ่ม" at bounding box center [1086, 287] width 342 height 588
click at [1096, 125] on div "เริ่ม" at bounding box center [1086, 287] width 342 height 588
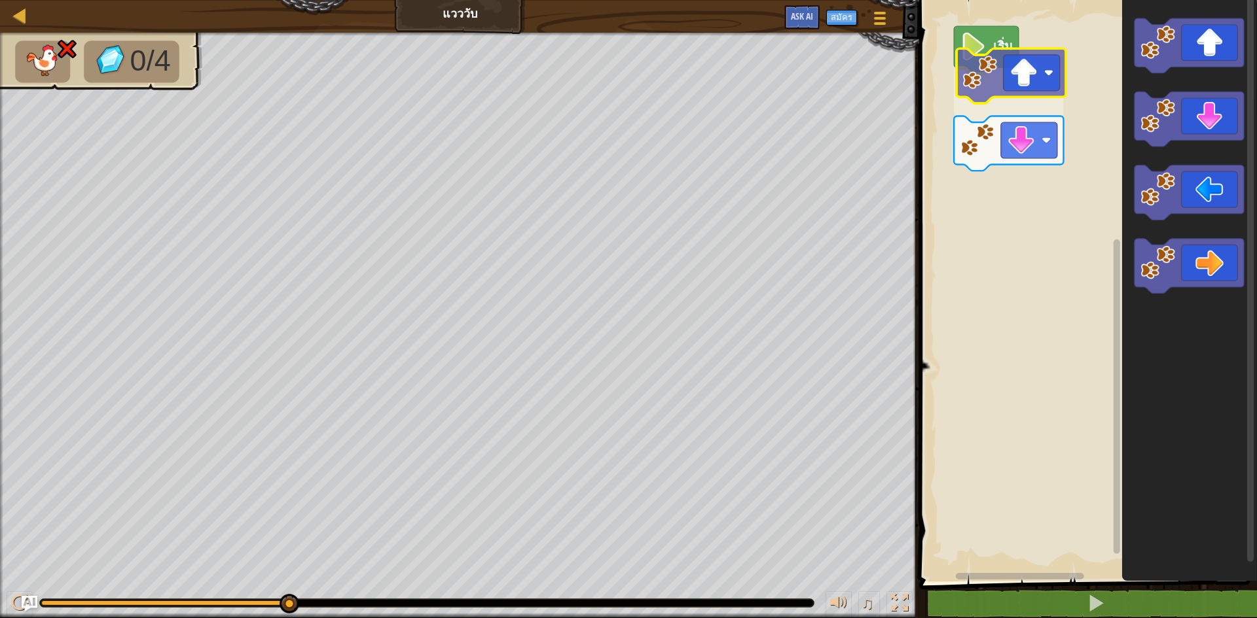
click at [1020, 67] on div "เริ่ม" at bounding box center [1086, 287] width 342 height 588
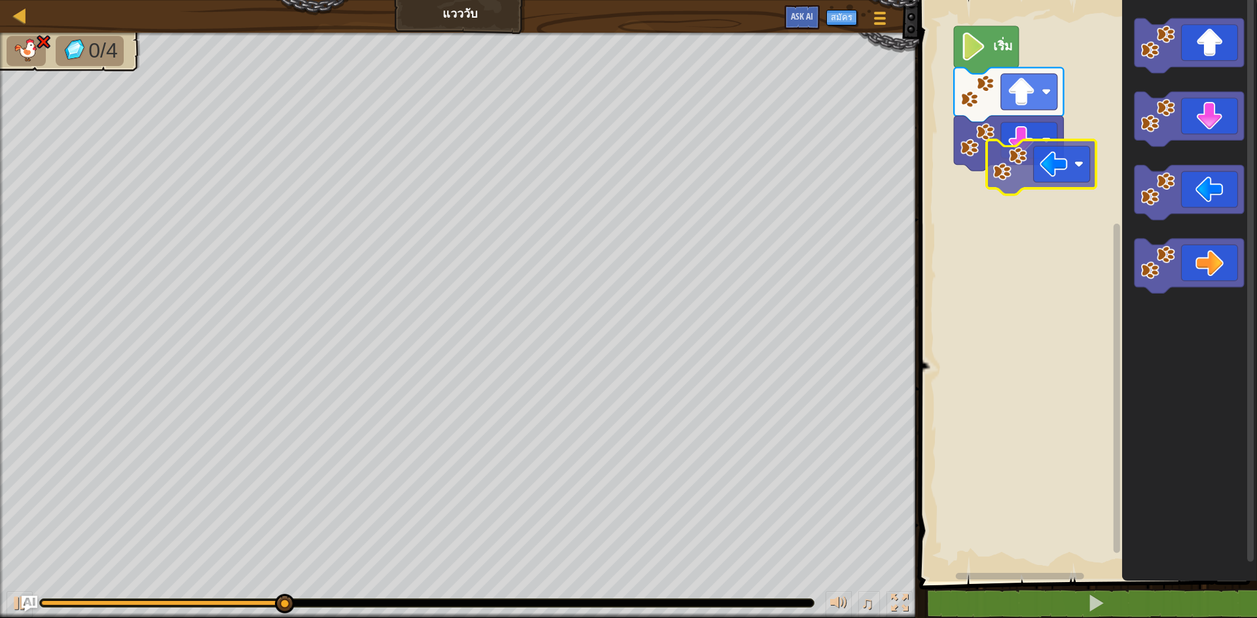
click at [1065, 165] on div "เริ่ม" at bounding box center [1086, 287] width 342 height 588
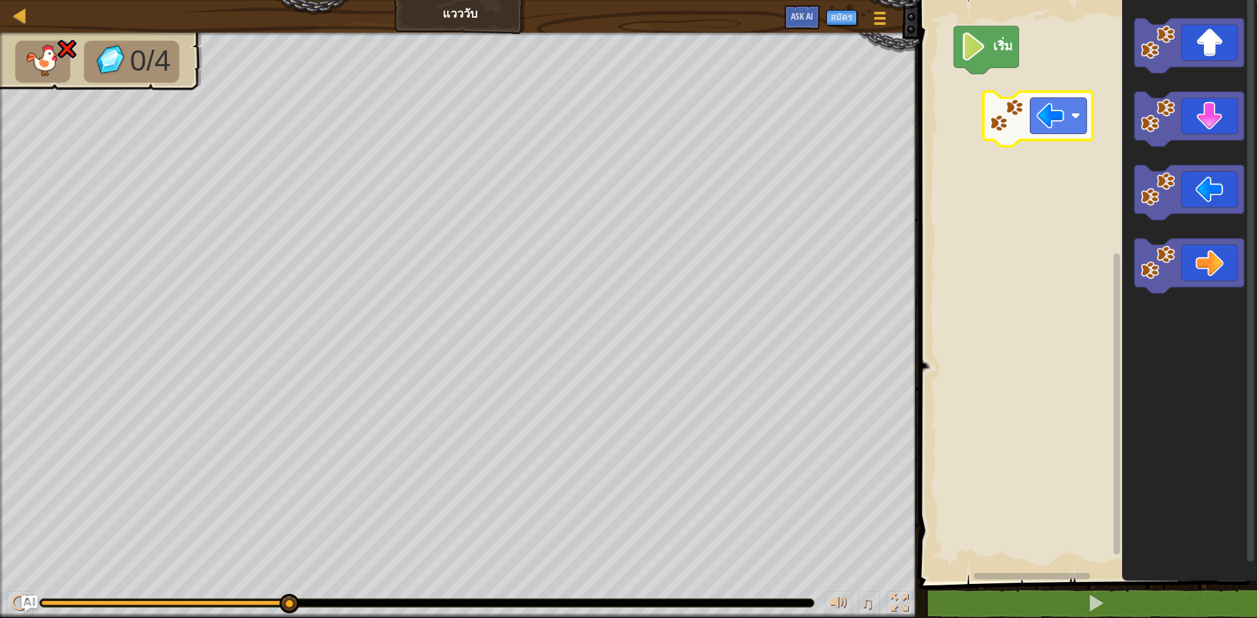
click at [1029, 81] on div "เริ่ม" at bounding box center [1086, 287] width 342 height 588
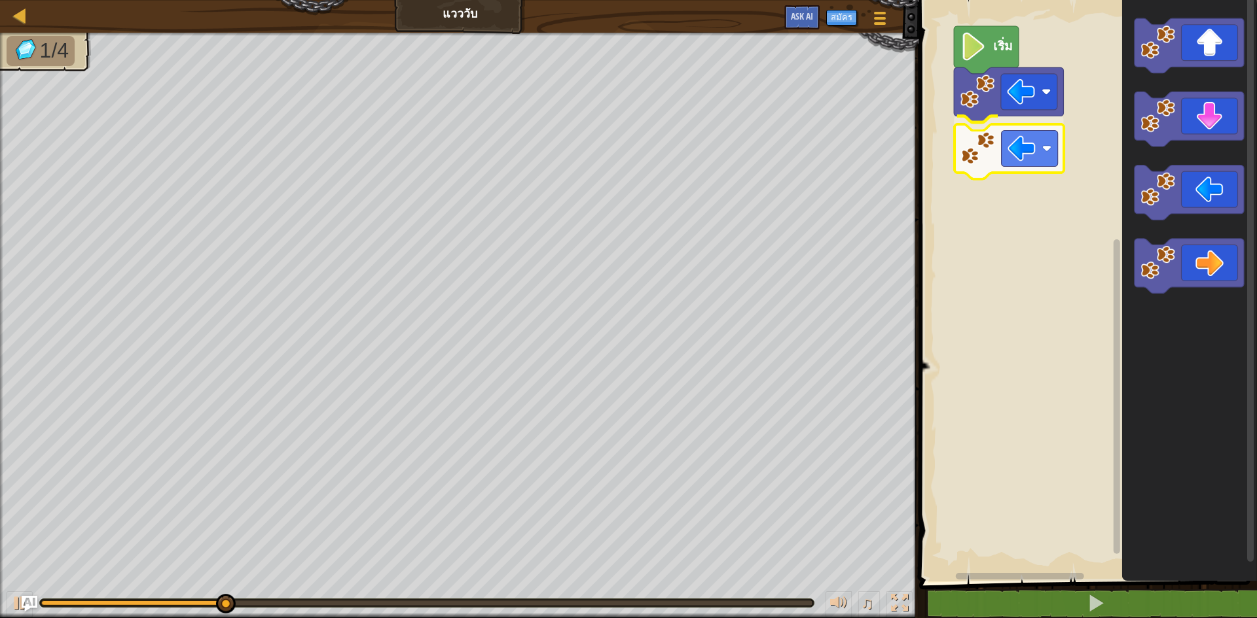
click at [973, 124] on div "เริ่ม" at bounding box center [1086, 287] width 342 height 588
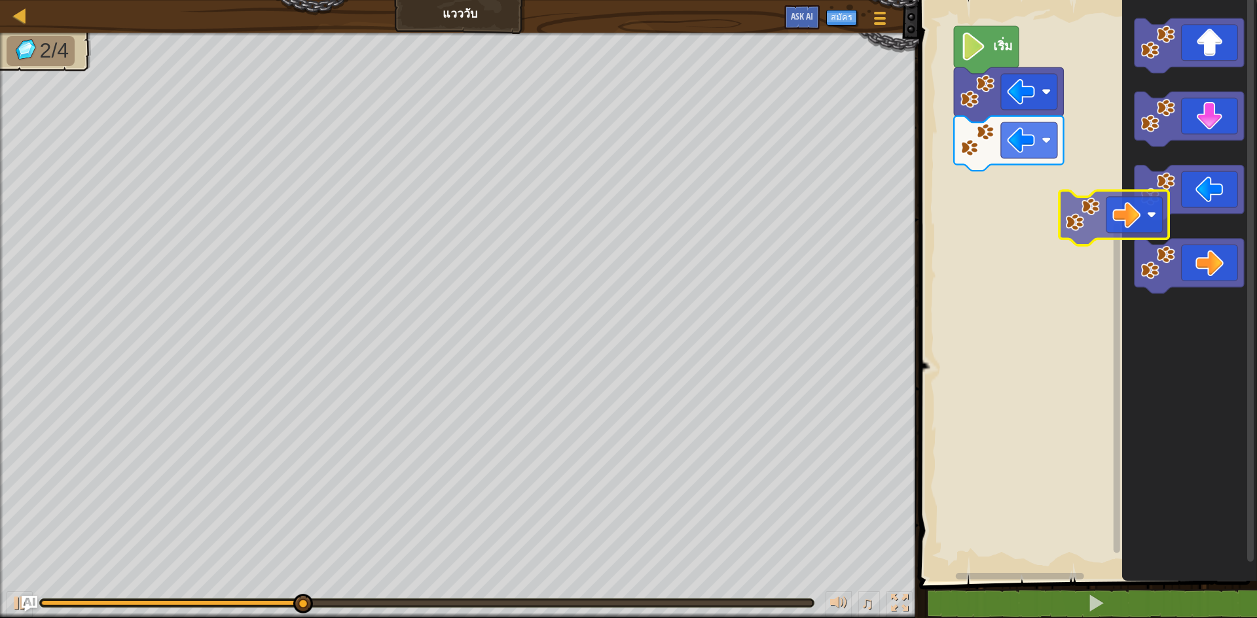
click at [1156, 235] on icon "พื้นที่ทำงาน Blockly" at bounding box center [1189, 287] width 135 height 588
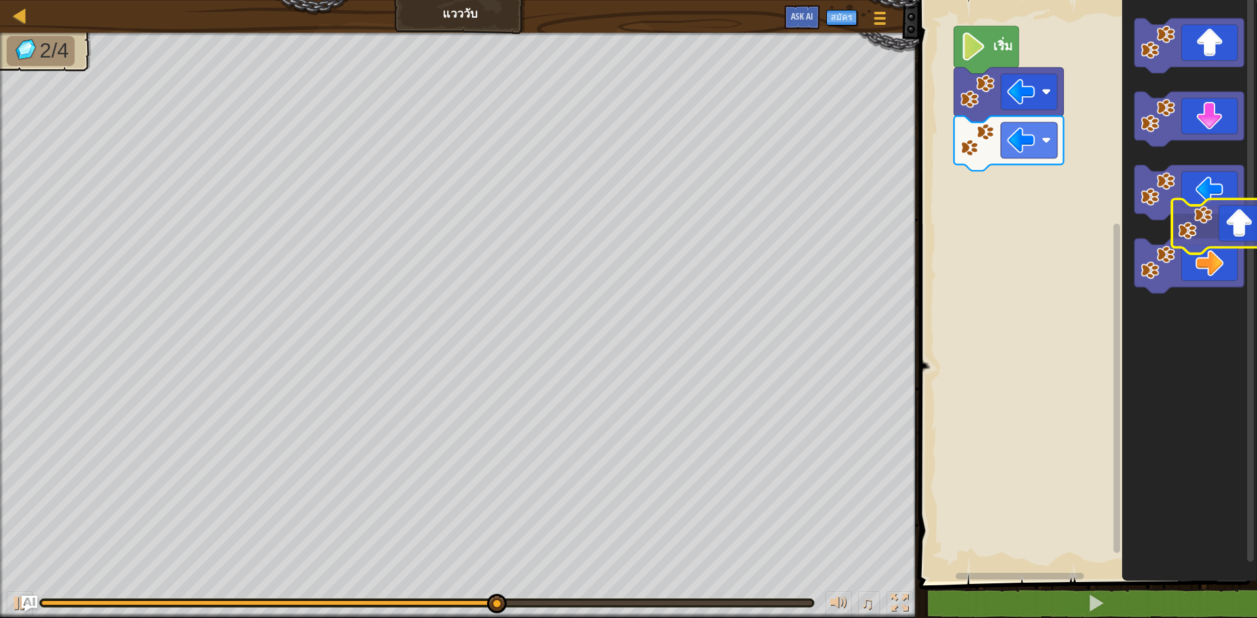
click at [1246, 255] on icon "พื้นที่ทำงาน Blockly" at bounding box center [1189, 287] width 135 height 588
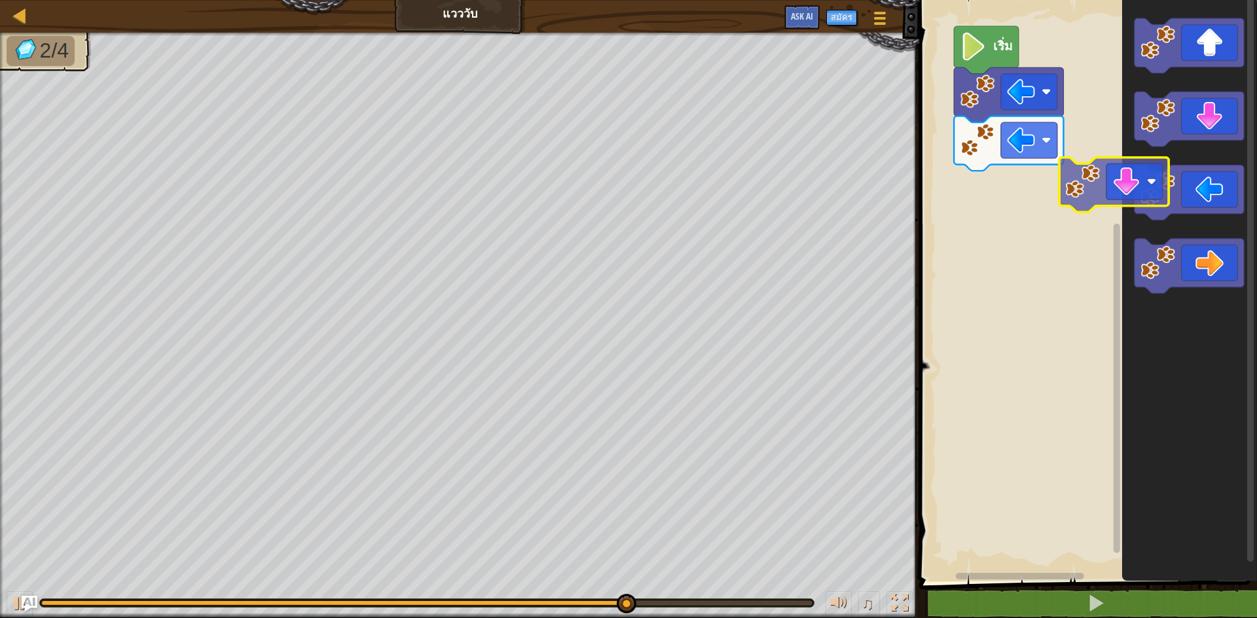
click at [1040, 245] on div "เริ่ม" at bounding box center [1086, 287] width 342 height 588
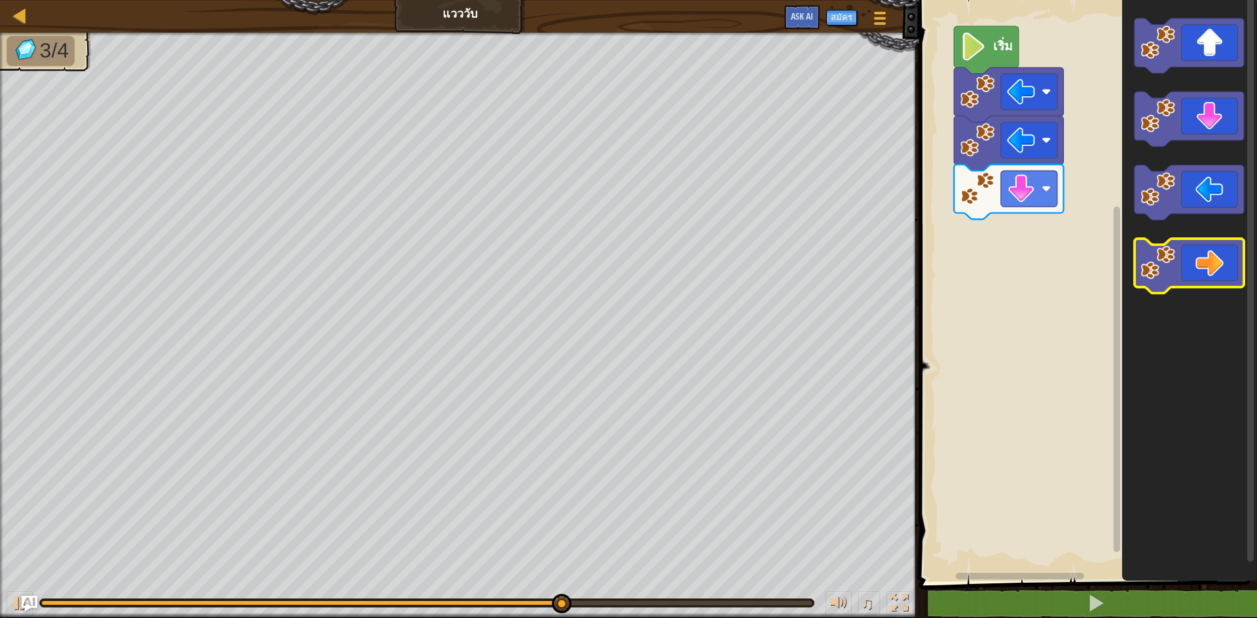
click at [1055, 262] on div "เริ่ม" at bounding box center [1086, 287] width 342 height 588
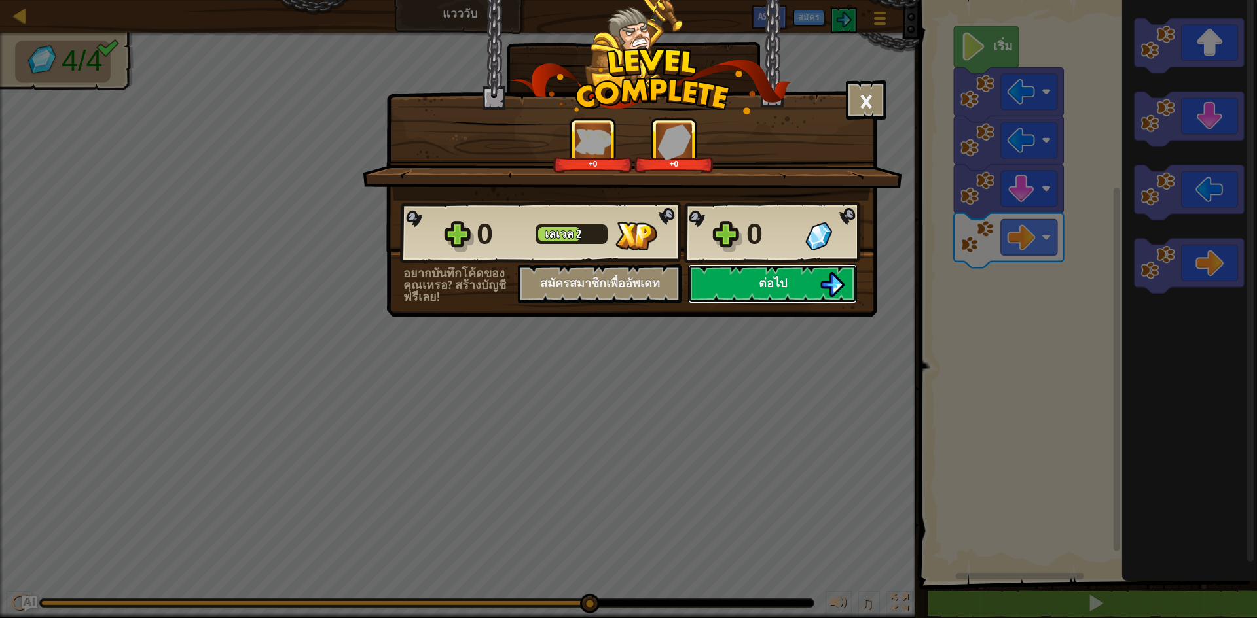
click at [772, 266] on button "ต่อไป" at bounding box center [772, 283] width 169 height 39
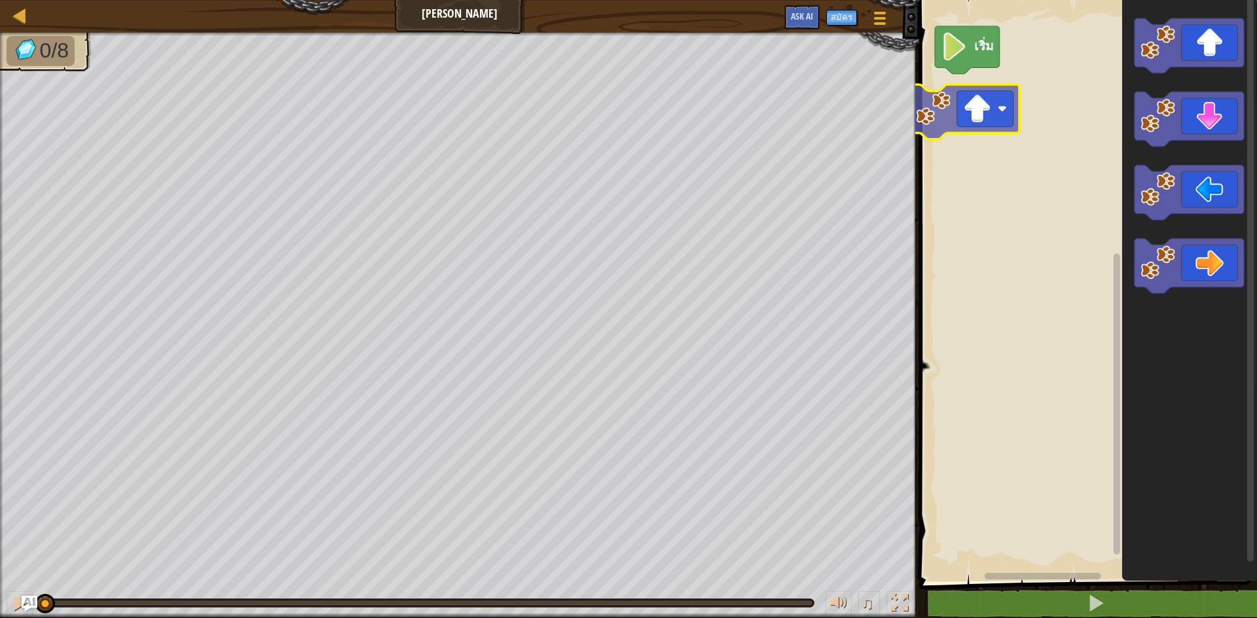
click at [989, 113] on div "เริ่ม" at bounding box center [1086, 287] width 342 height 588
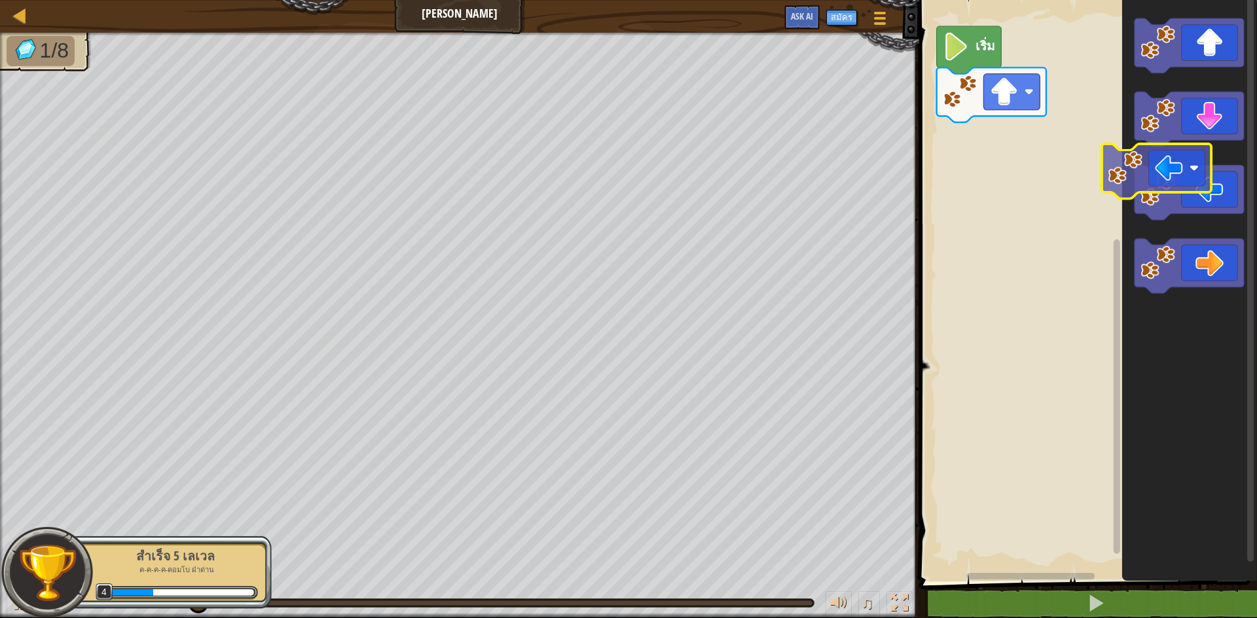
click at [1114, 158] on div "เริ่ม" at bounding box center [1086, 287] width 342 height 588
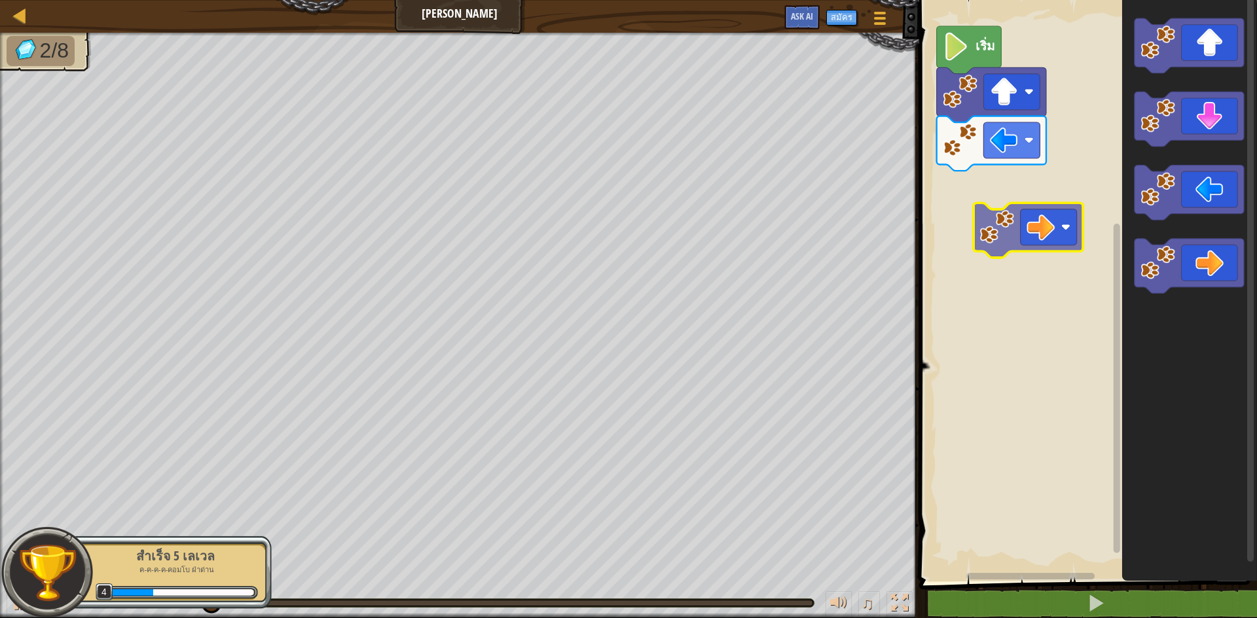
click at [1058, 214] on div "เริ่ม" at bounding box center [1086, 287] width 342 height 588
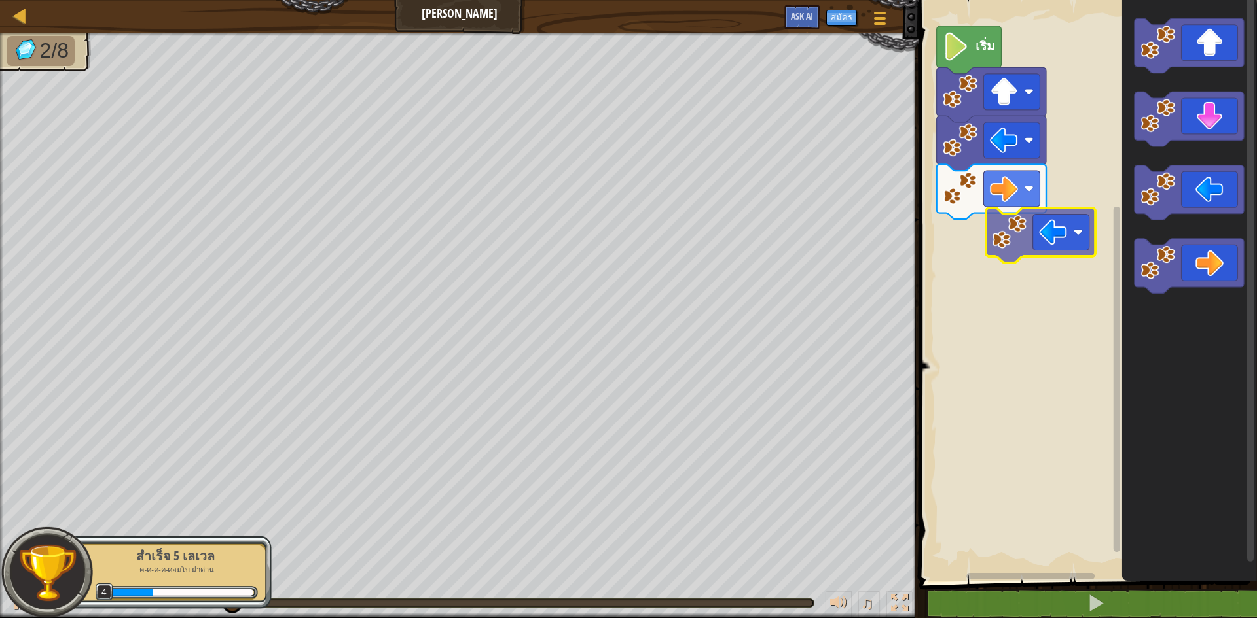
click at [1028, 238] on div "เริ่ม" at bounding box center [1086, 287] width 342 height 588
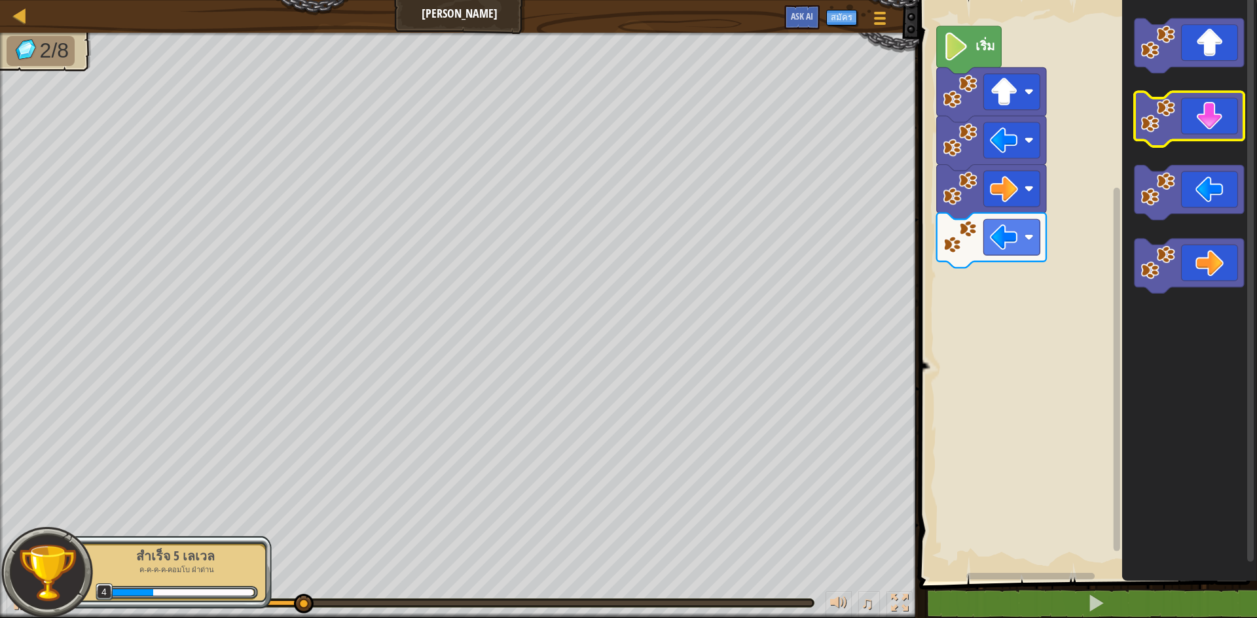
click at [1127, 192] on icon "พื้นที่ทำงาน Blockly" at bounding box center [1189, 287] width 135 height 588
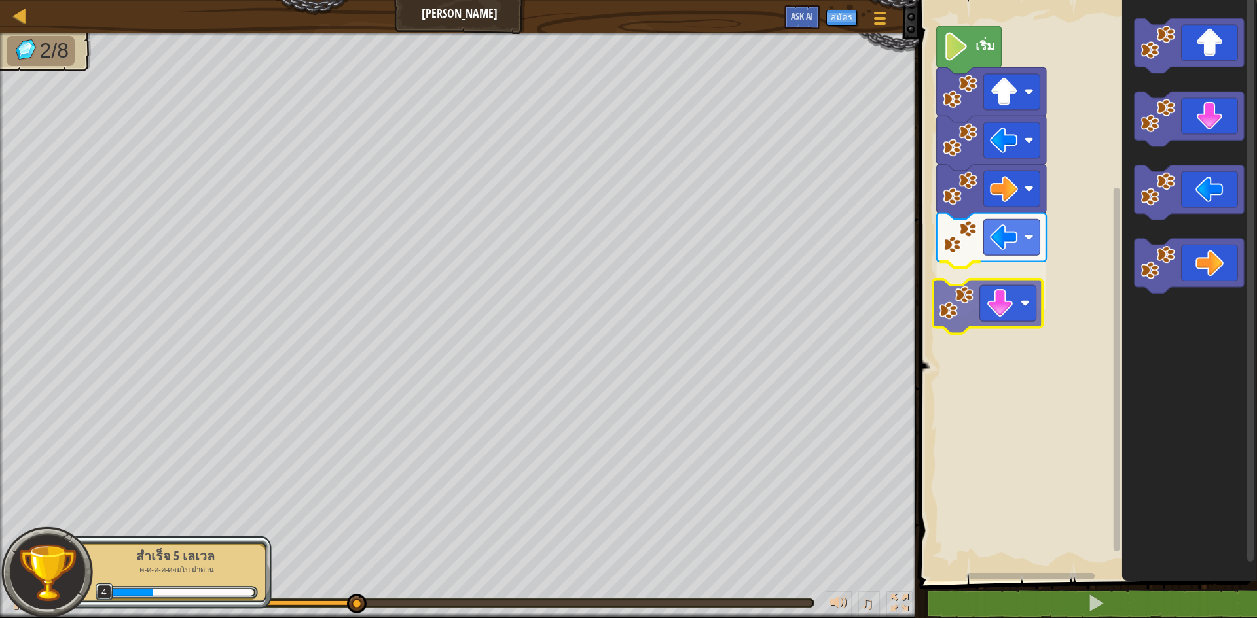
click at [1007, 293] on div "เริ่ม" at bounding box center [1086, 287] width 342 height 588
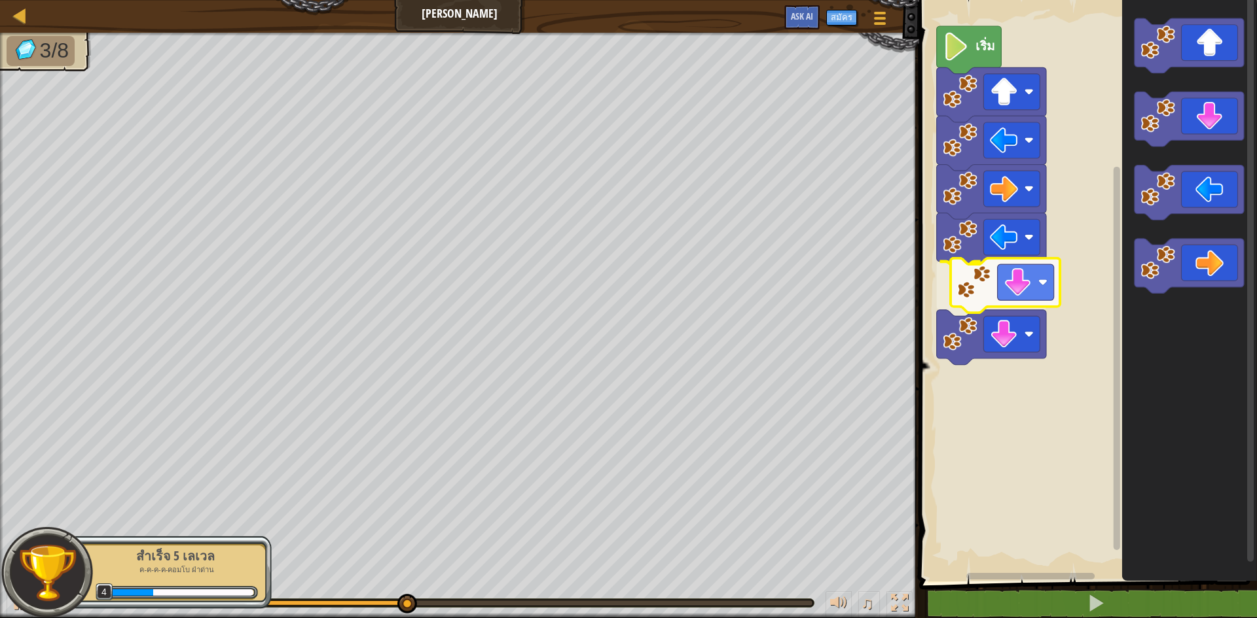
click at [1018, 272] on div "เริ่ม" at bounding box center [1086, 287] width 342 height 588
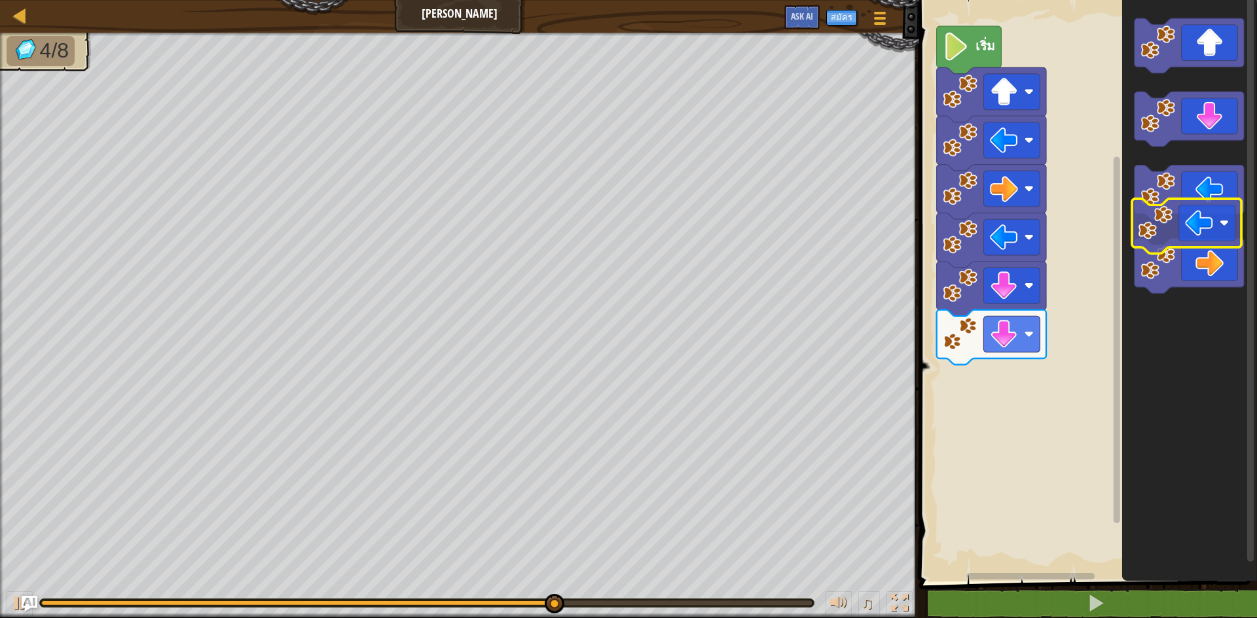
click at [1227, 203] on icon "พื้นที่ทำงาน Blockly" at bounding box center [1188, 193] width 109 height 55
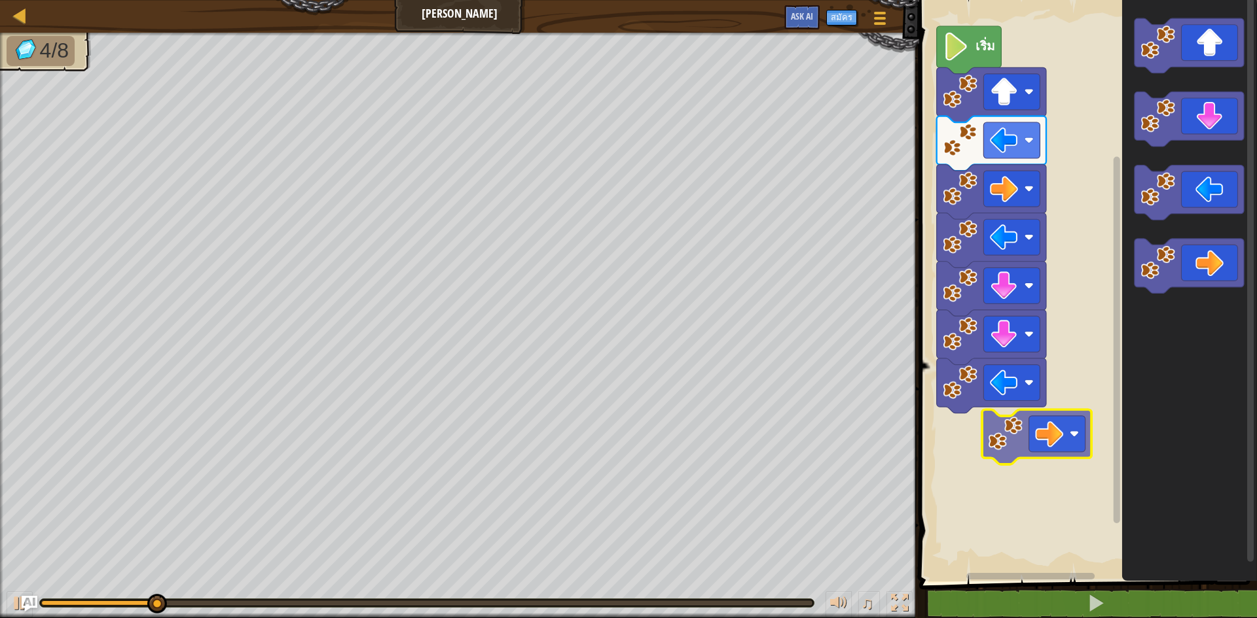
click at [1077, 433] on div "เริ่ม" at bounding box center [1086, 287] width 342 height 588
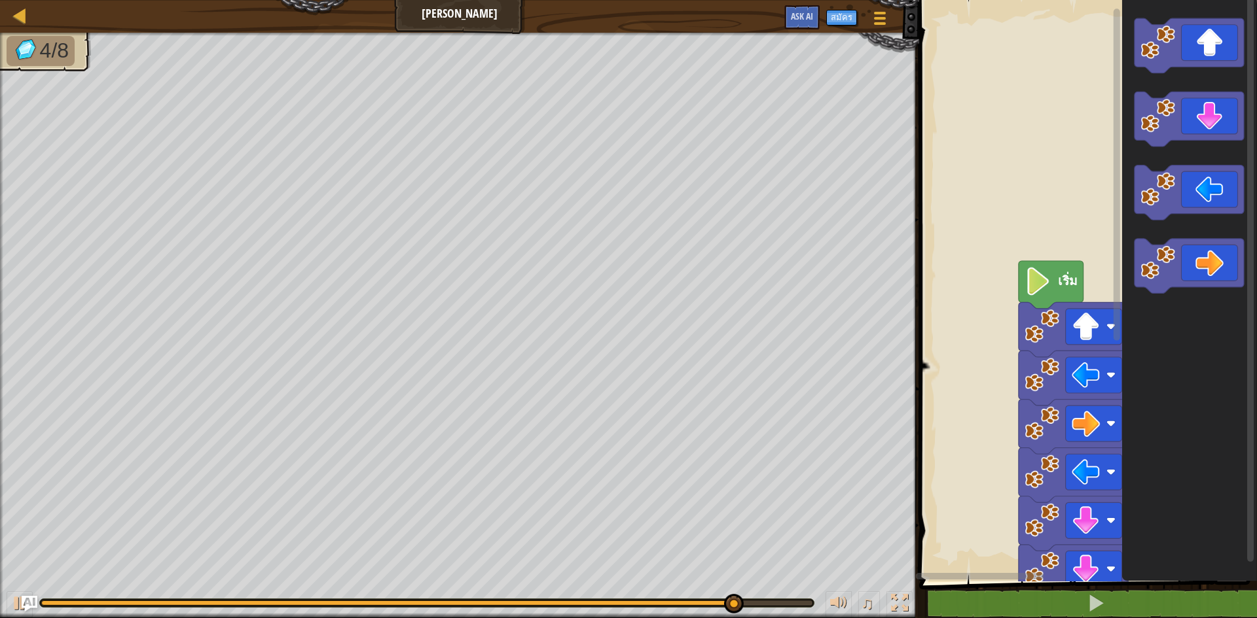
click at [1246, 318] on div "เริ่ม" at bounding box center [1086, 287] width 342 height 588
